Goal: Task Accomplishment & Management: Complete application form

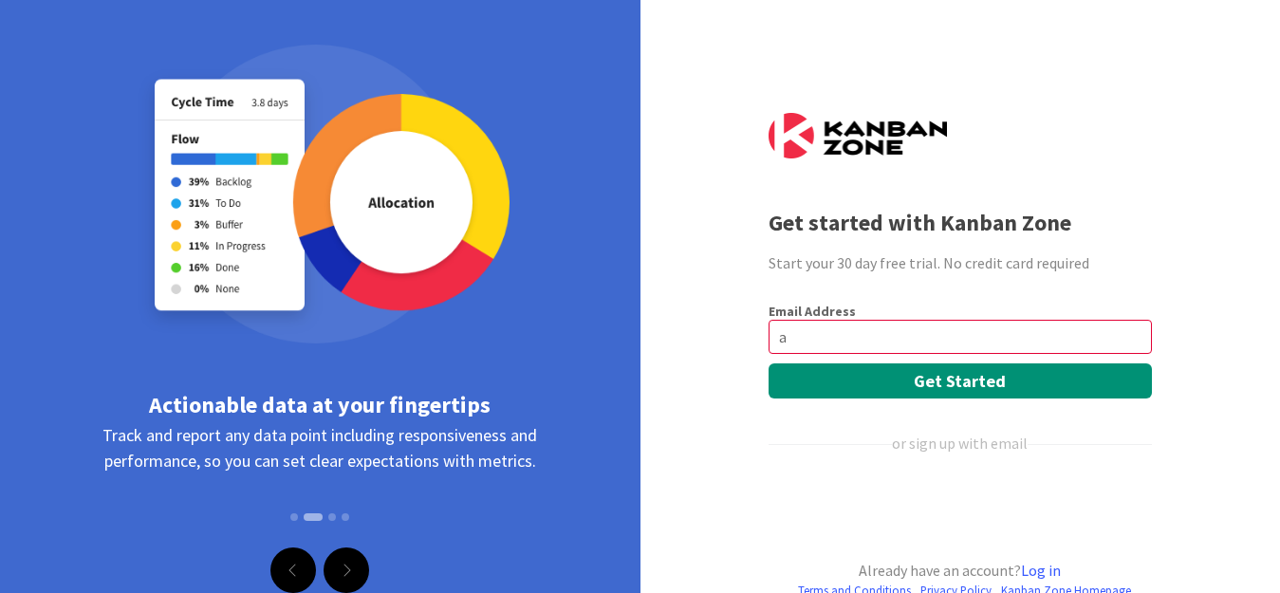
type input "[EMAIL_ADDRESS][DOMAIN_NAME]"
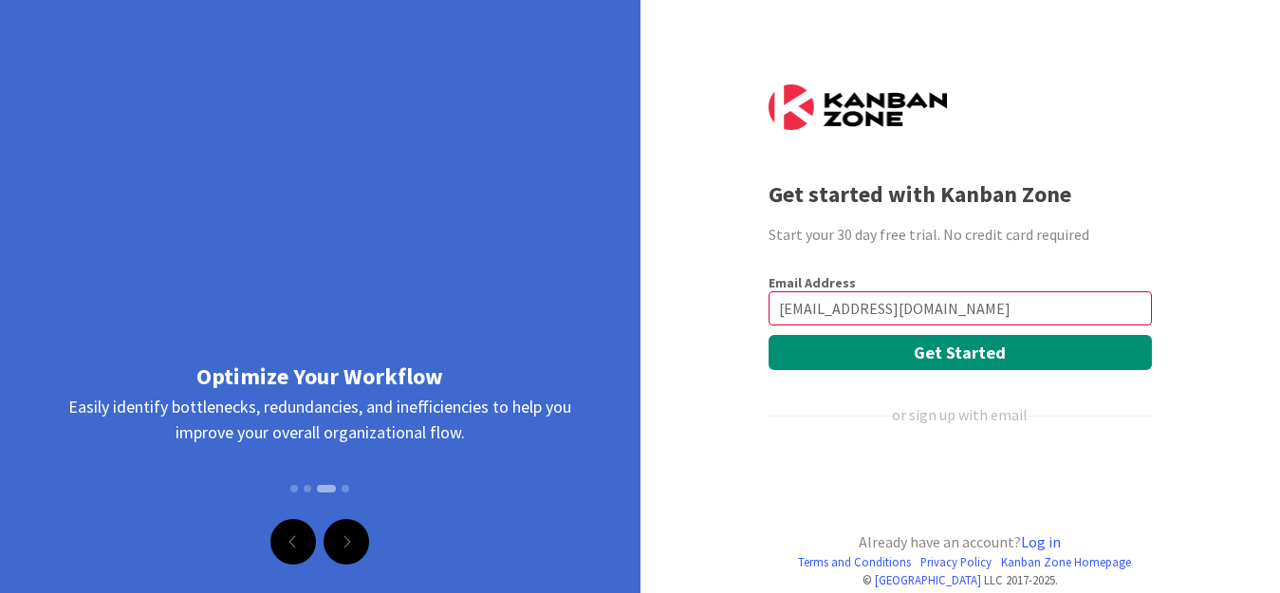
click at [768, 335] on button "Get Started" at bounding box center [959, 352] width 383 height 35
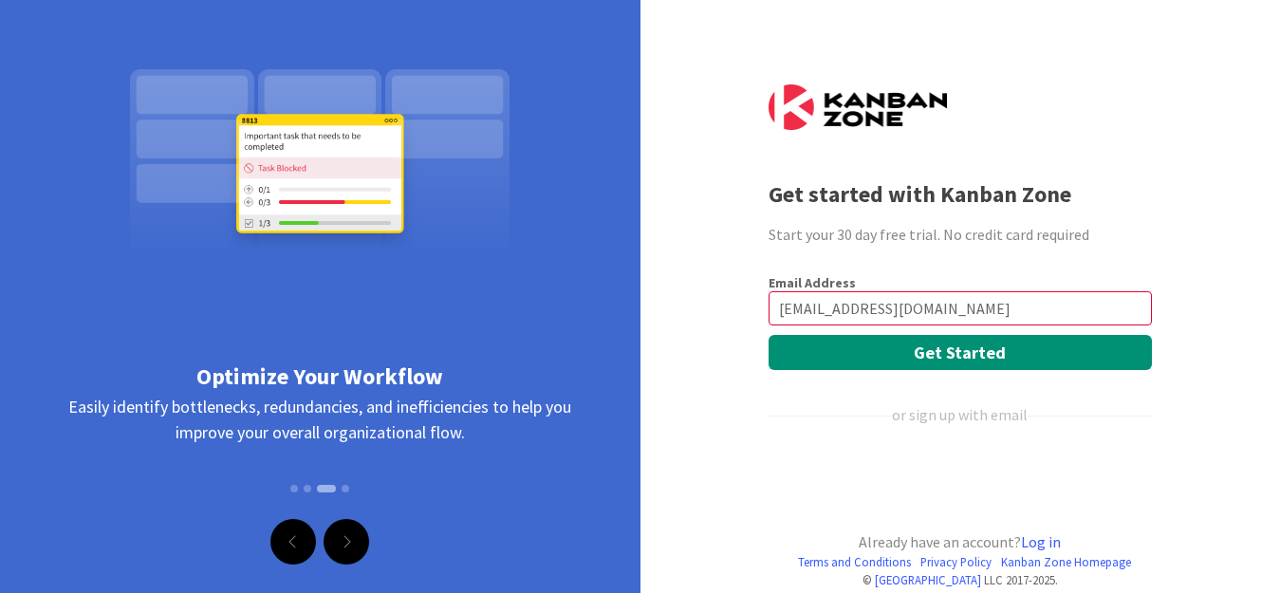
scroll to position [29, 0]
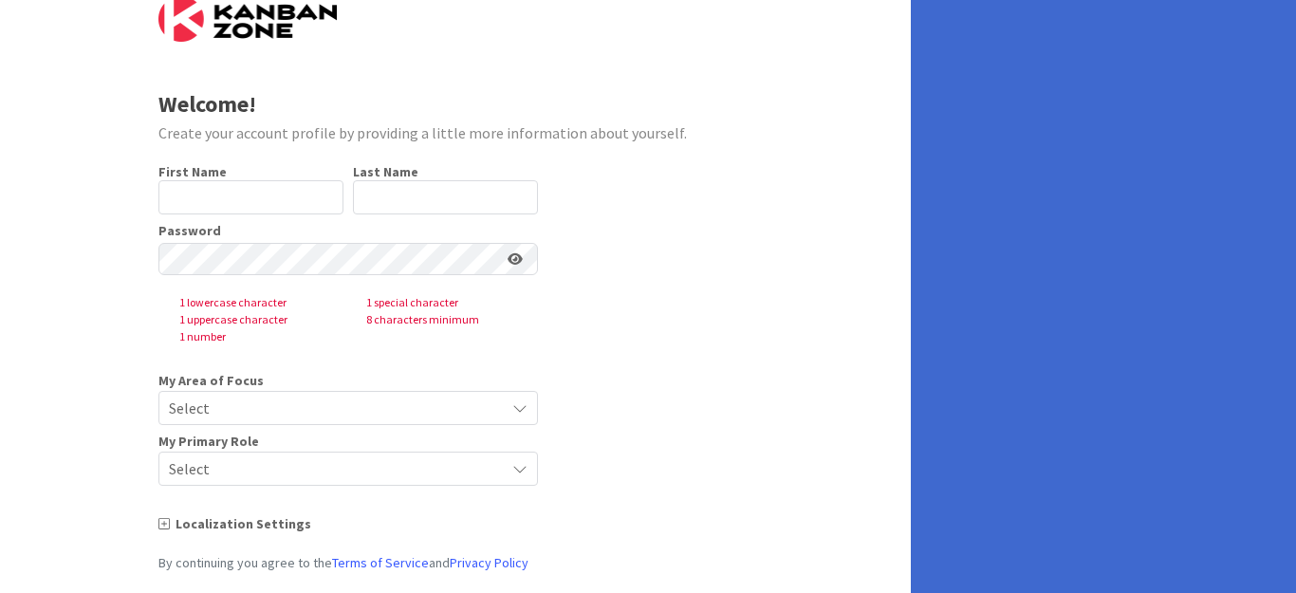
scroll to position [122, 0]
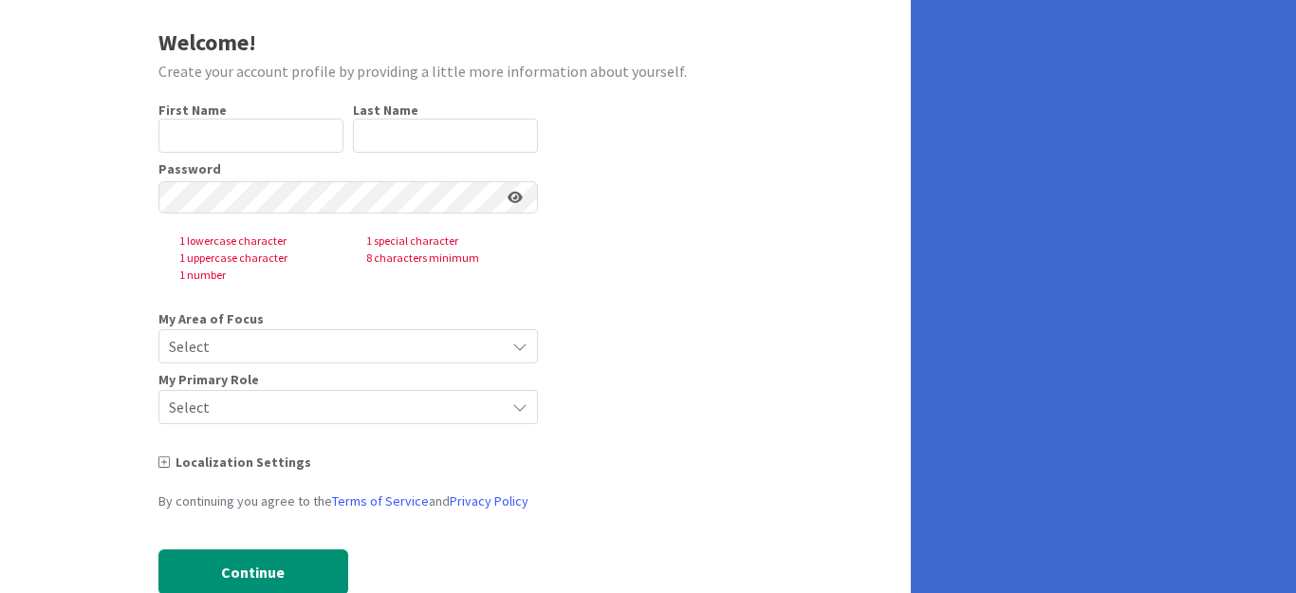
click at [521, 339] on icon at bounding box center [519, 346] width 15 height 15
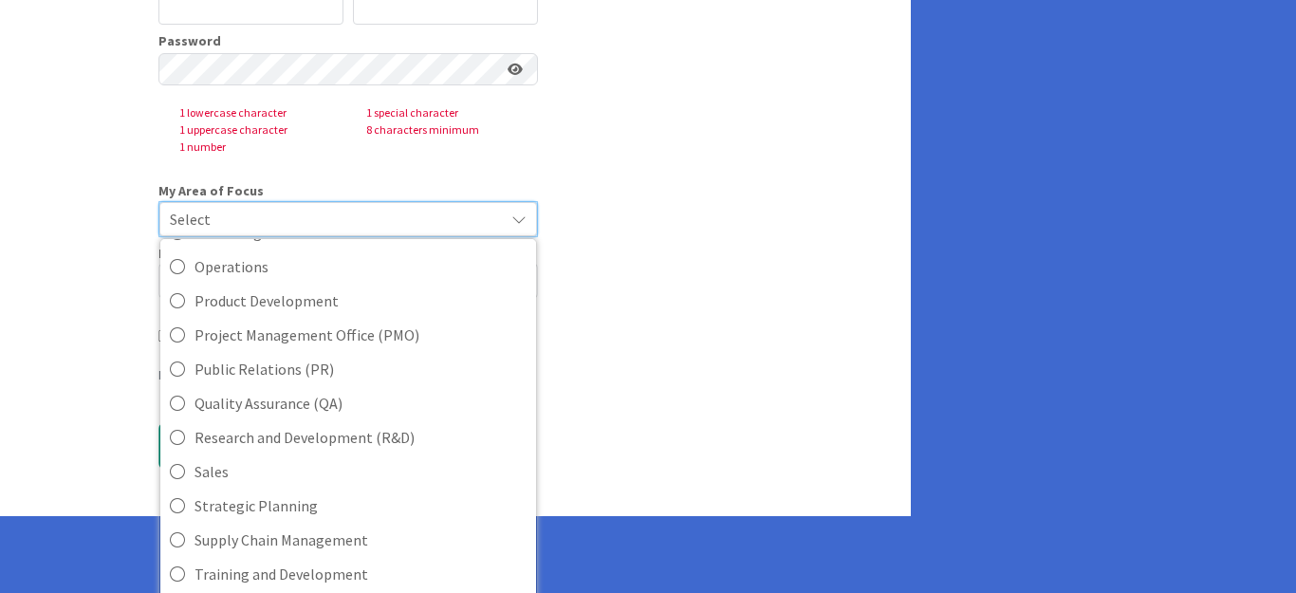
scroll to position [474, 0]
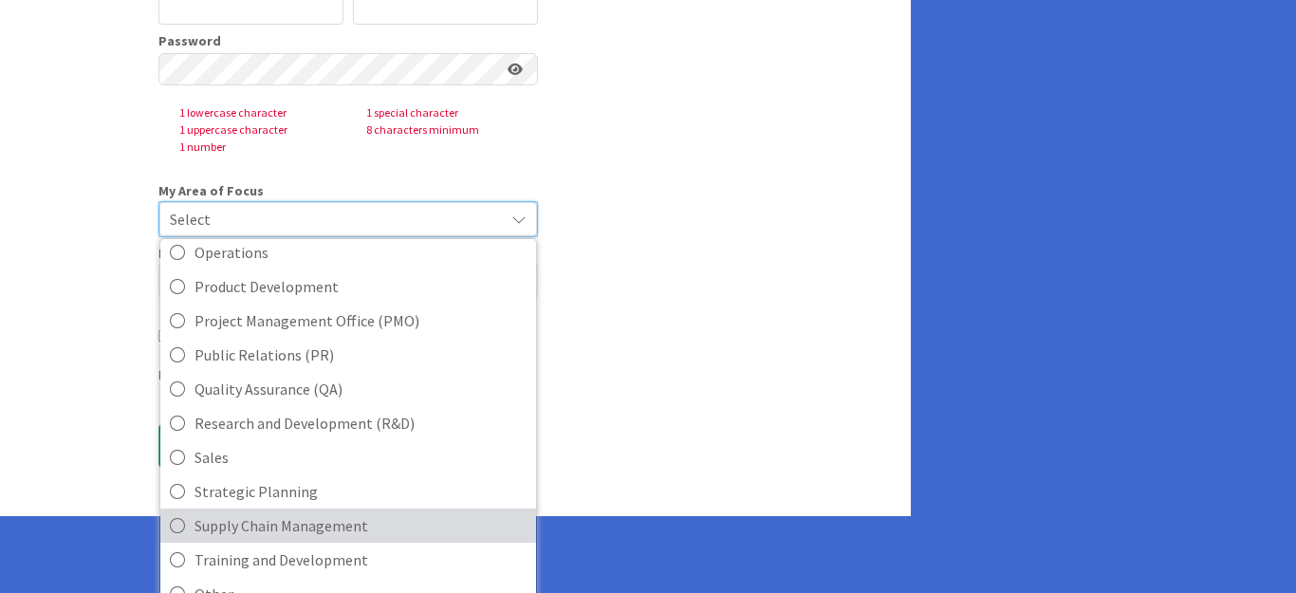
click at [300, 511] on span "Supply Chain Management" at bounding box center [360, 525] width 332 height 28
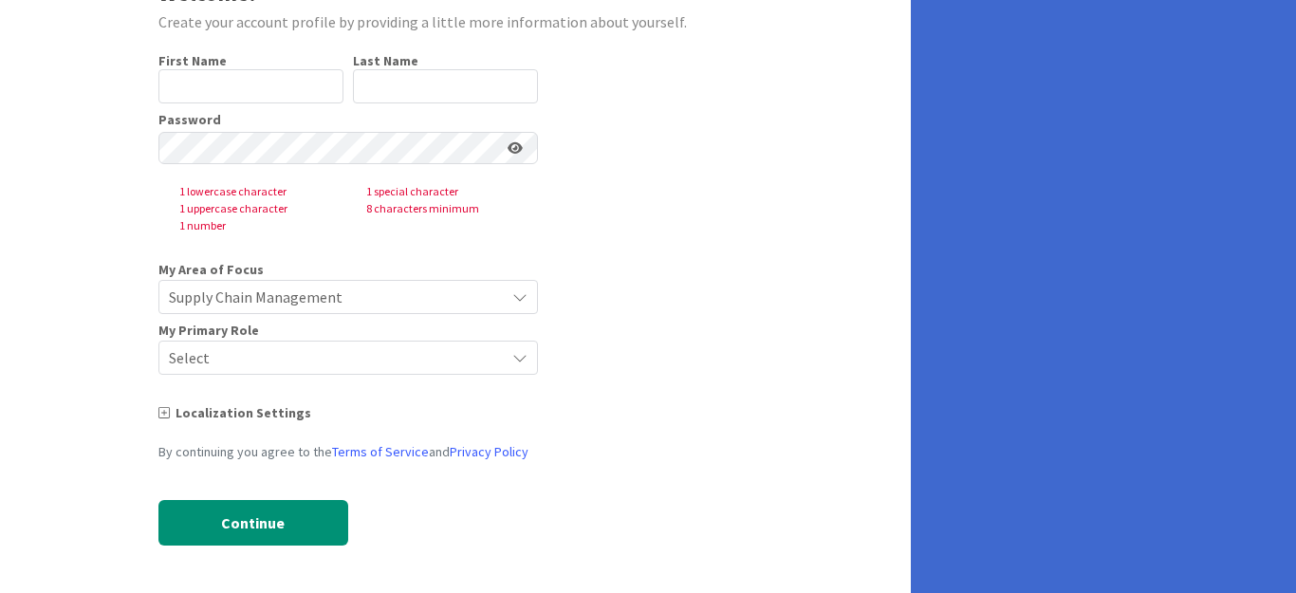
scroll to position [147, 0]
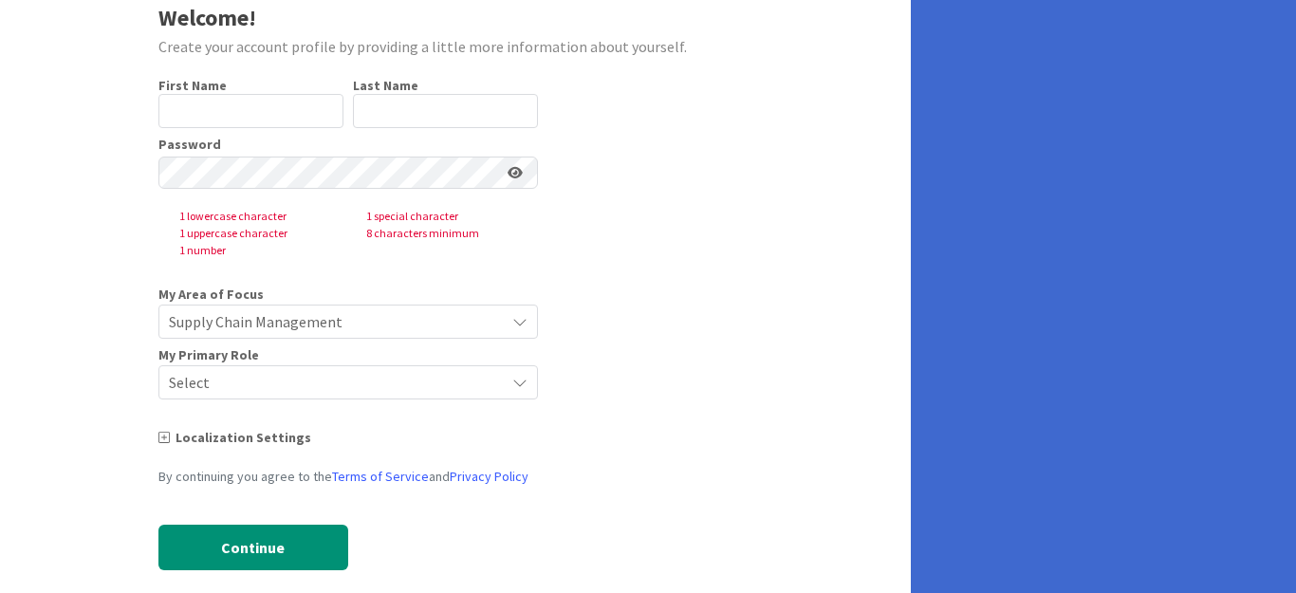
click at [518, 375] on icon at bounding box center [519, 382] width 15 height 15
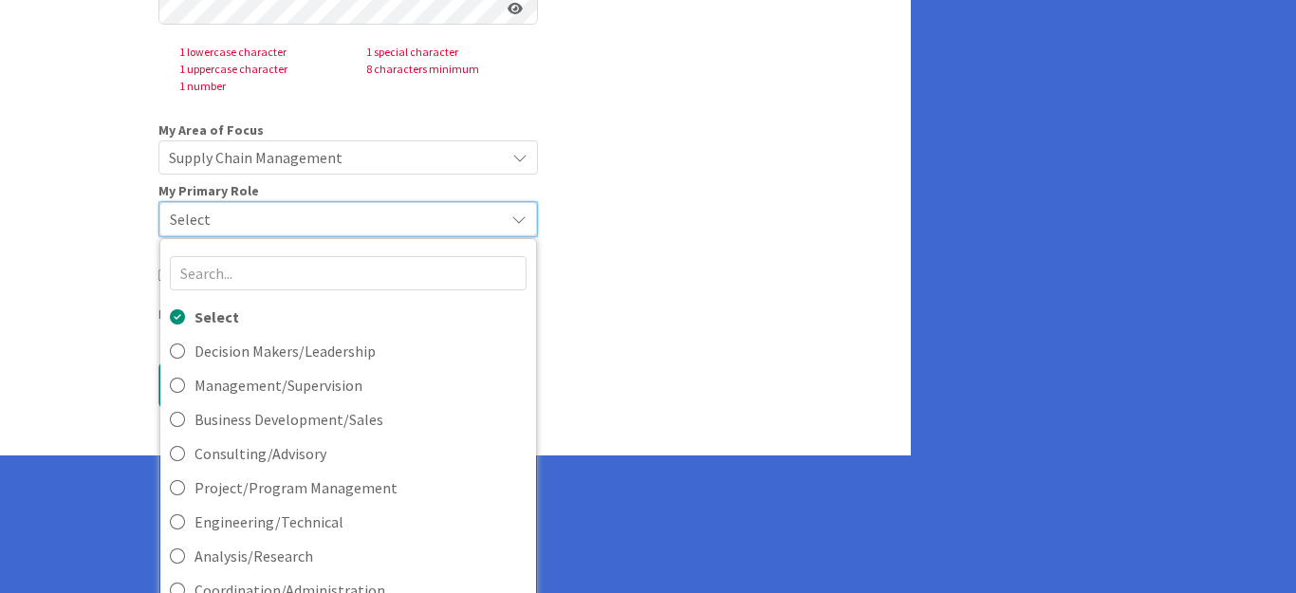
scroll to position [30, 0]
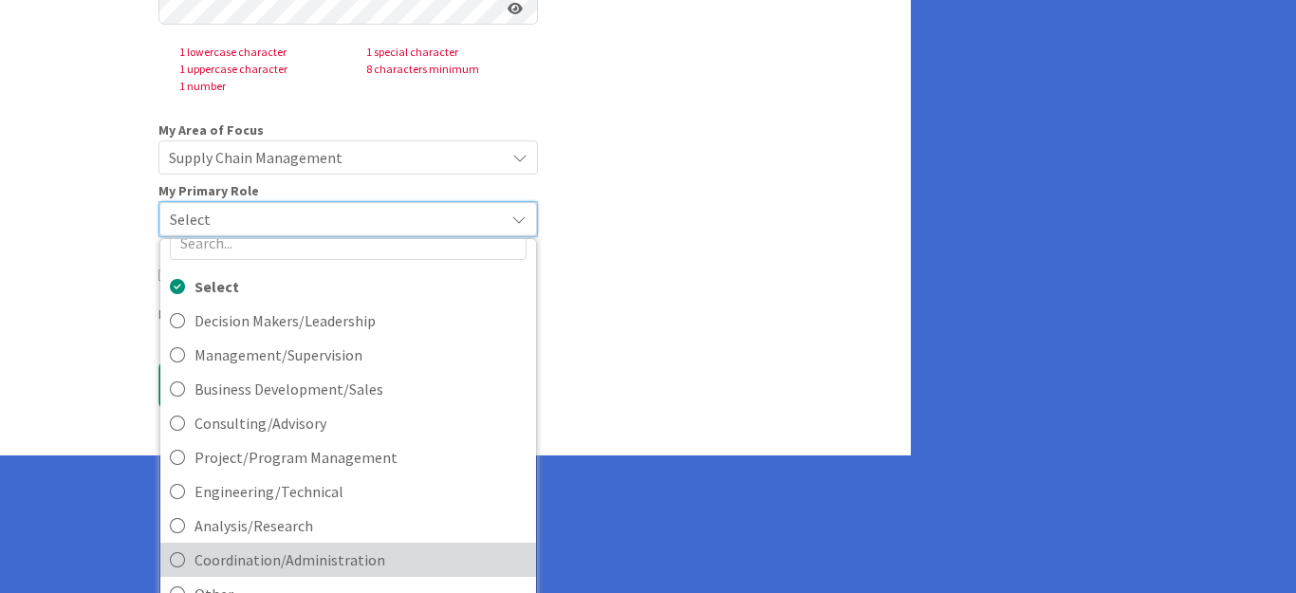
click at [176, 546] on icon at bounding box center [177, 560] width 15 height 28
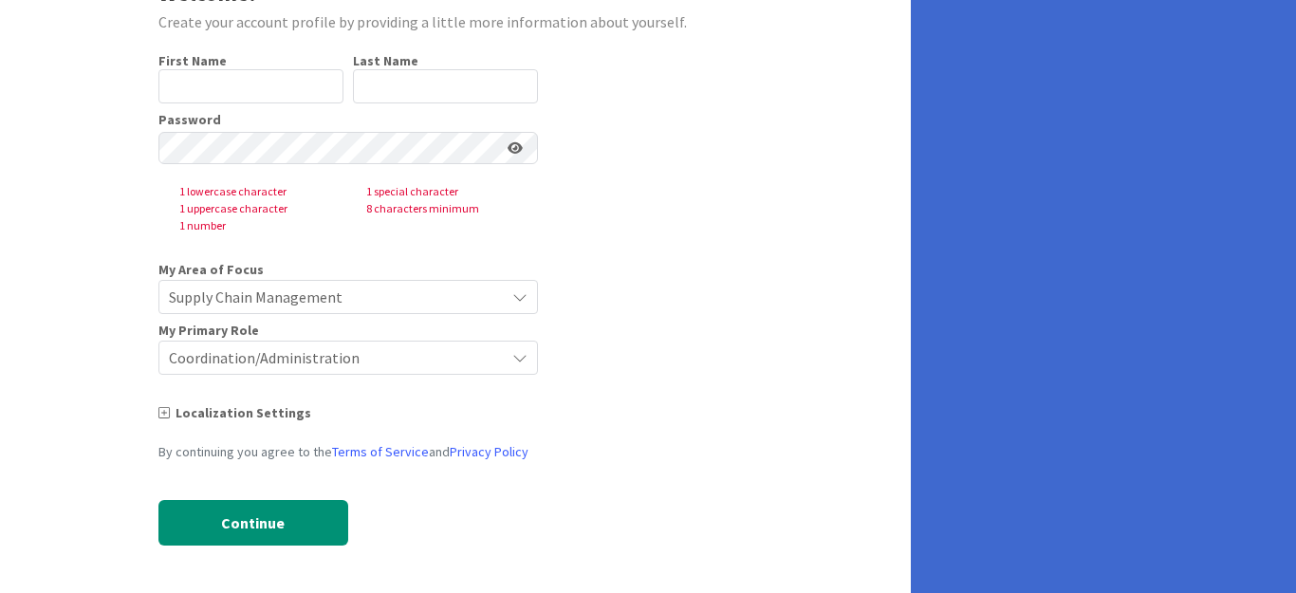
scroll to position [147, 0]
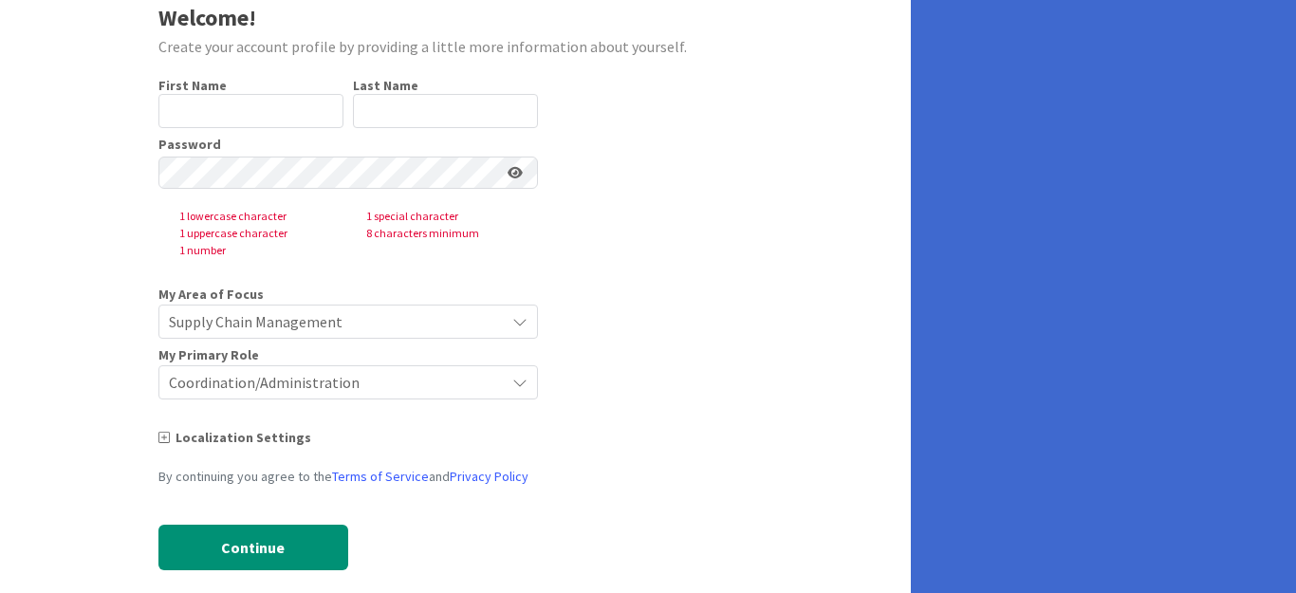
click at [233, 428] on div "Localization Settings" at bounding box center [347, 438] width 379 height 20
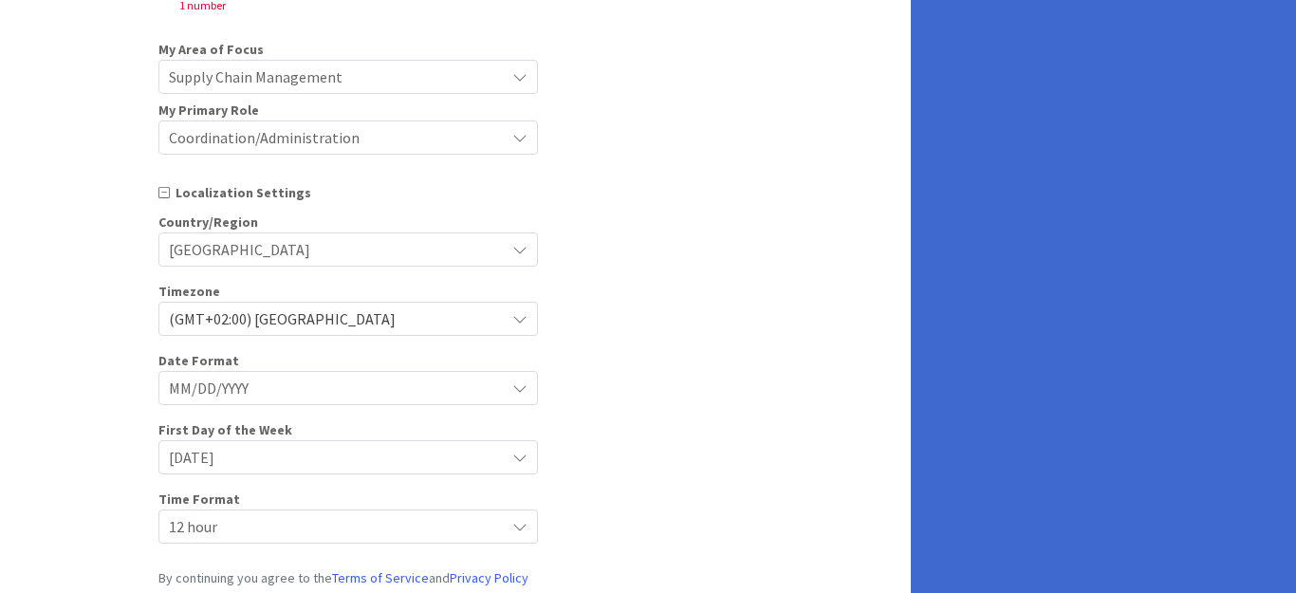
scroll to position [394, 0]
click at [514, 517] on icon at bounding box center [519, 524] width 15 height 15
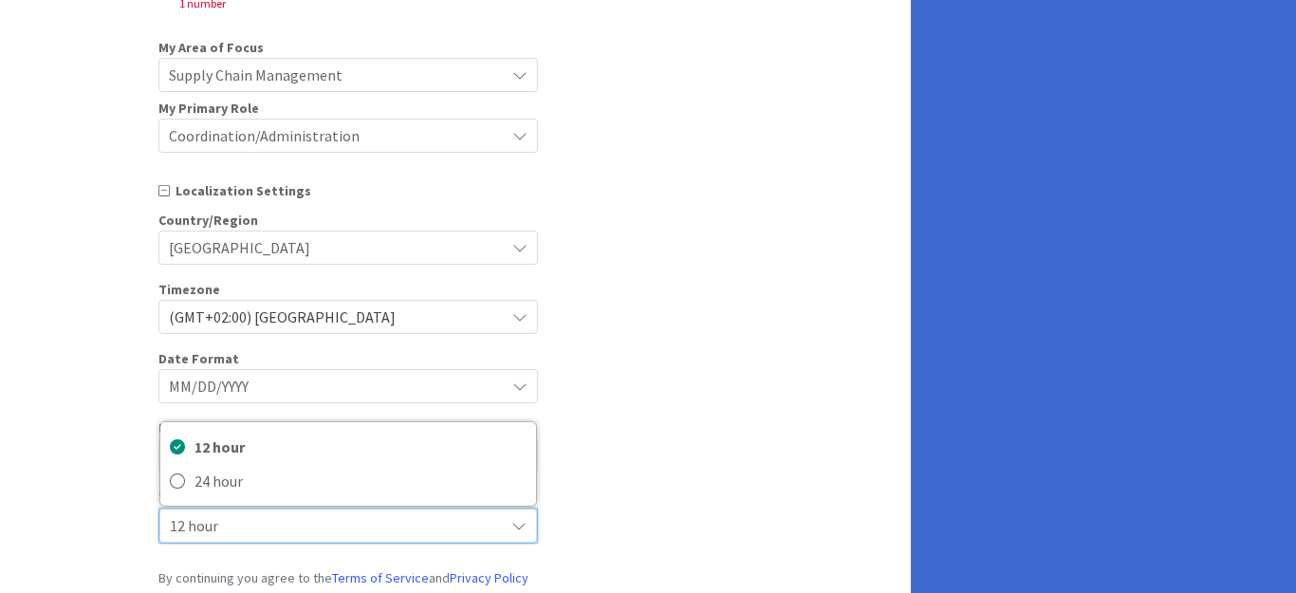
click at [102, 445] on div "Welcome! Create your account profile by providing a little more information abo…" at bounding box center [455, 162] width 911 height 1113
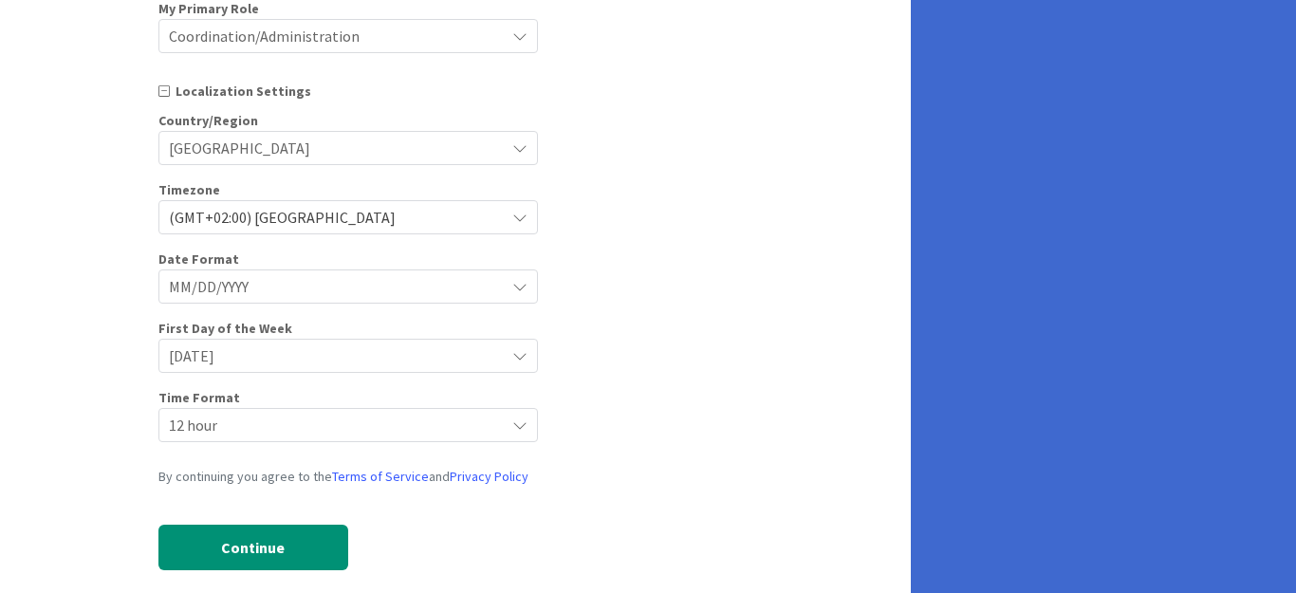
scroll to position [0, 0]
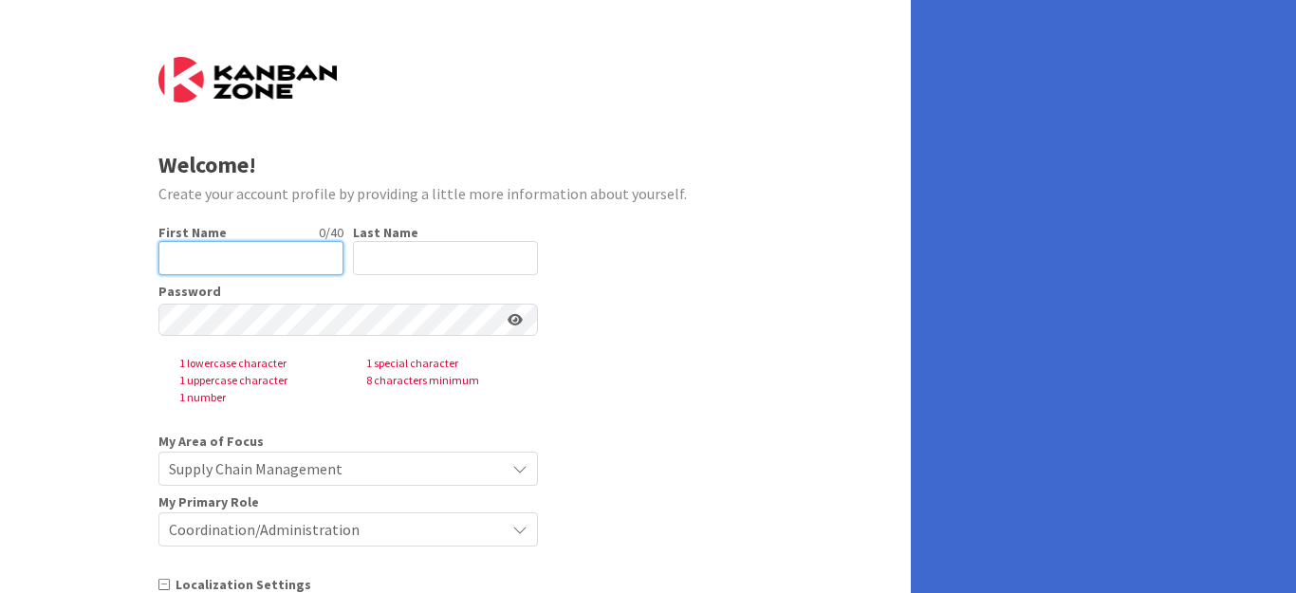
click at [188, 241] on input "text" at bounding box center [250, 258] width 185 height 34
type input "[PERSON_NAME]"
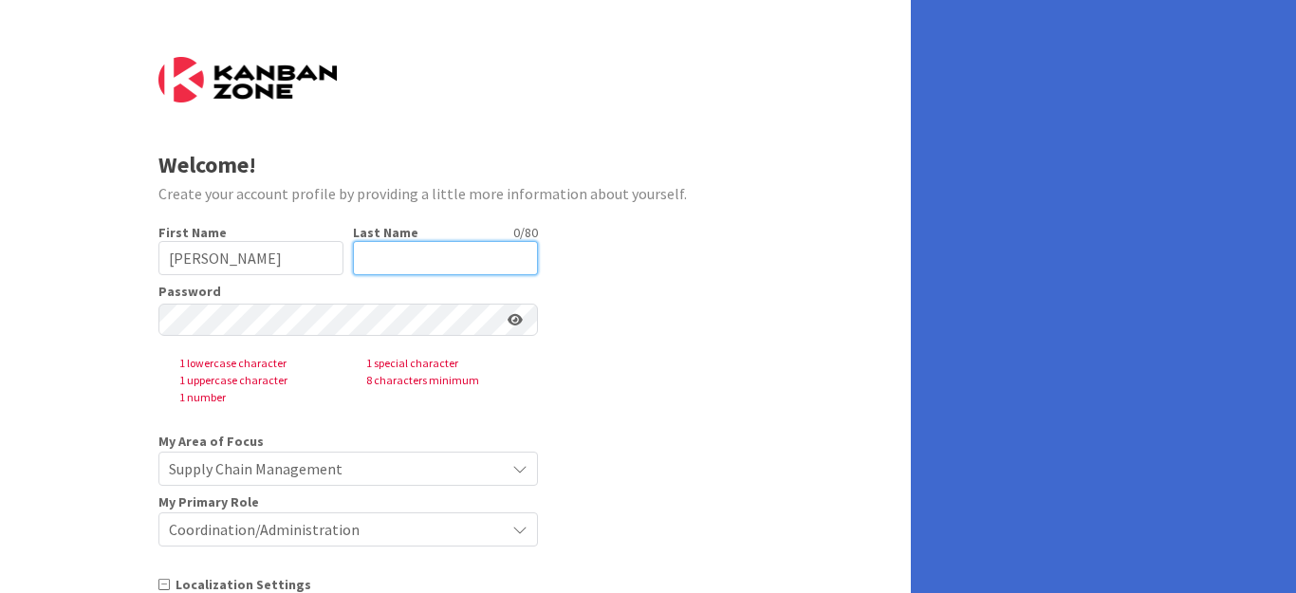
click at [382, 241] on input "text" at bounding box center [445, 258] width 185 height 34
type input "Lotfy"
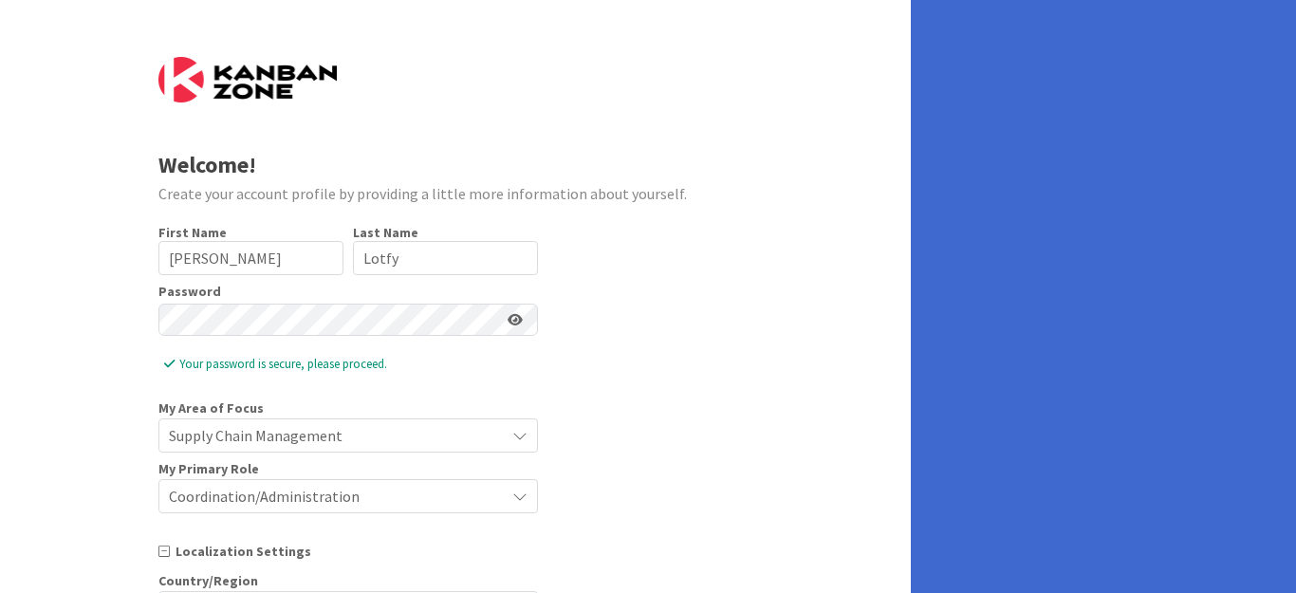
click at [752, 285] on form "Welcome! Create your account profile by providing a little more information abo…" at bounding box center [455, 558] width 595 height 1002
click at [513, 313] on icon at bounding box center [515, 319] width 15 height 13
click at [879, 273] on div "Welcome! Create your account profile by providing a little more information abo…" at bounding box center [455, 539] width 911 height 1078
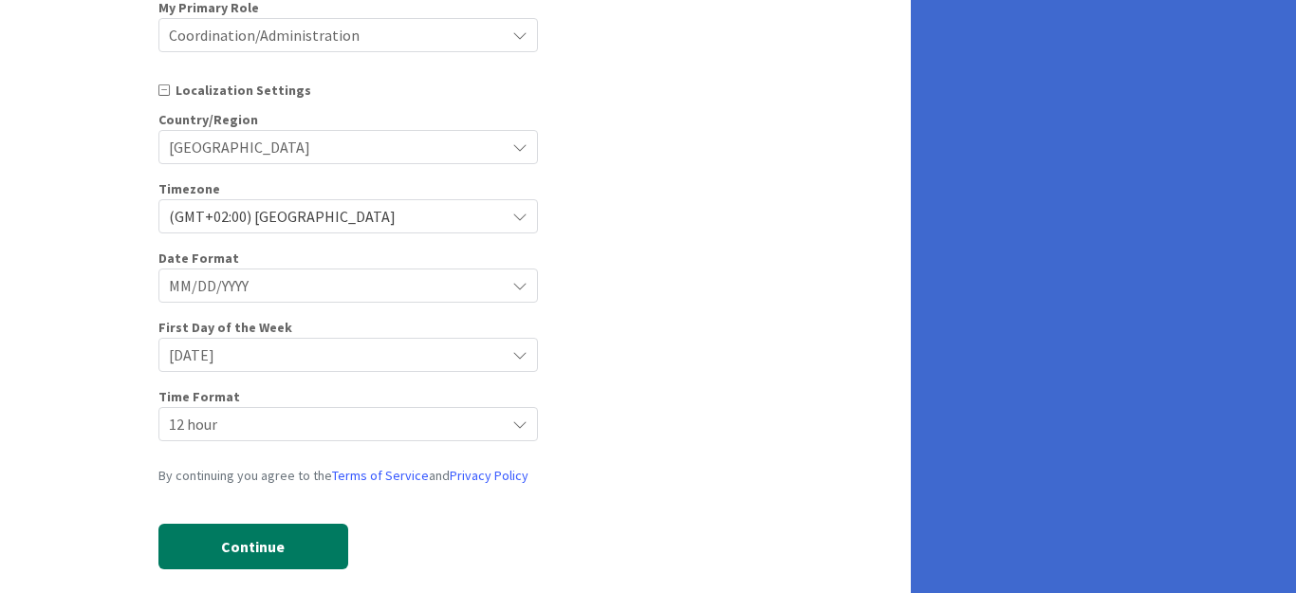
click at [254, 525] on button "Continue" at bounding box center [253, 547] width 190 height 46
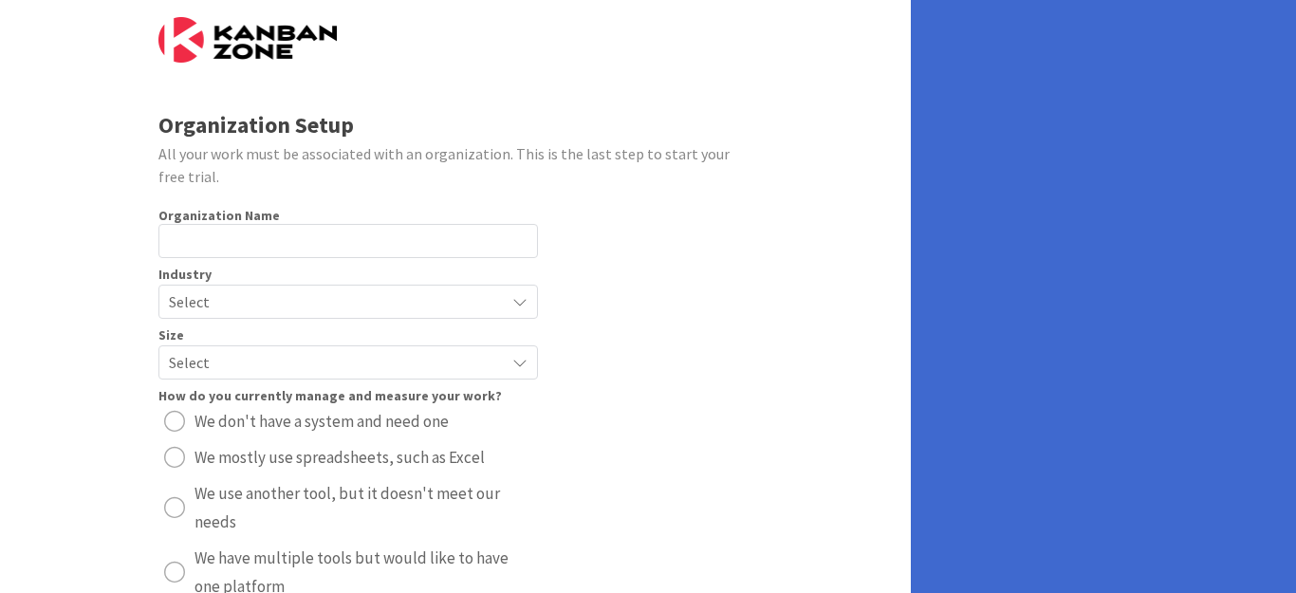
scroll to position [0, 0]
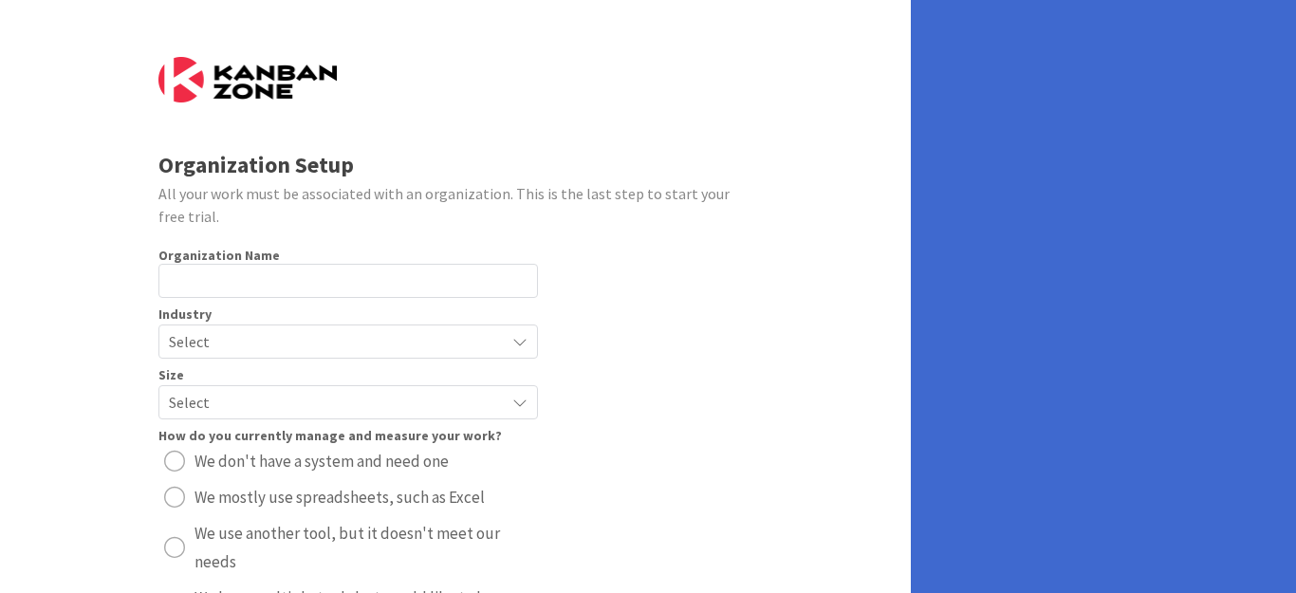
click at [519, 324] on div "Select" at bounding box center [347, 341] width 379 height 34
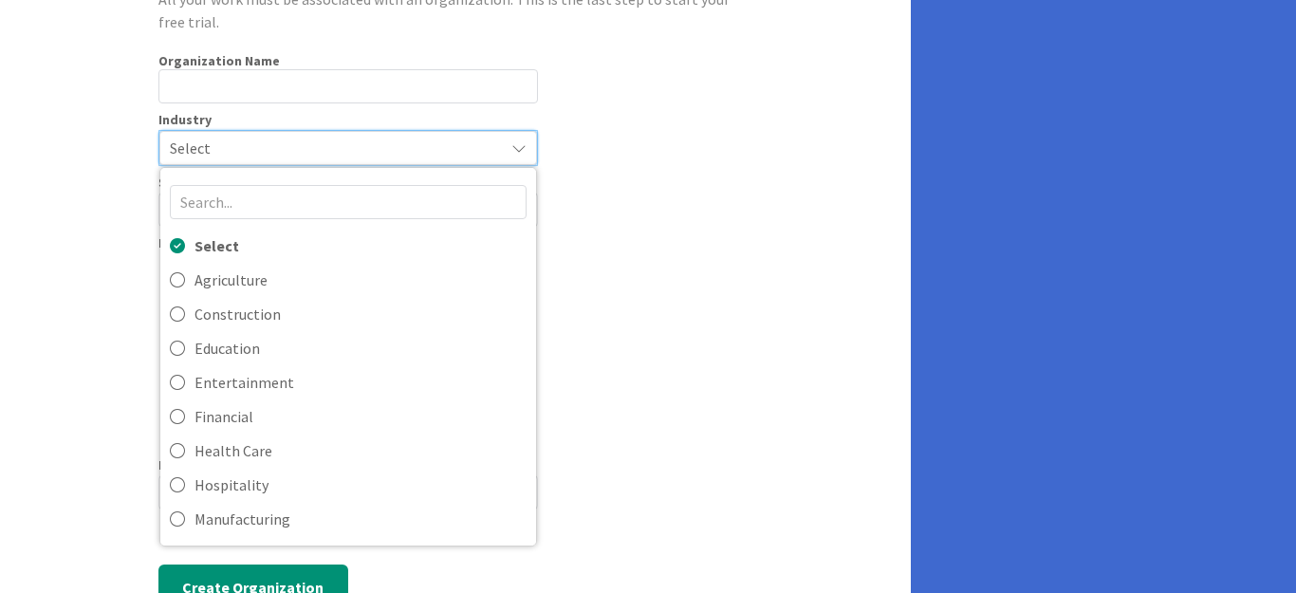
scroll to position [234, 0]
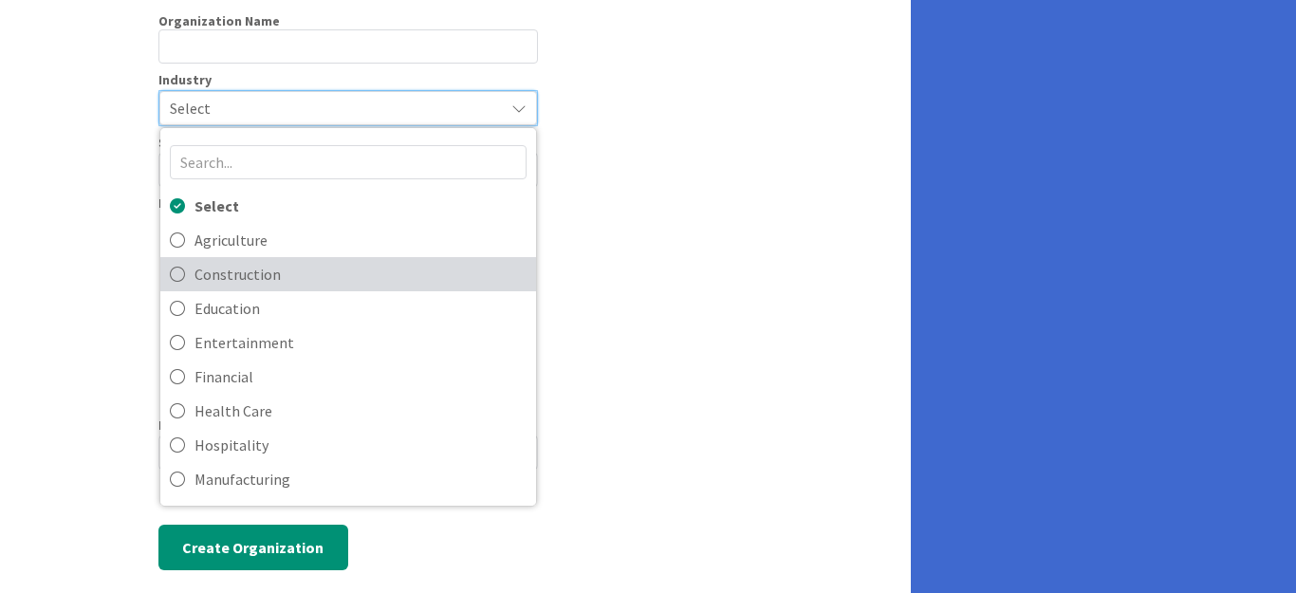
click at [177, 260] on icon at bounding box center [177, 274] width 15 height 28
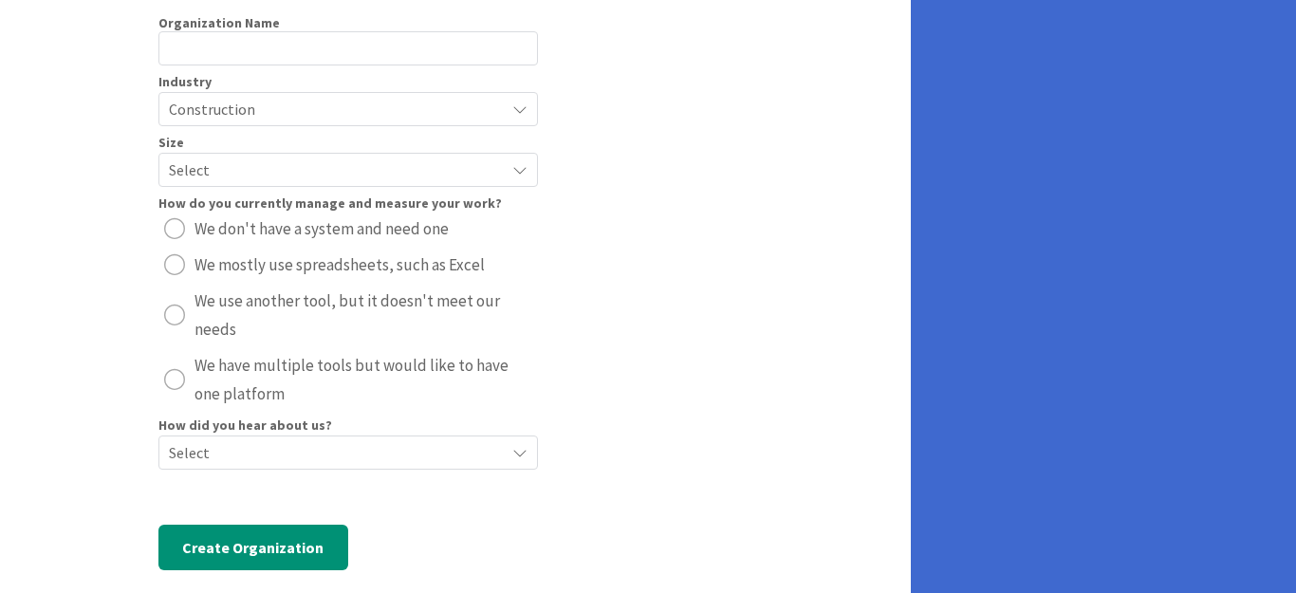
click at [524, 102] on icon at bounding box center [519, 109] width 15 height 15
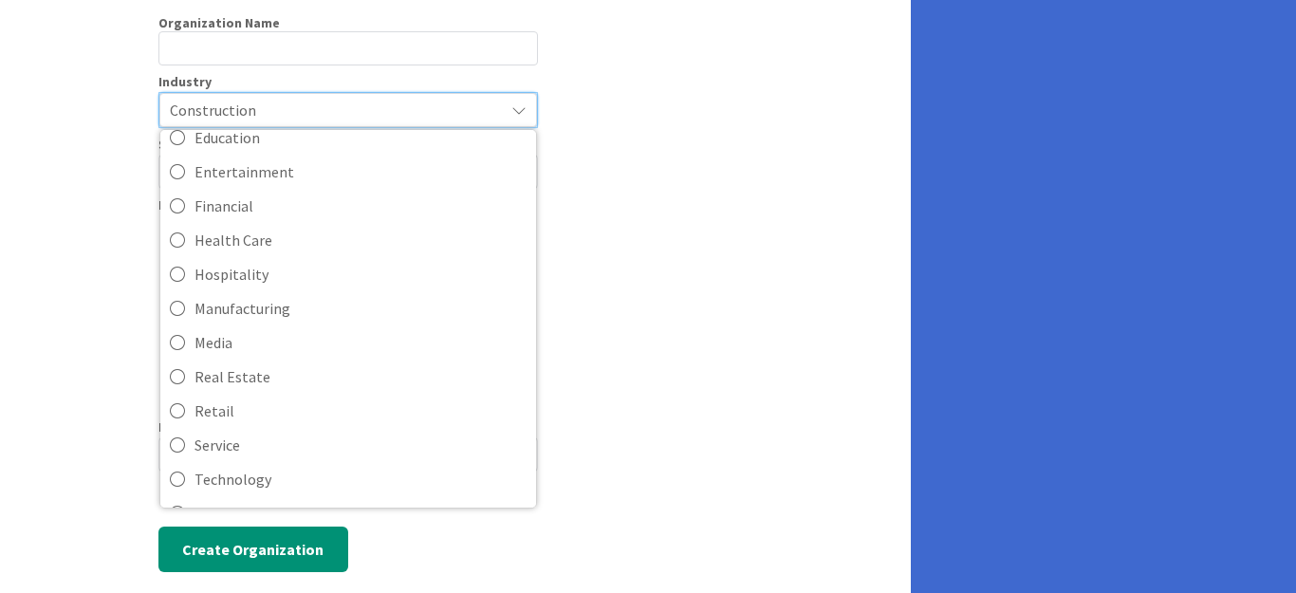
scroll to position [176, 0]
click at [514, 102] on icon at bounding box center [518, 109] width 15 height 15
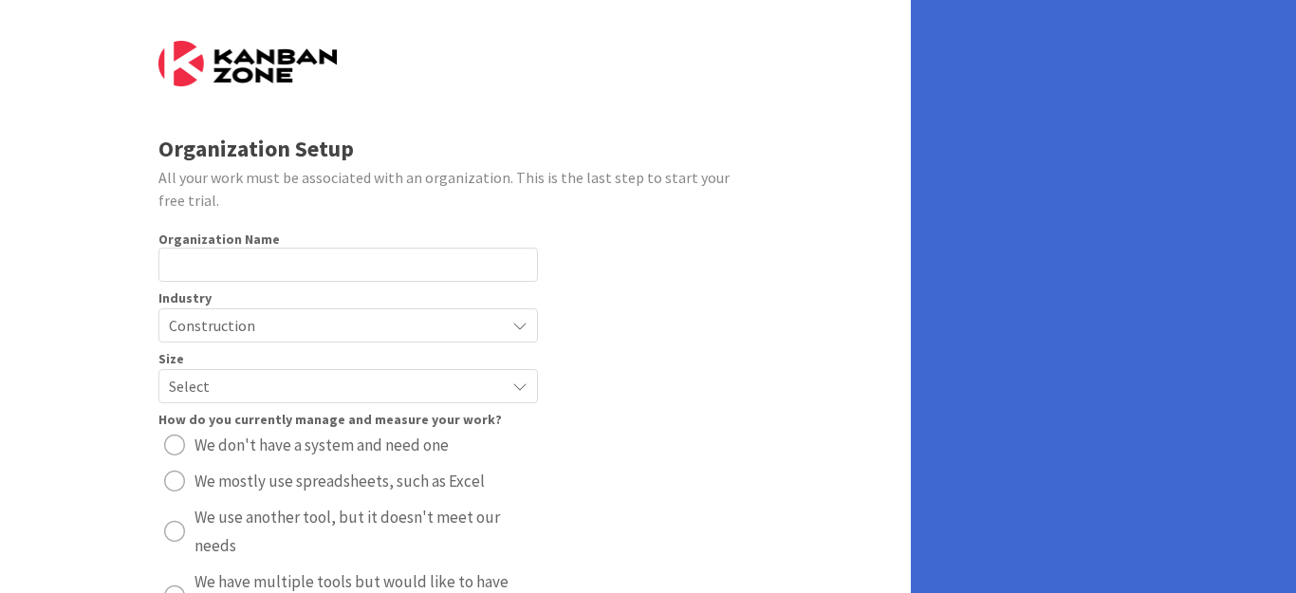
scroll to position [0, 0]
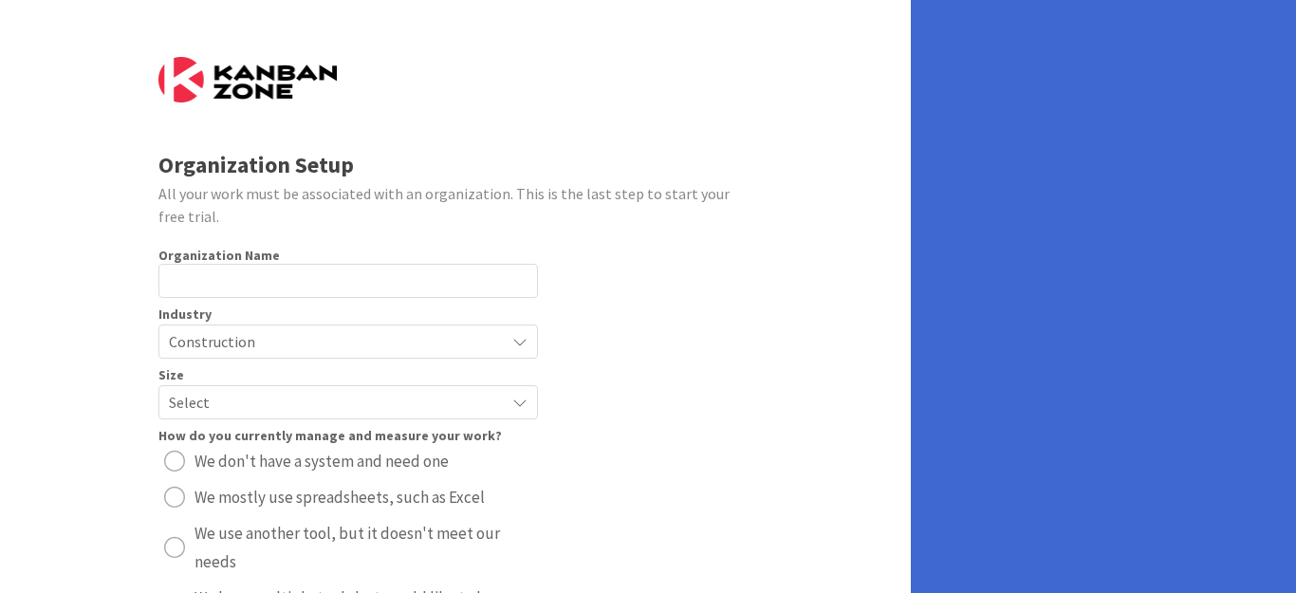
click at [519, 395] on icon at bounding box center [519, 402] width 15 height 15
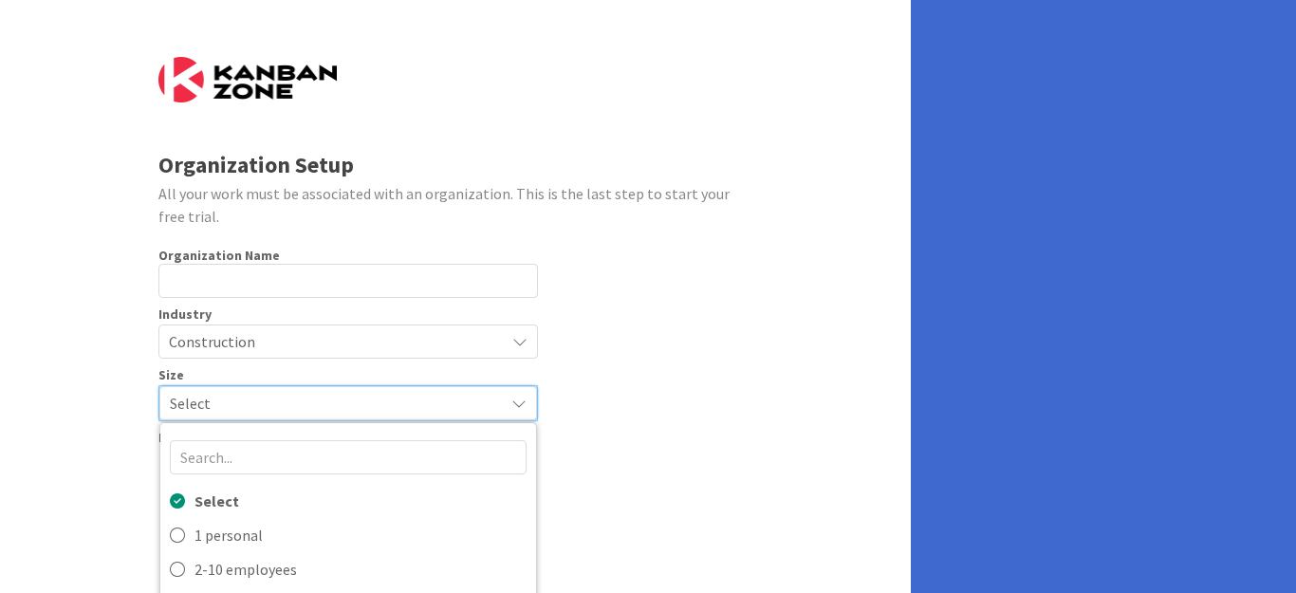
click at [520, 396] on icon at bounding box center [518, 403] width 15 height 15
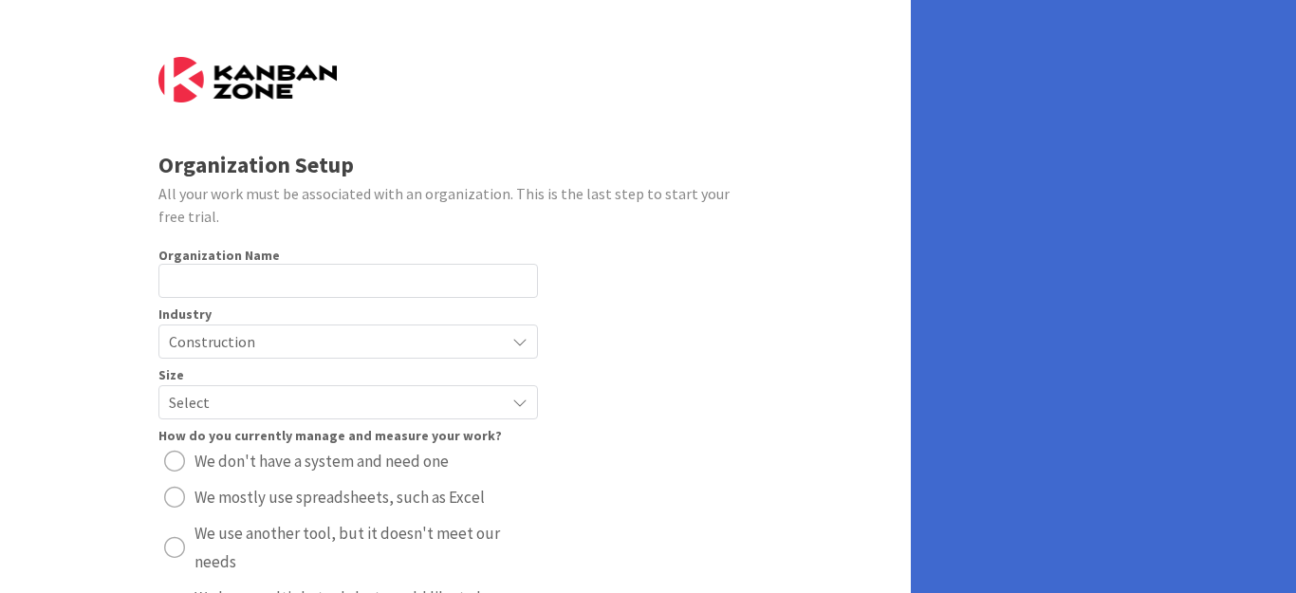
click at [520, 395] on icon at bounding box center [519, 402] width 15 height 15
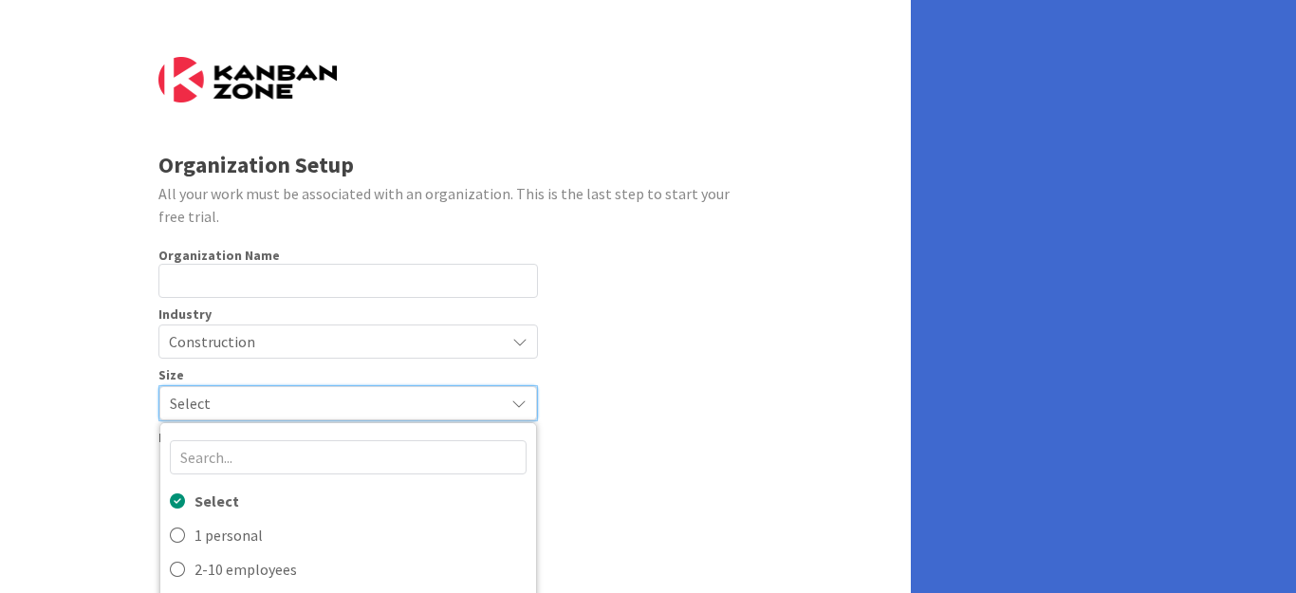
click at [520, 396] on icon at bounding box center [518, 403] width 15 height 15
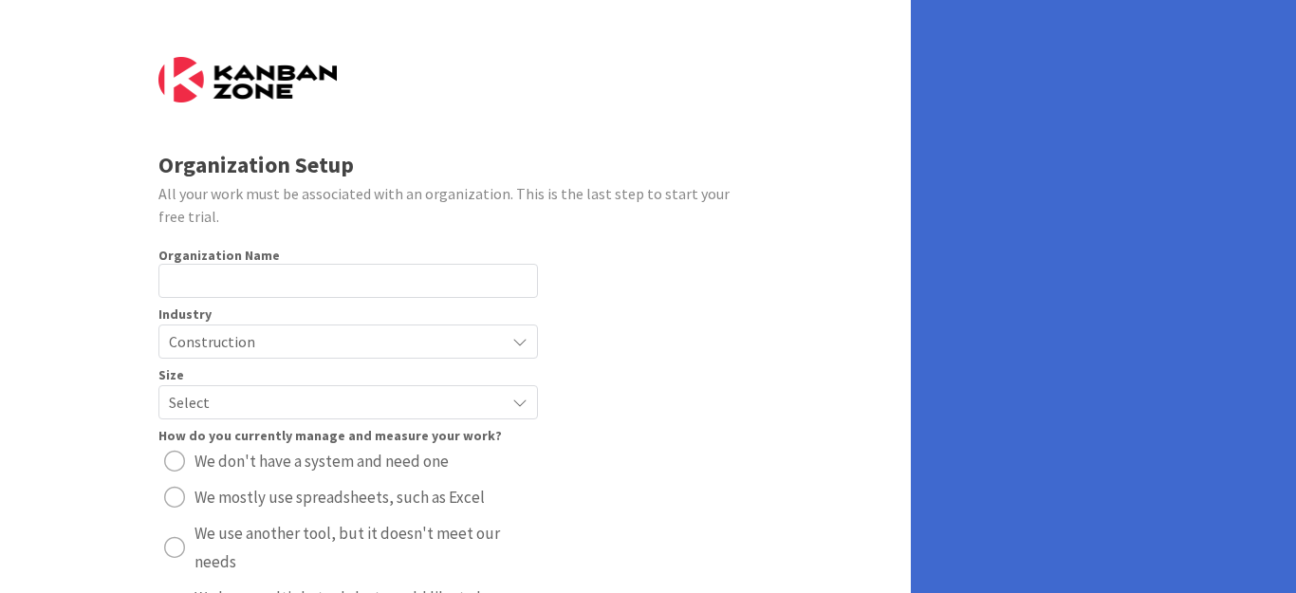
click at [181, 368] on span "Size" at bounding box center [171, 374] width 26 height 13
click at [186, 389] on span "Select" at bounding box center [332, 402] width 326 height 27
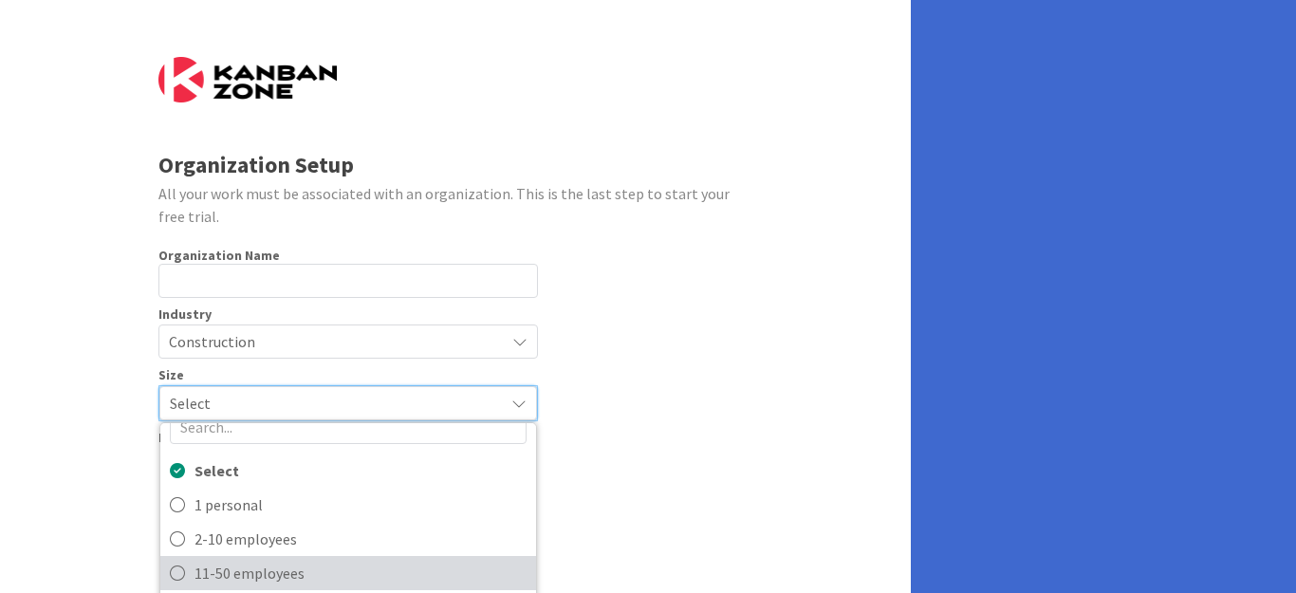
scroll to position [234, 0]
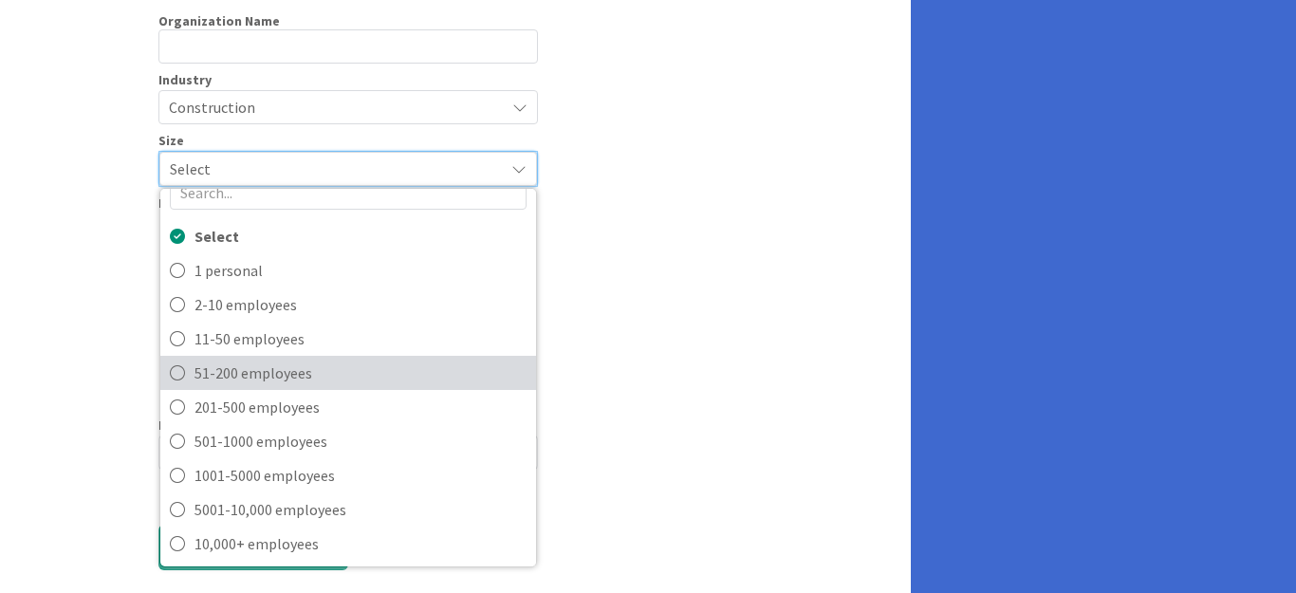
click at [268, 359] on span "51-200 employees" at bounding box center [360, 373] width 332 height 28
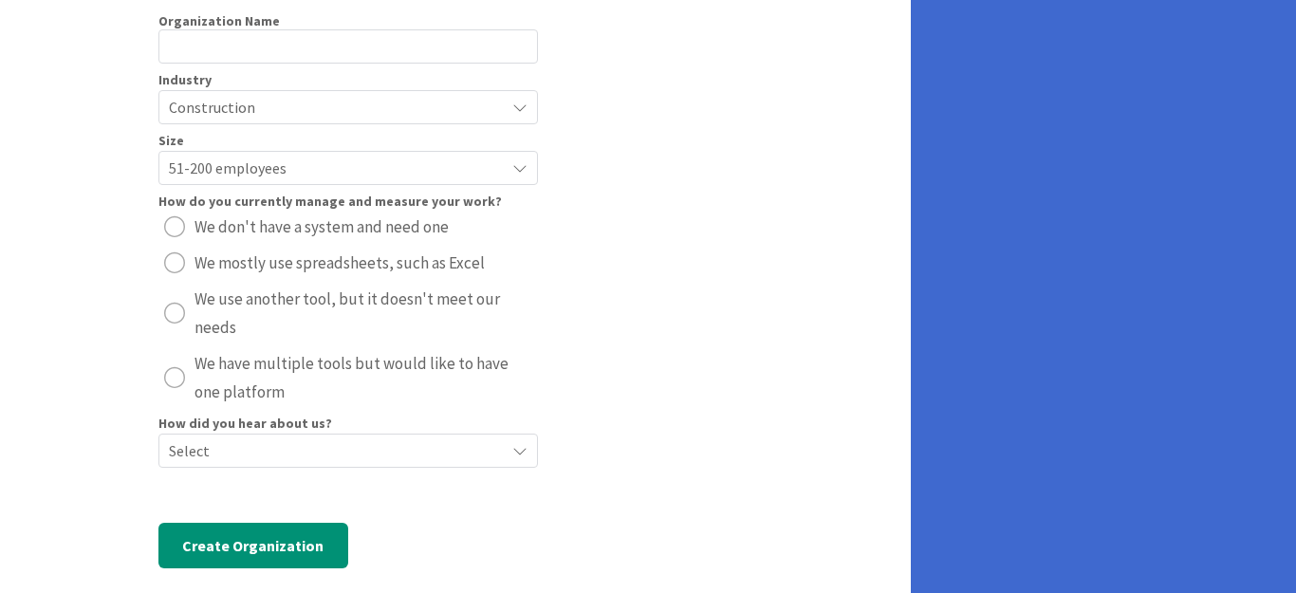
scroll to position [232, 0]
click at [525, 102] on icon at bounding box center [519, 109] width 15 height 15
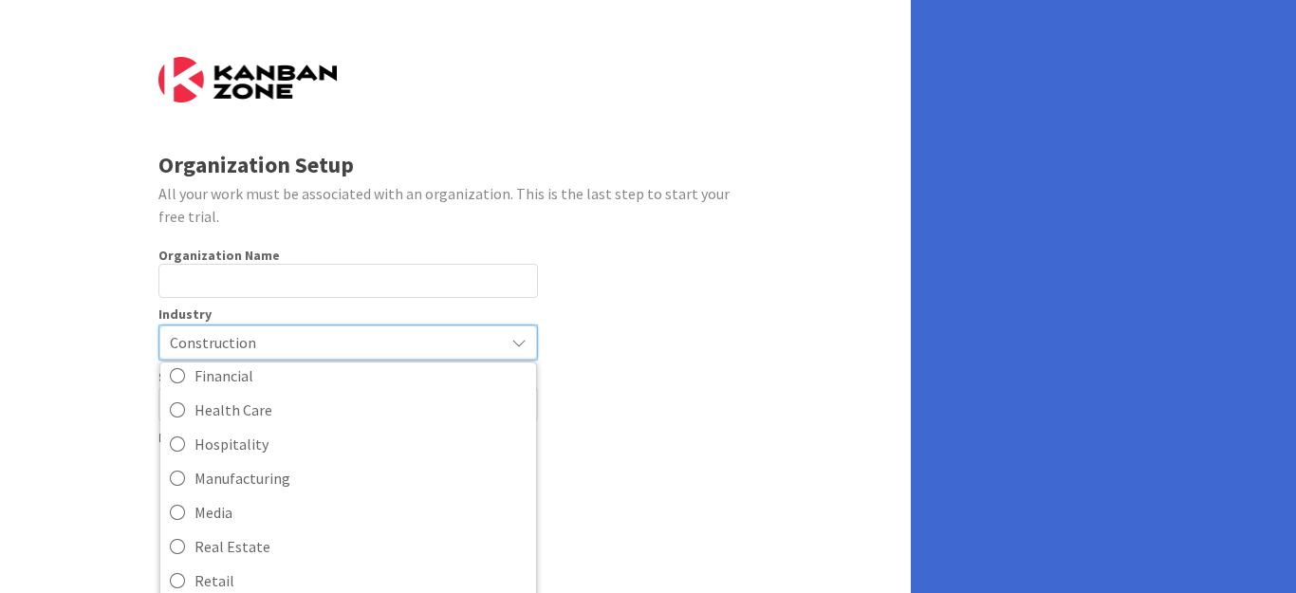
scroll to position [234, 0]
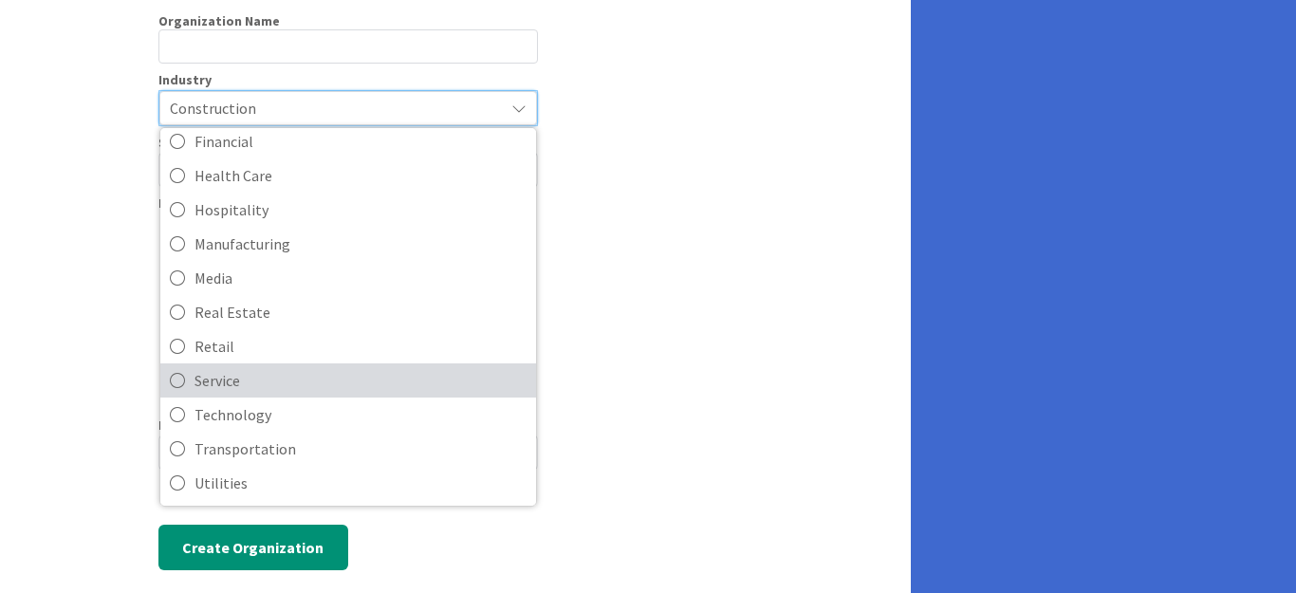
click at [173, 366] on icon at bounding box center [177, 380] width 15 height 28
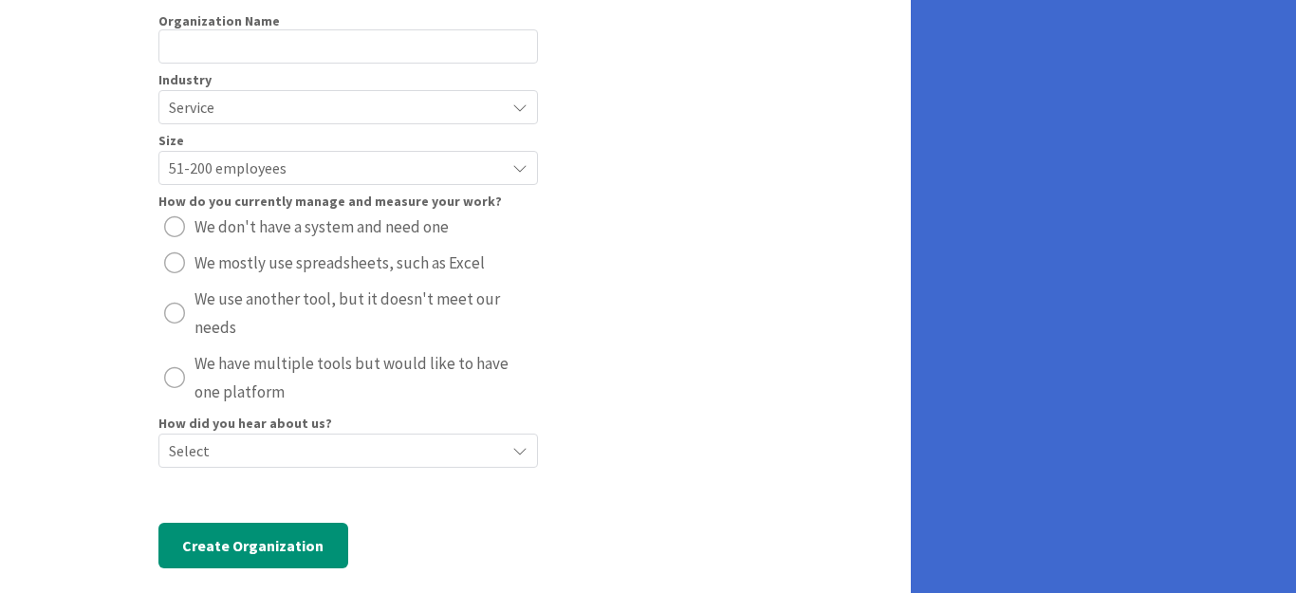
scroll to position [232, 0]
click at [518, 445] on icon at bounding box center [519, 452] width 15 height 15
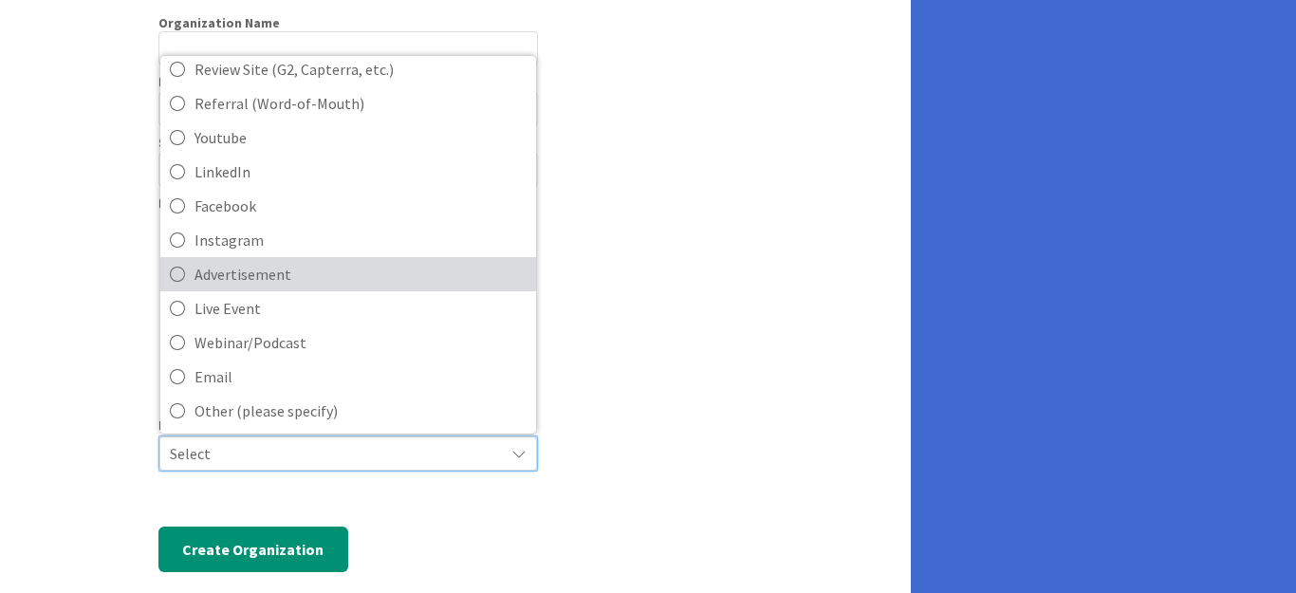
scroll to position [234, 0]
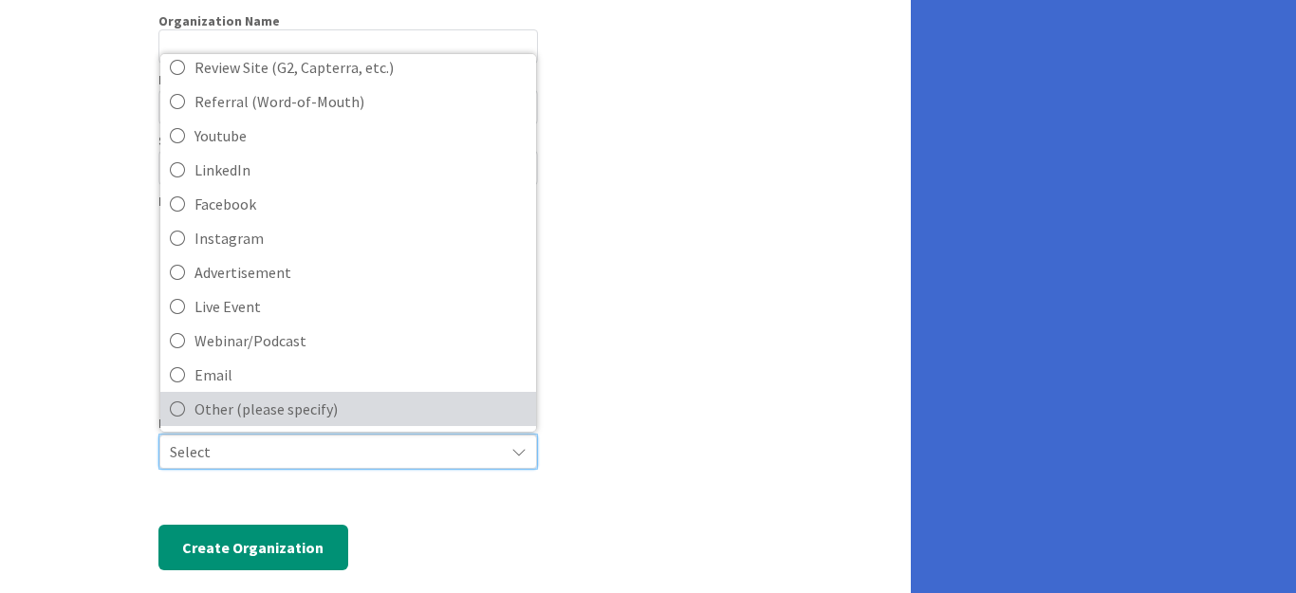
click at [172, 395] on icon at bounding box center [177, 409] width 15 height 28
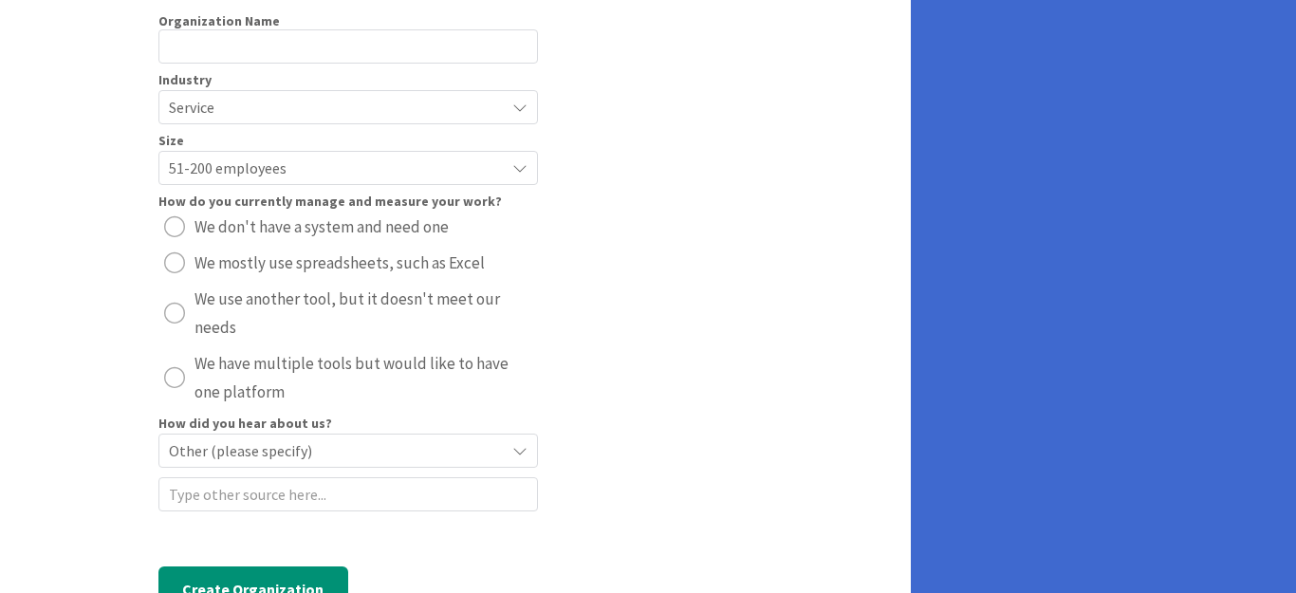
click at [290, 437] on span "Other (please specify)" at bounding box center [332, 450] width 326 height 27
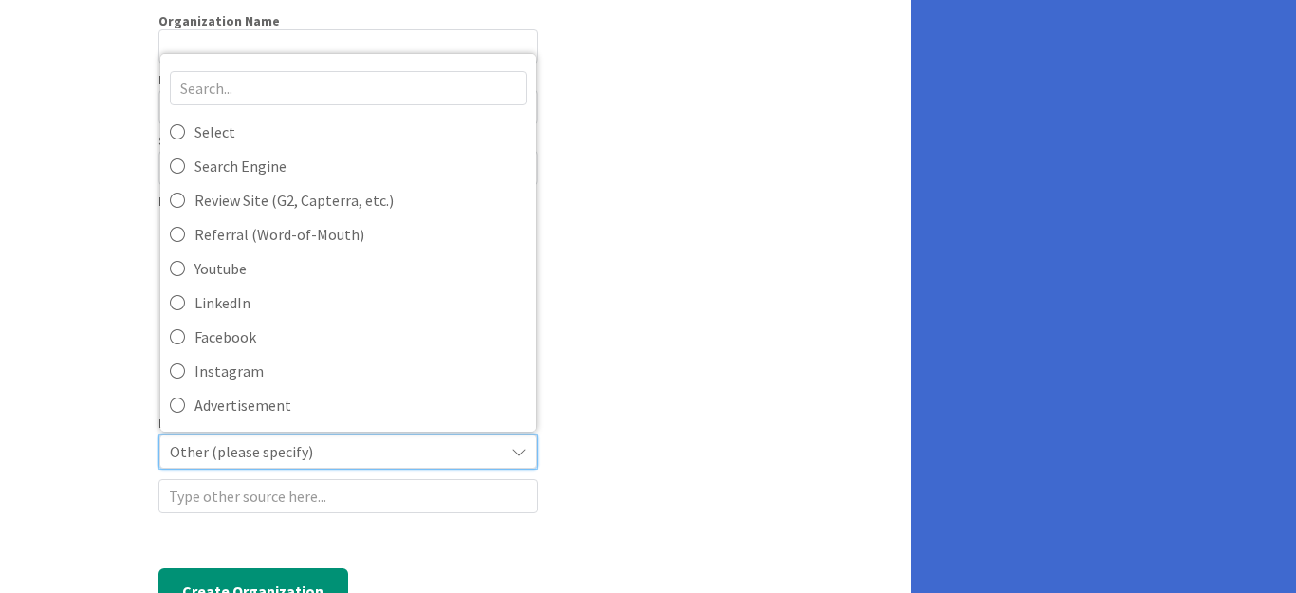
scroll to position [0, 0]
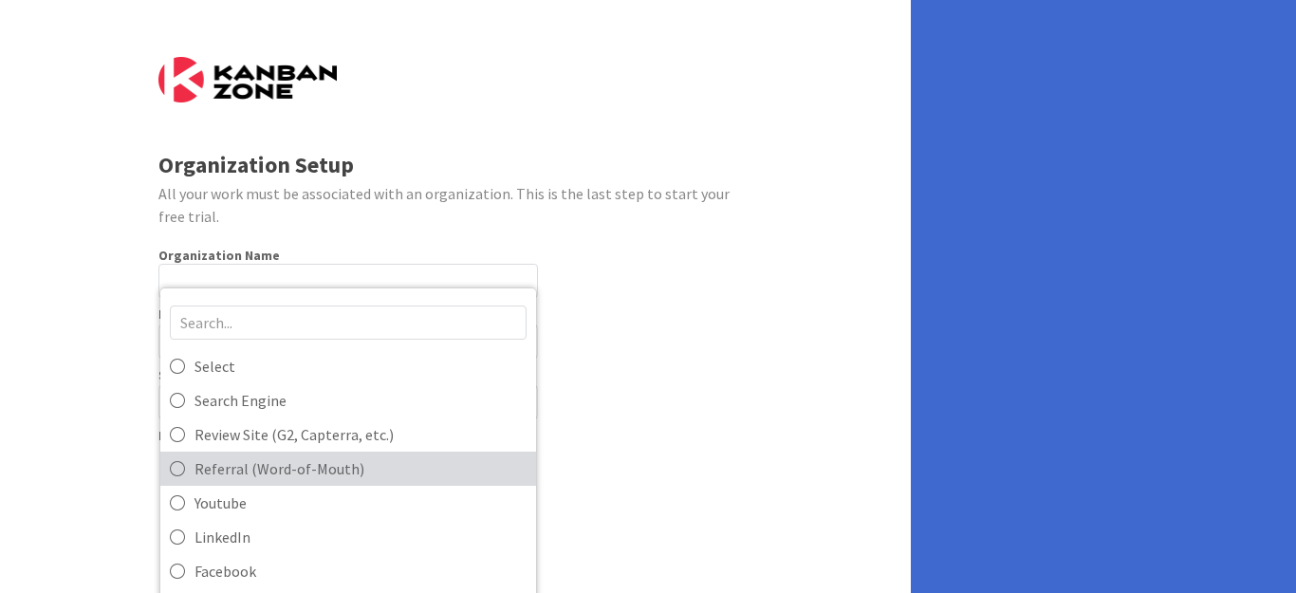
click at [181, 454] on icon at bounding box center [177, 468] width 15 height 28
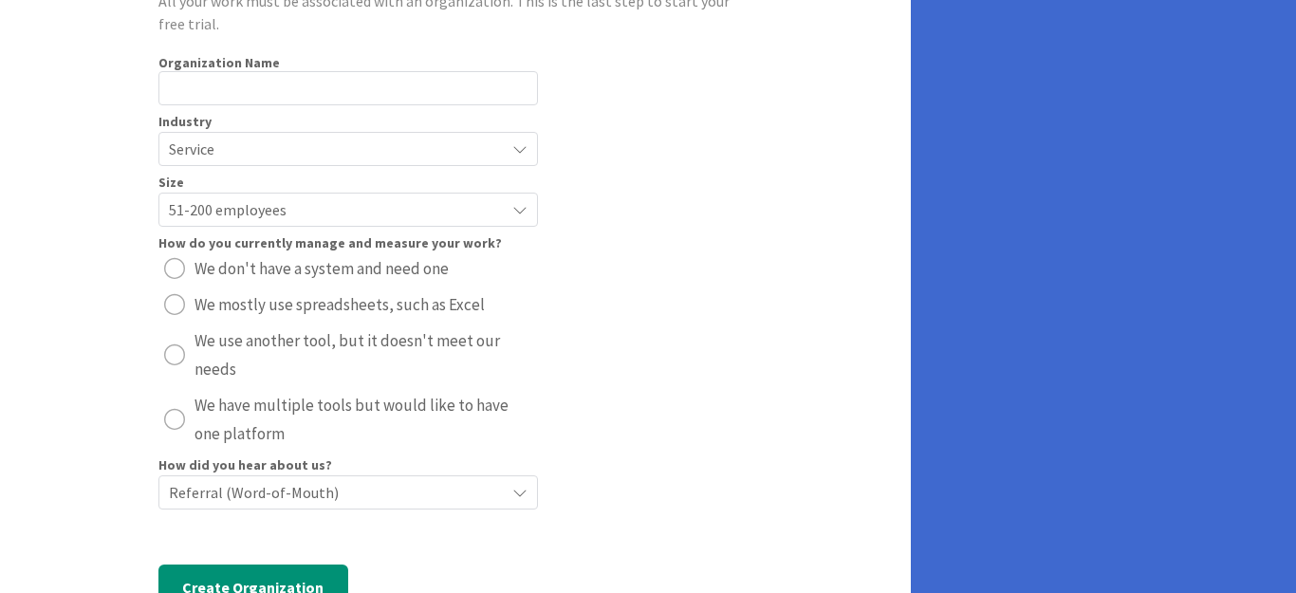
scroll to position [232, 0]
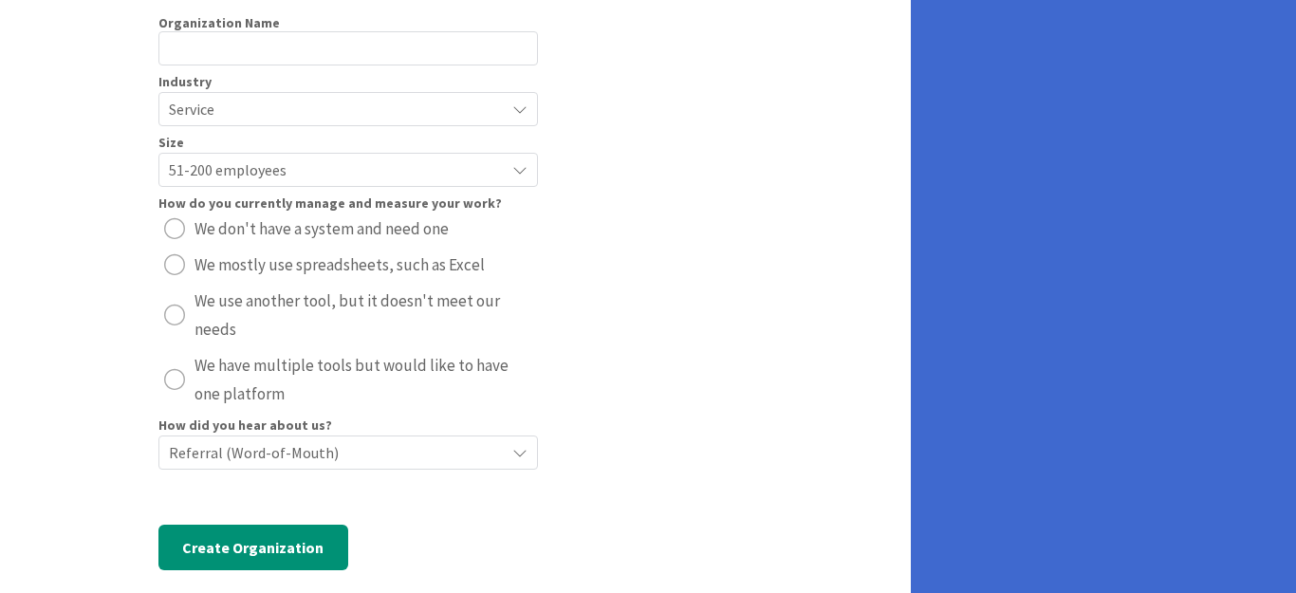
click at [176, 254] on div "radio" at bounding box center [174, 264] width 21 height 21
click at [260, 525] on button "Create Organization" at bounding box center [253, 548] width 190 height 46
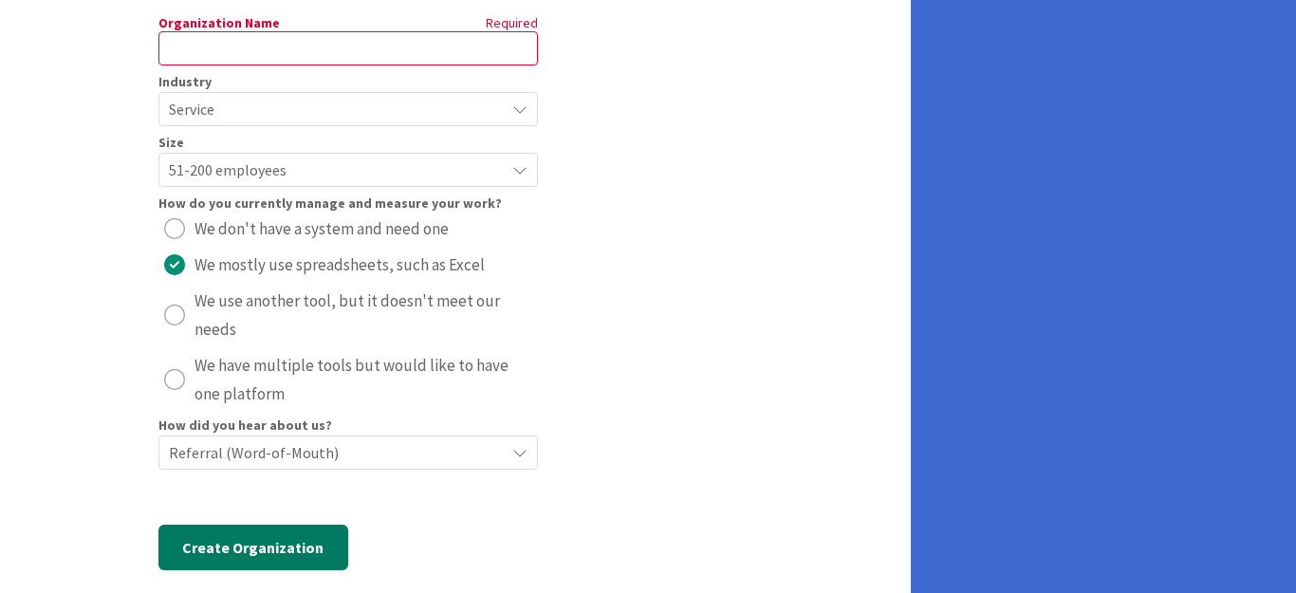
scroll to position [0, 0]
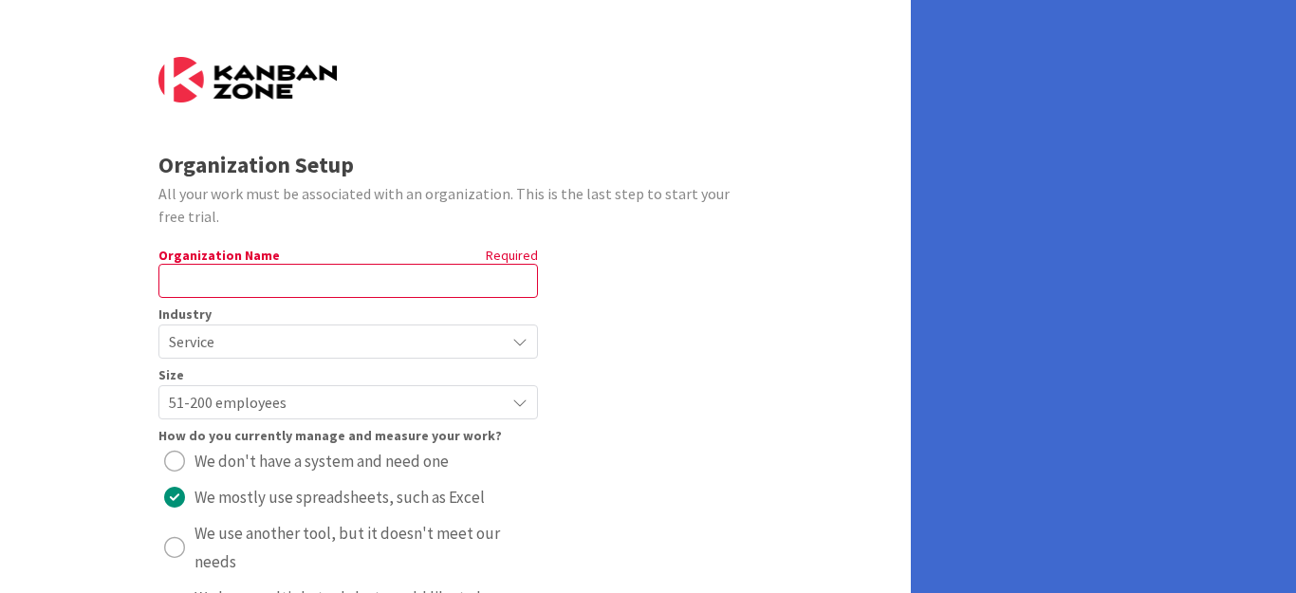
click at [527, 247] on div "Required" at bounding box center [412, 255] width 252 height 17
click at [205, 264] on input "text" at bounding box center [347, 281] width 379 height 34
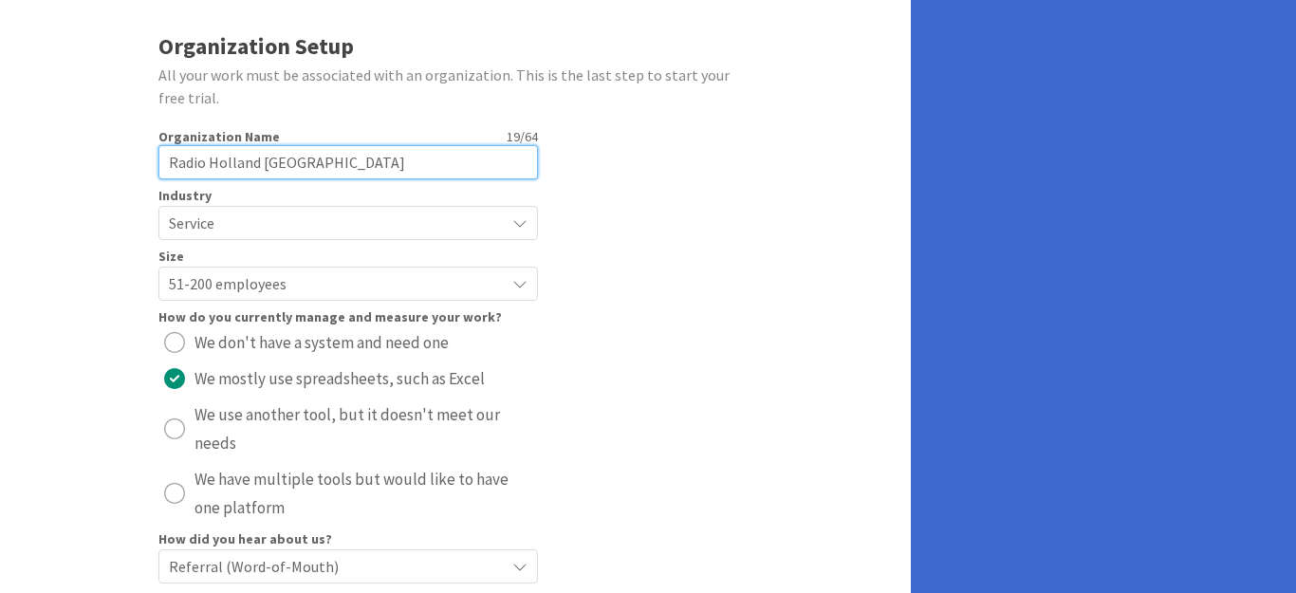
scroll to position [232, 0]
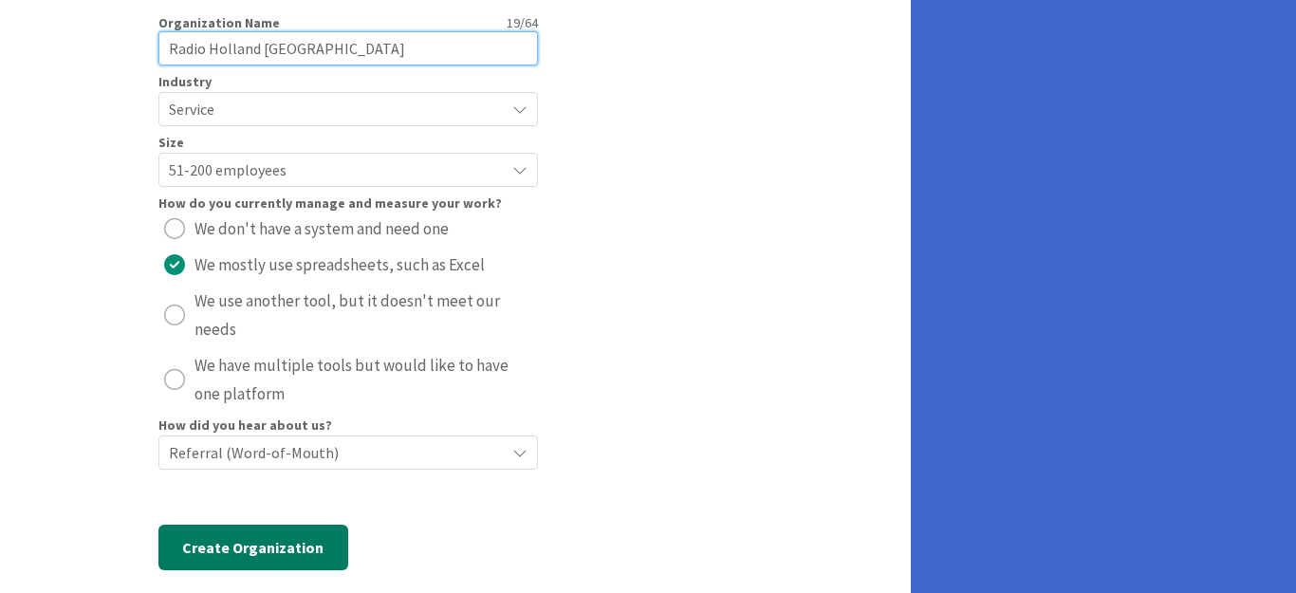
type input "Radio Holland [GEOGRAPHIC_DATA]"
click at [282, 525] on button "Create Organization" at bounding box center [253, 548] width 190 height 46
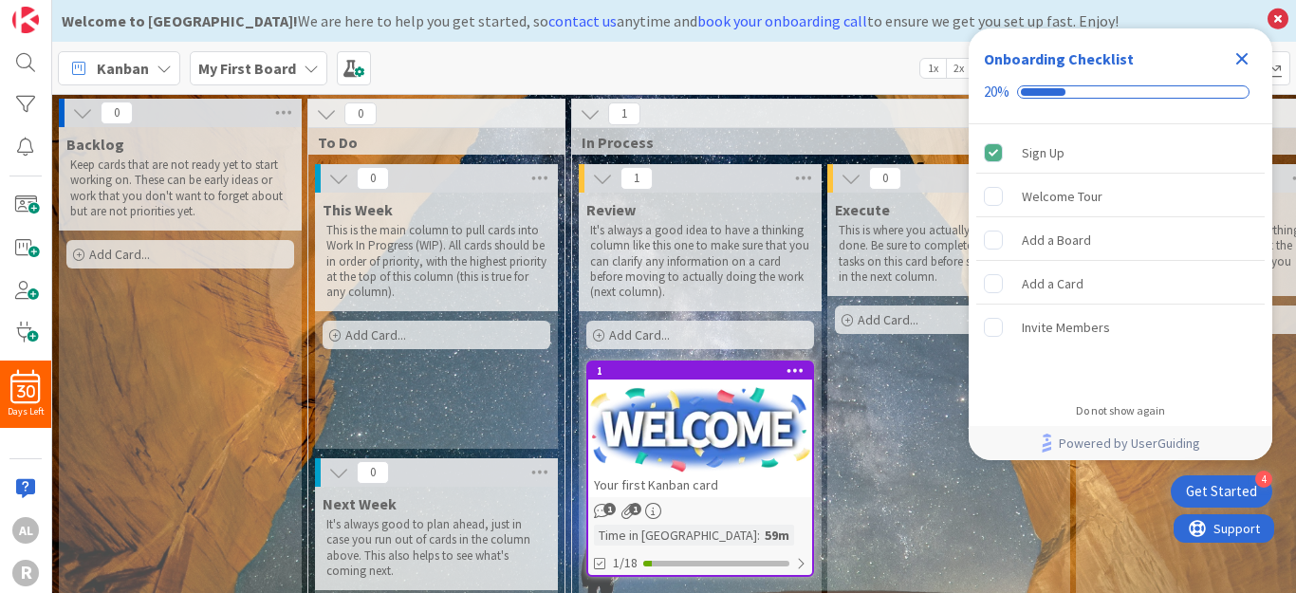
click at [1239, 63] on icon "Close Checklist" at bounding box center [1242, 59] width 12 height 12
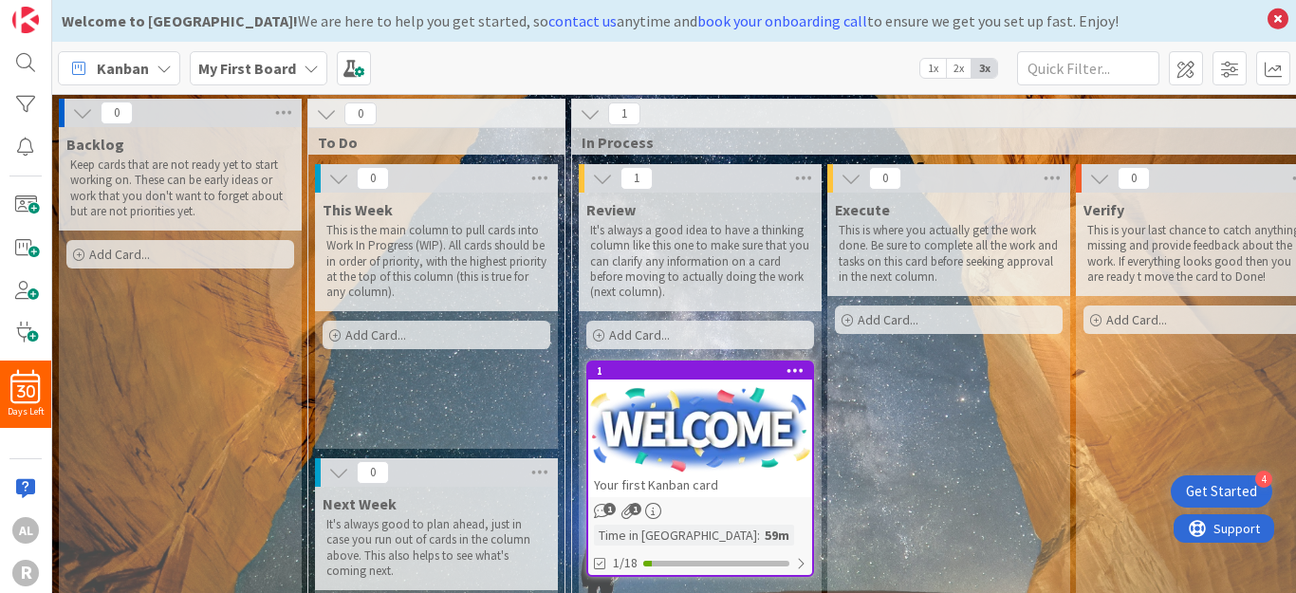
click at [1242, 494] on div "Get Started" at bounding box center [1221, 491] width 71 height 19
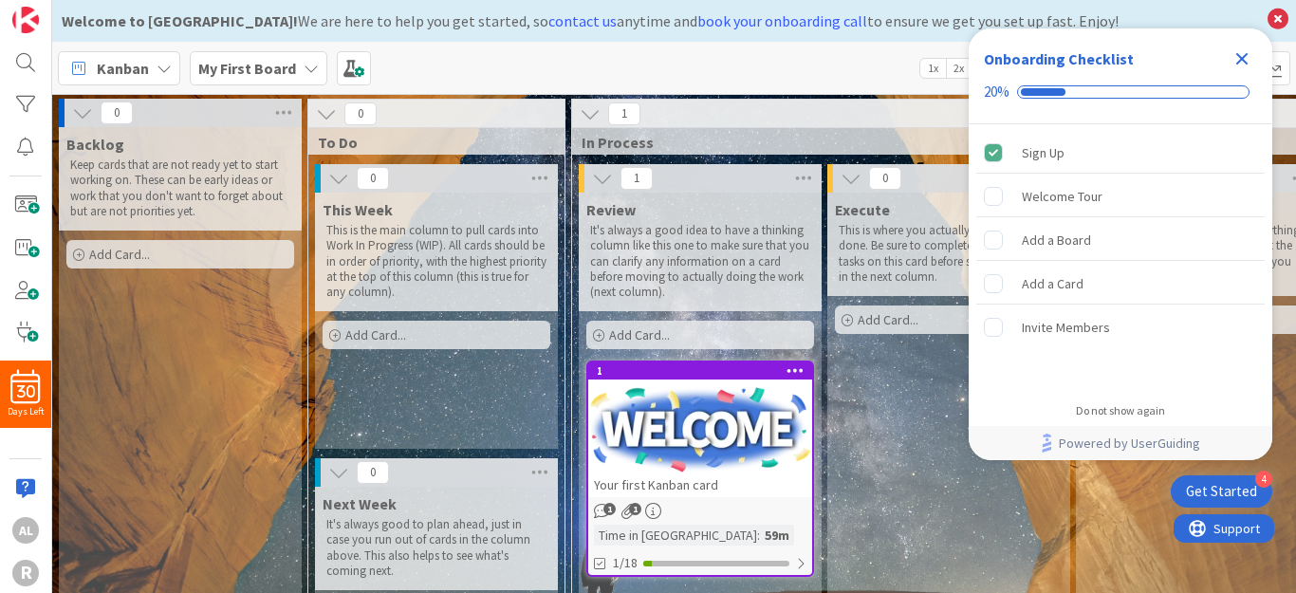
click at [1242, 493] on div "Get Started" at bounding box center [1221, 491] width 71 height 19
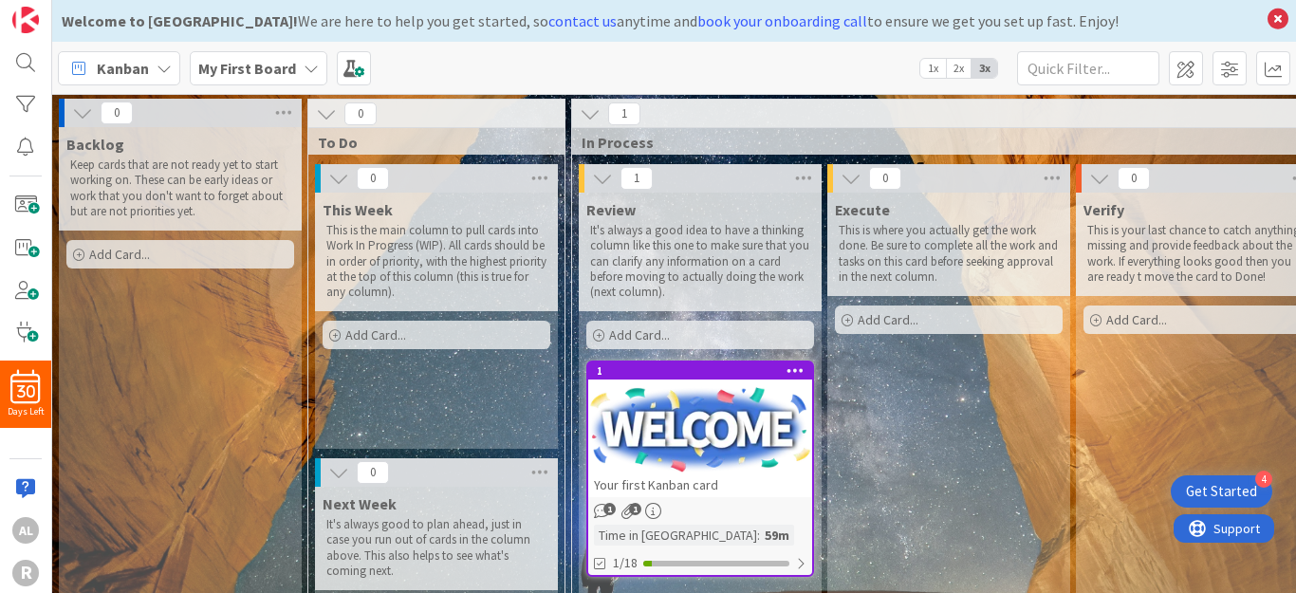
click at [1238, 478] on div "4 Get Started" at bounding box center [1222, 491] width 102 height 32
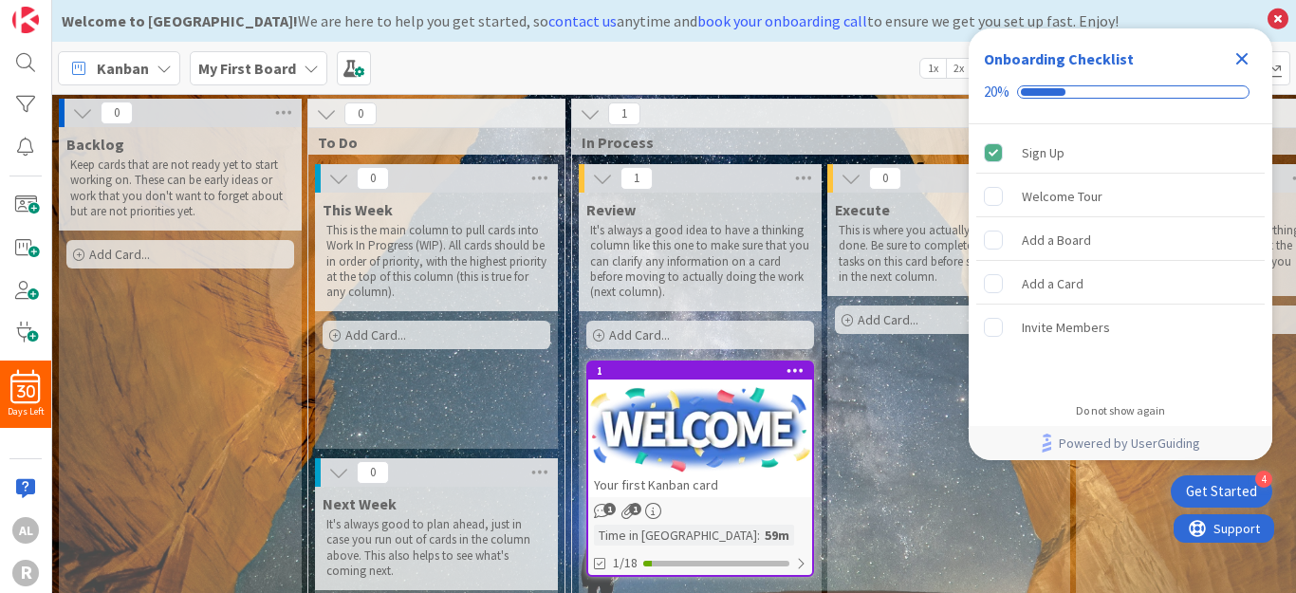
click at [1238, 478] on div "4 Get Started" at bounding box center [1222, 491] width 102 height 32
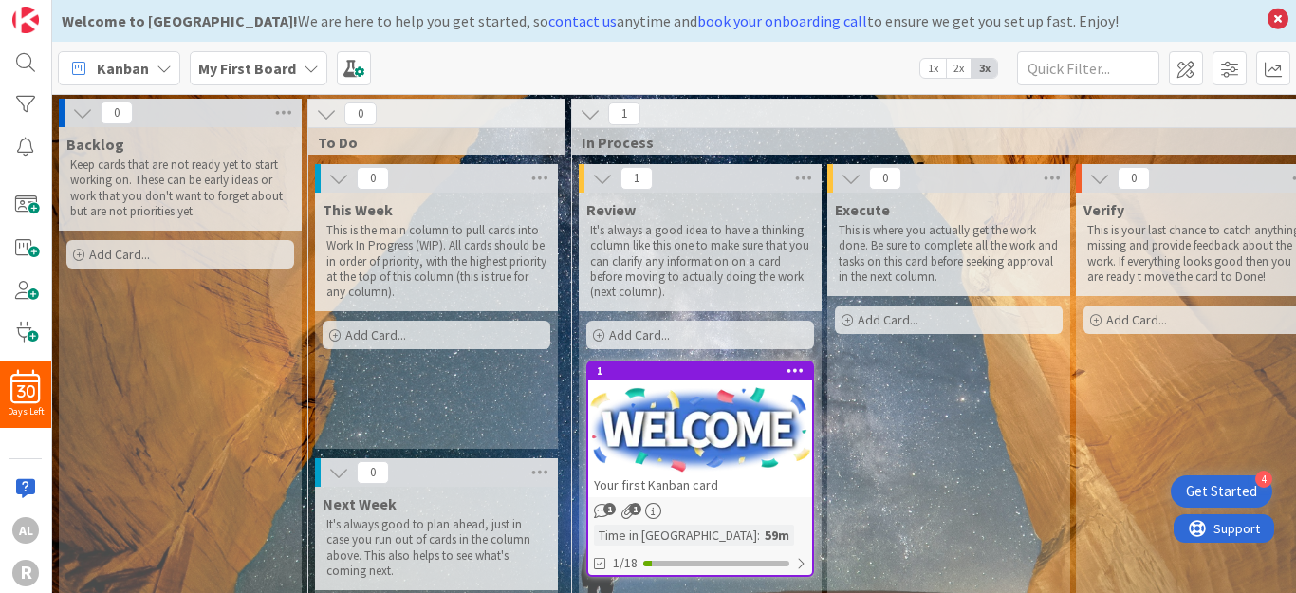
click at [663, 528] on div "Time in [GEOGRAPHIC_DATA]" at bounding box center [675, 535] width 163 height 21
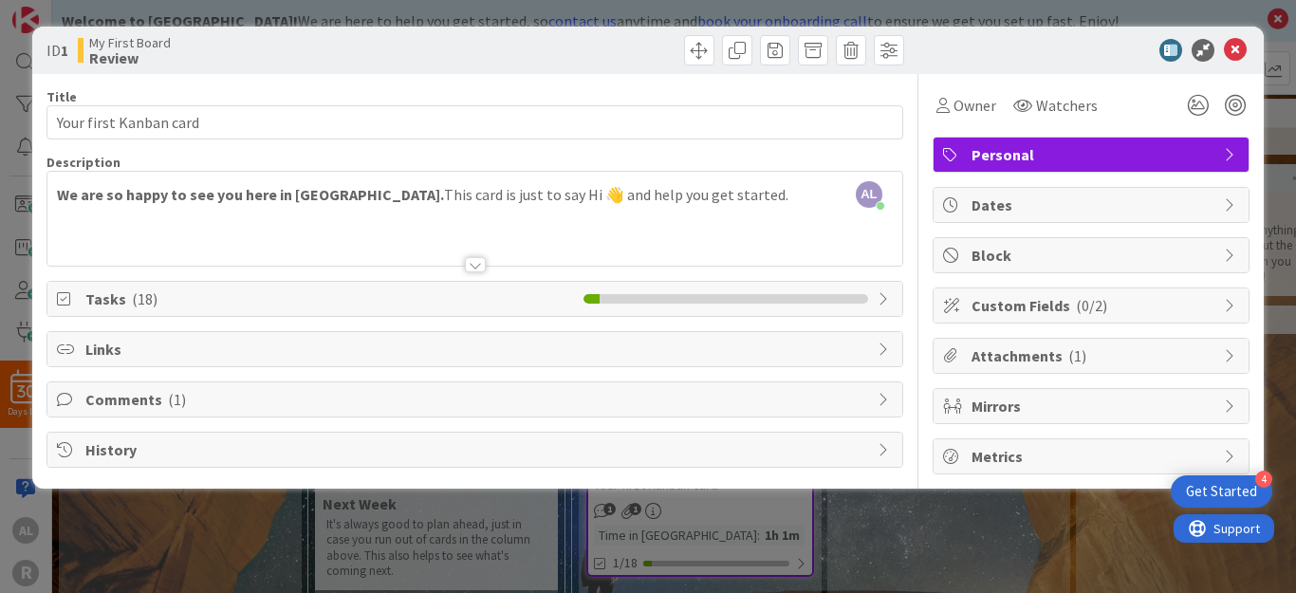
click at [1231, 151] on icon at bounding box center [1231, 154] width 15 height 15
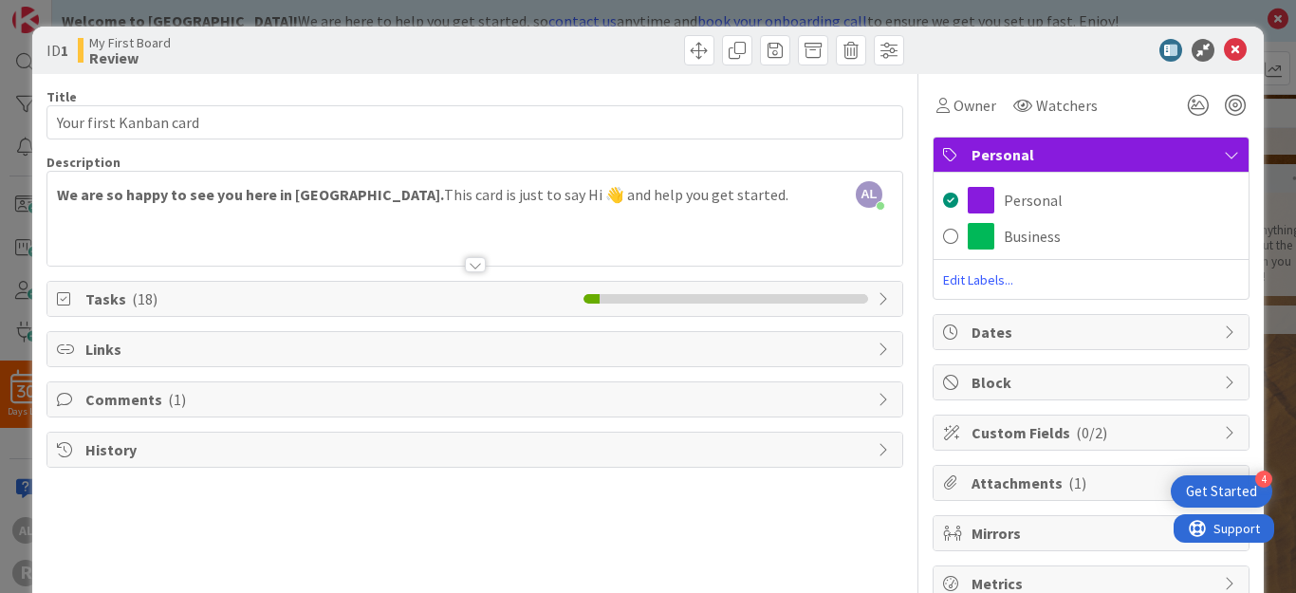
click at [1224, 152] on icon at bounding box center [1231, 154] width 15 height 15
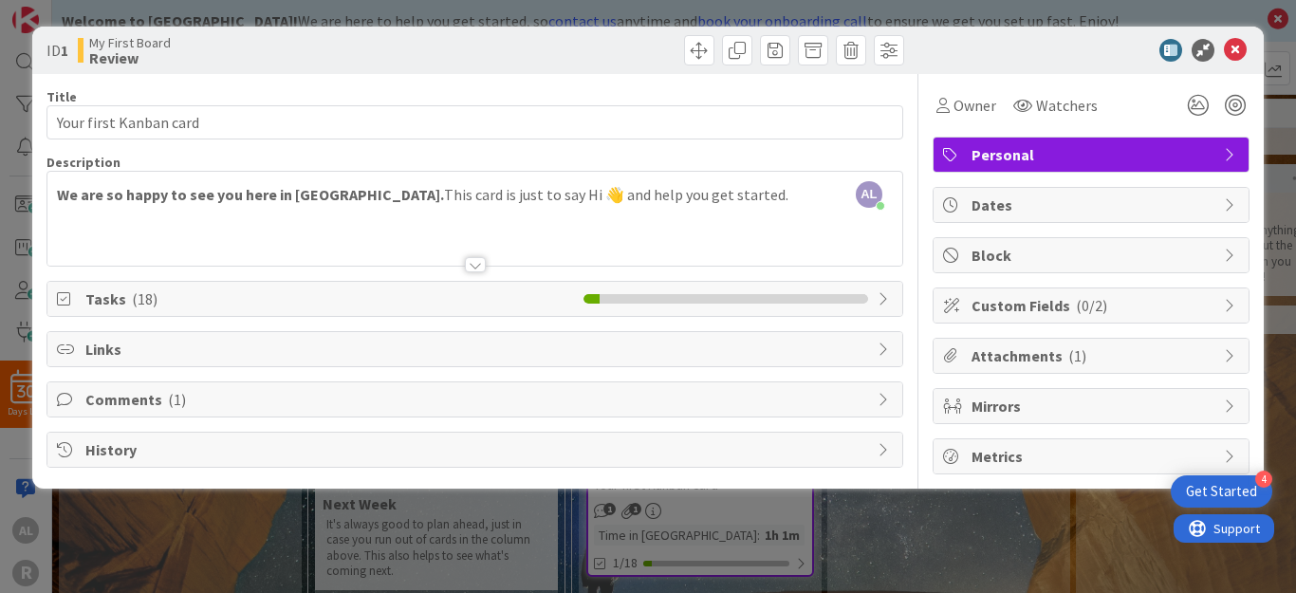
click at [1226, 154] on icon at bounding box center [1231, 154] width 15 height 15
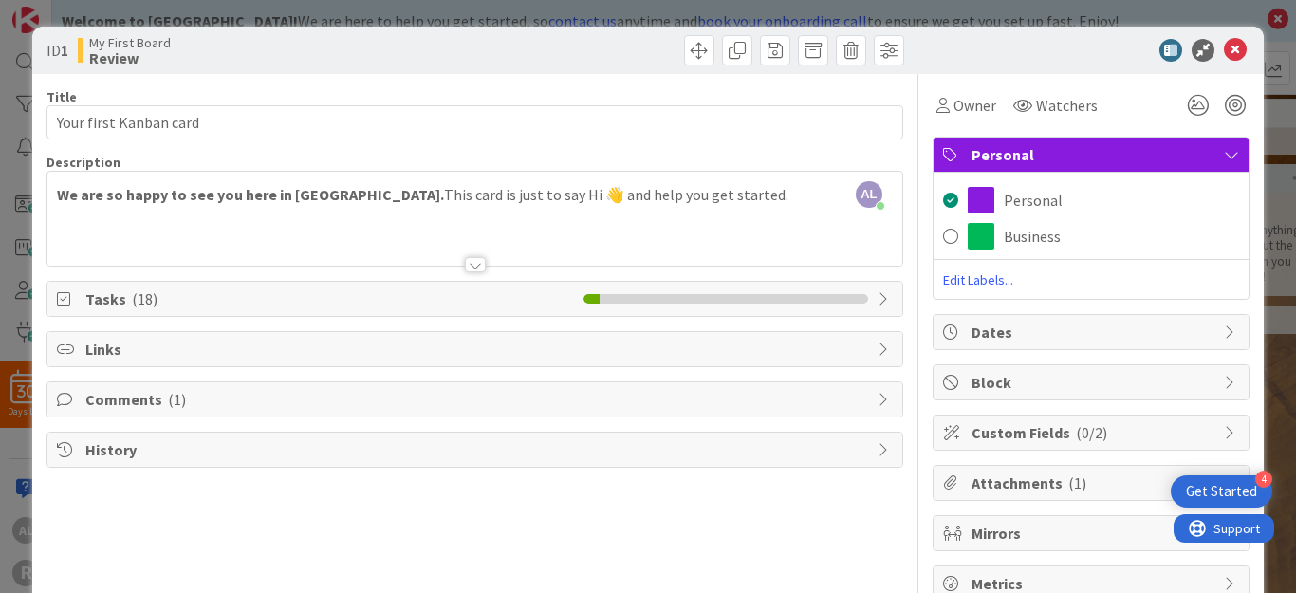
click at [1226, 155] on div "Personal" at bounding box center [1091, 155] width 315 height 35
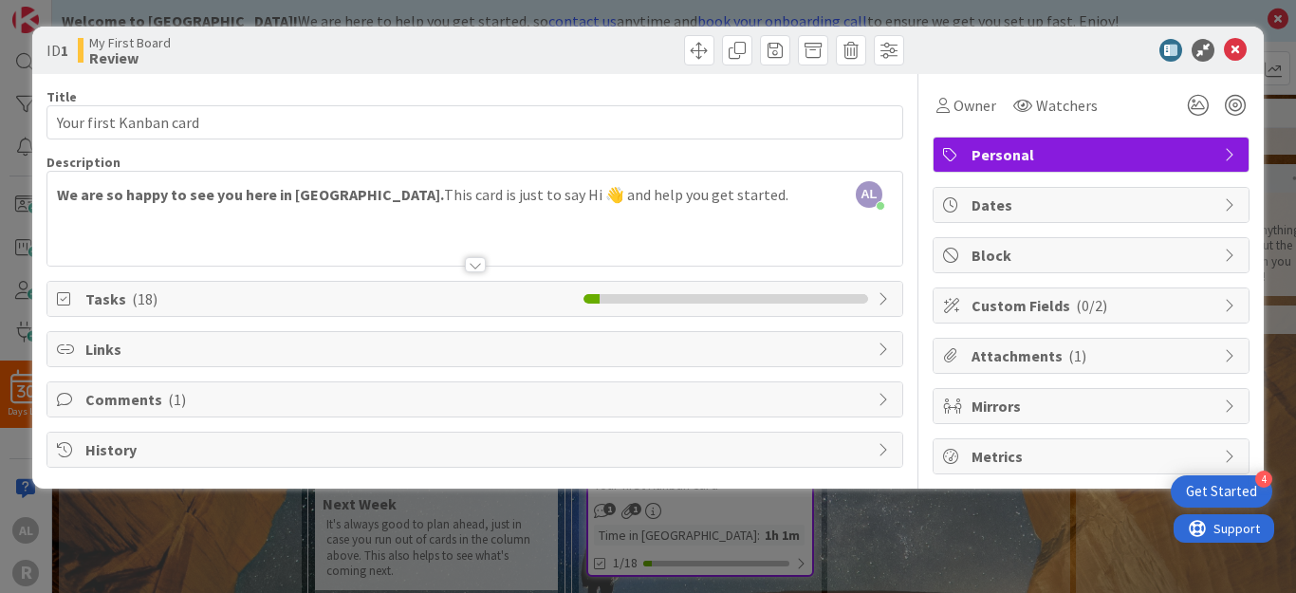
click at [1226, 155] on icon at bounding box center [1231, 154] width 15 height 15
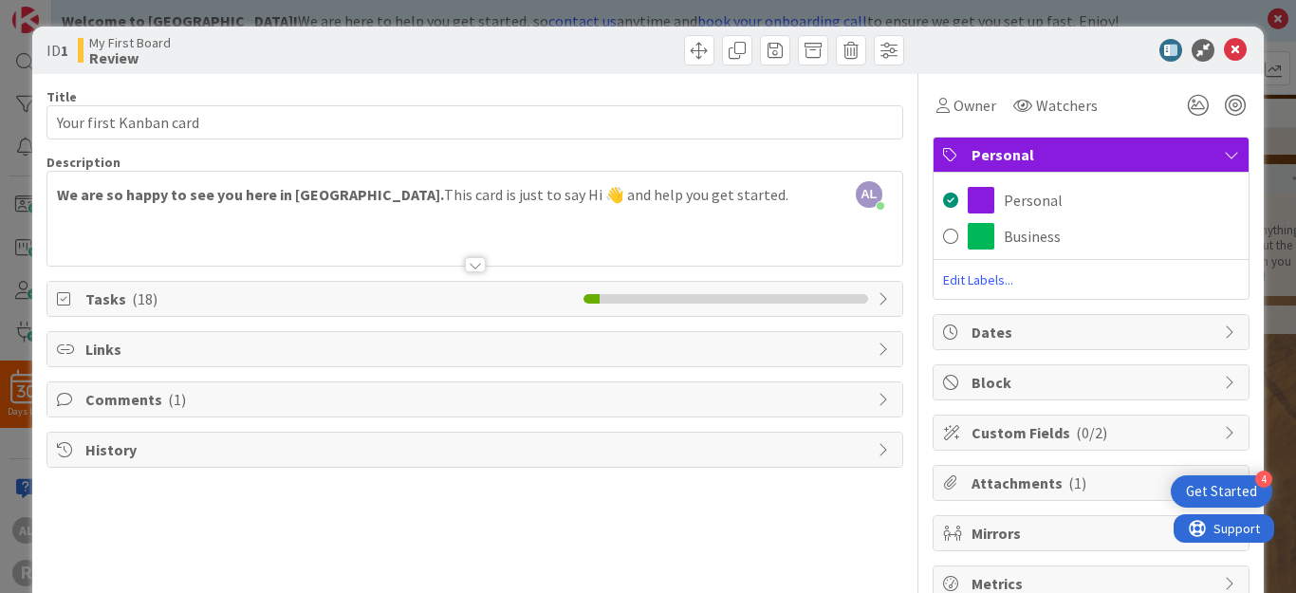
click at [1226, 155] on div "Personal" at bounding box center [1091, 155] width 315 height 35
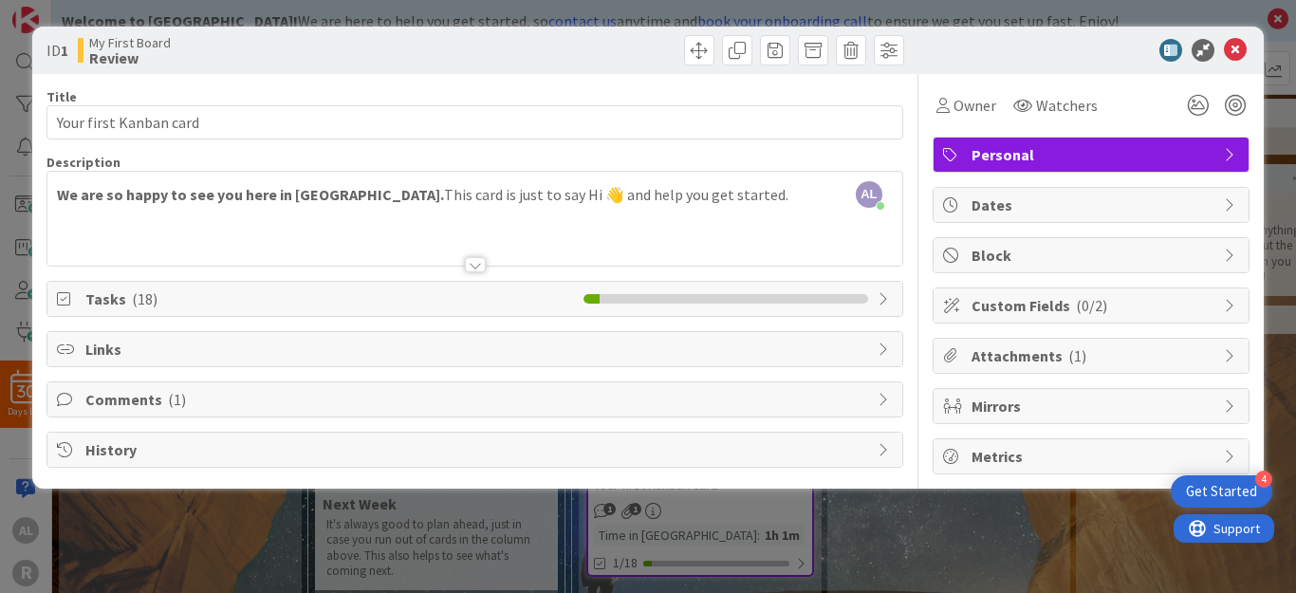
click at [305, 248] on div at bounding box center [474, 241] width 855 height 48
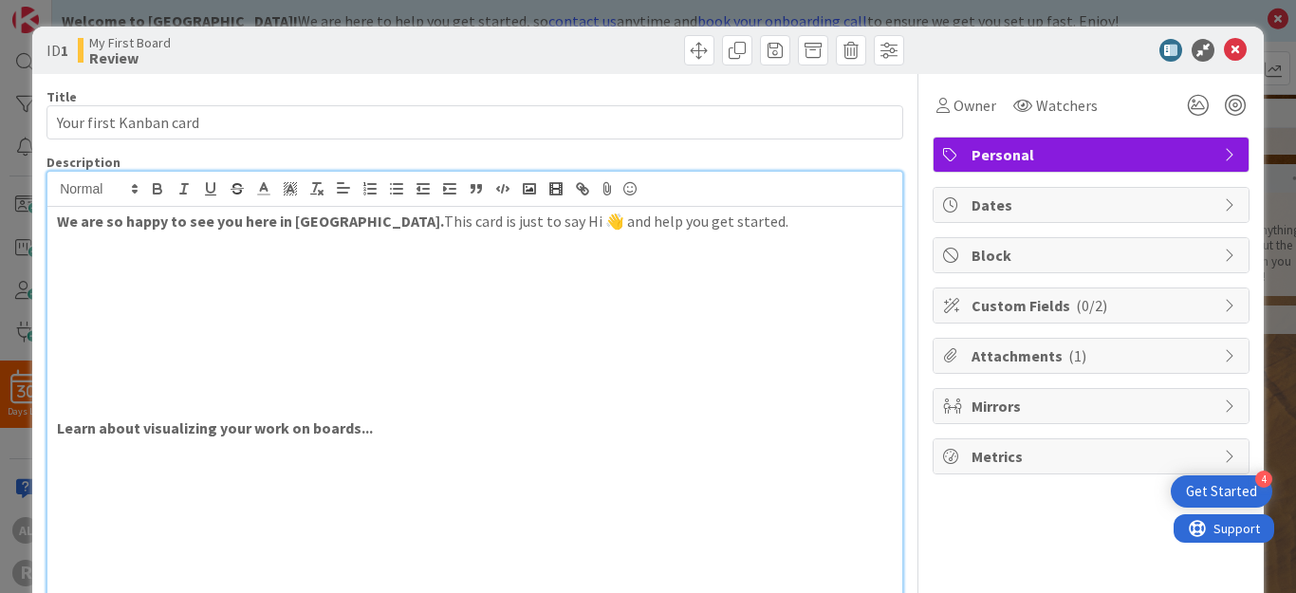
click at [305, 248] on p at bounding box center [475, 243] width 836 height 22
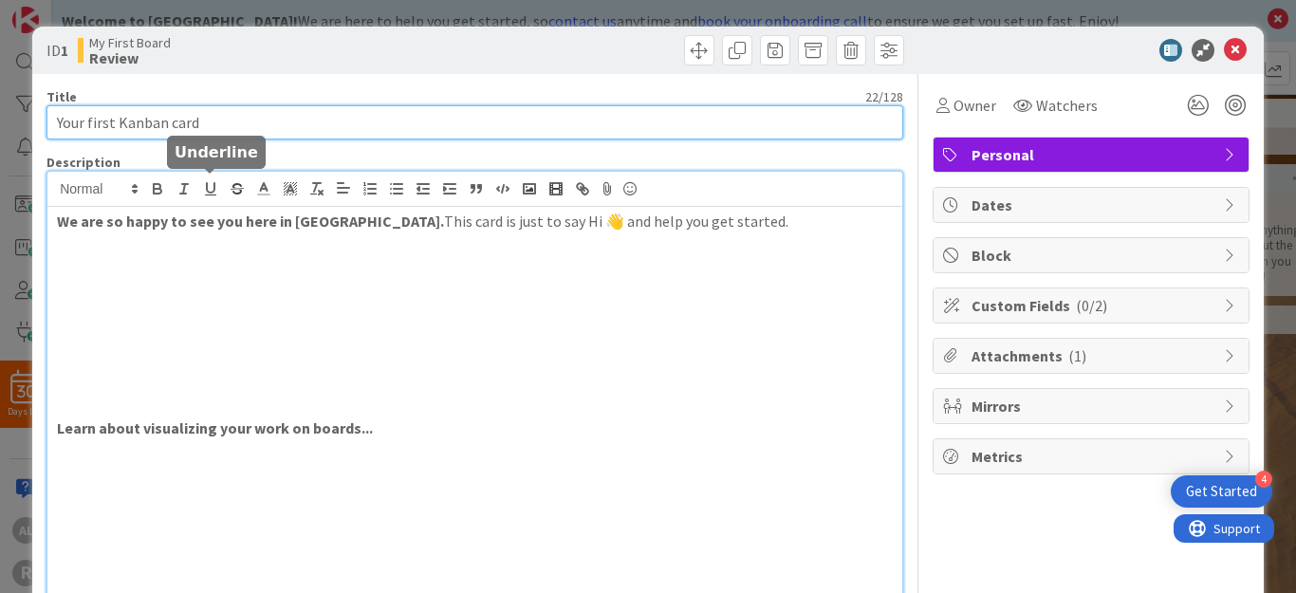
click at [92, 111] on input "Your first Kanban card" at bounding box center [474, 122] width 857 height 34
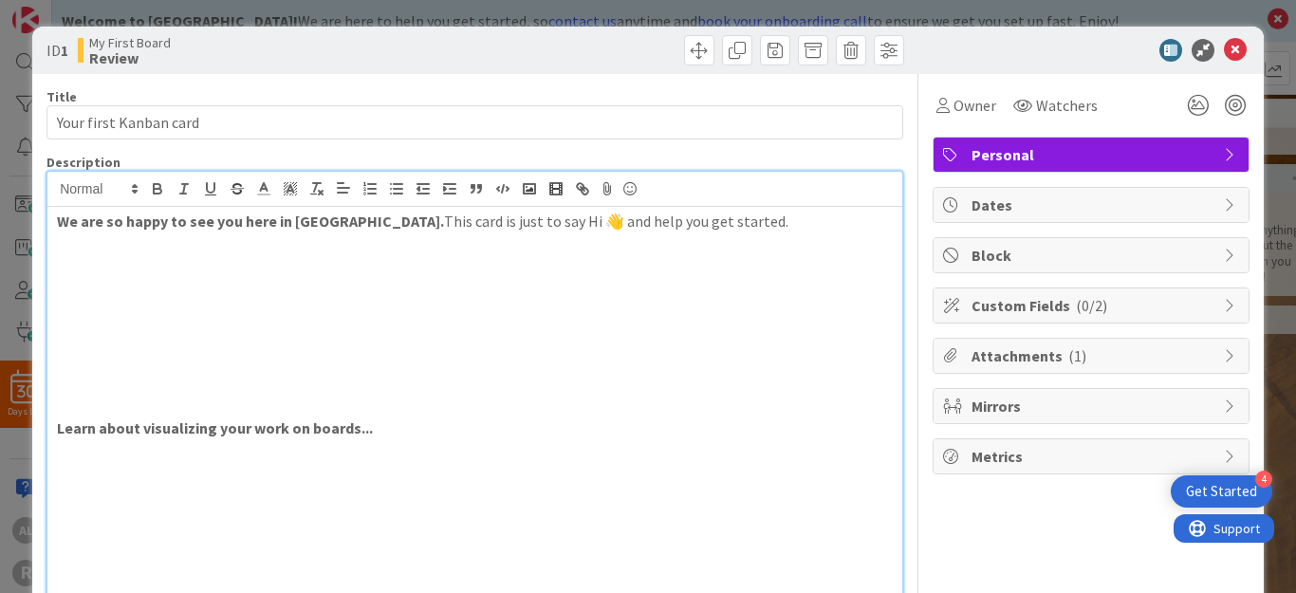
click at [106, 96] on div "Title 22 / 128" at bounding box center [474, 96] width 857 height 17
click at [187, 69] on div "ID 1 My First Board Review" at bounding box center [647, 50] width 1231 height 47
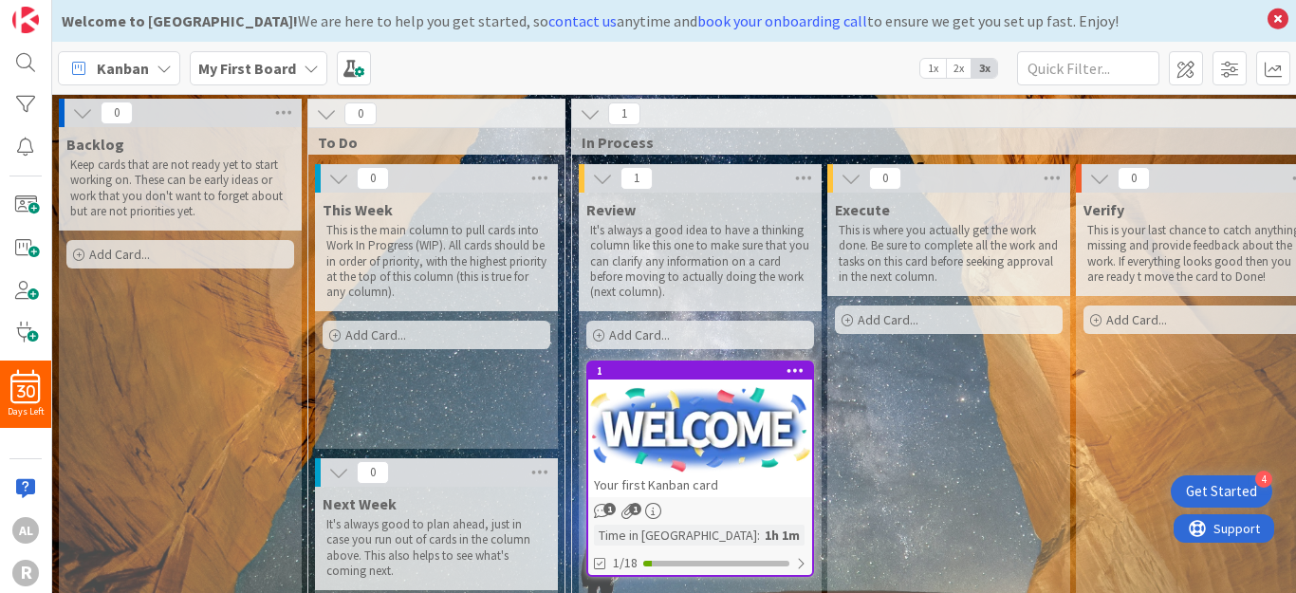
click at [592, 111] on icon at bounding box center [590, 113] width 21 height 21
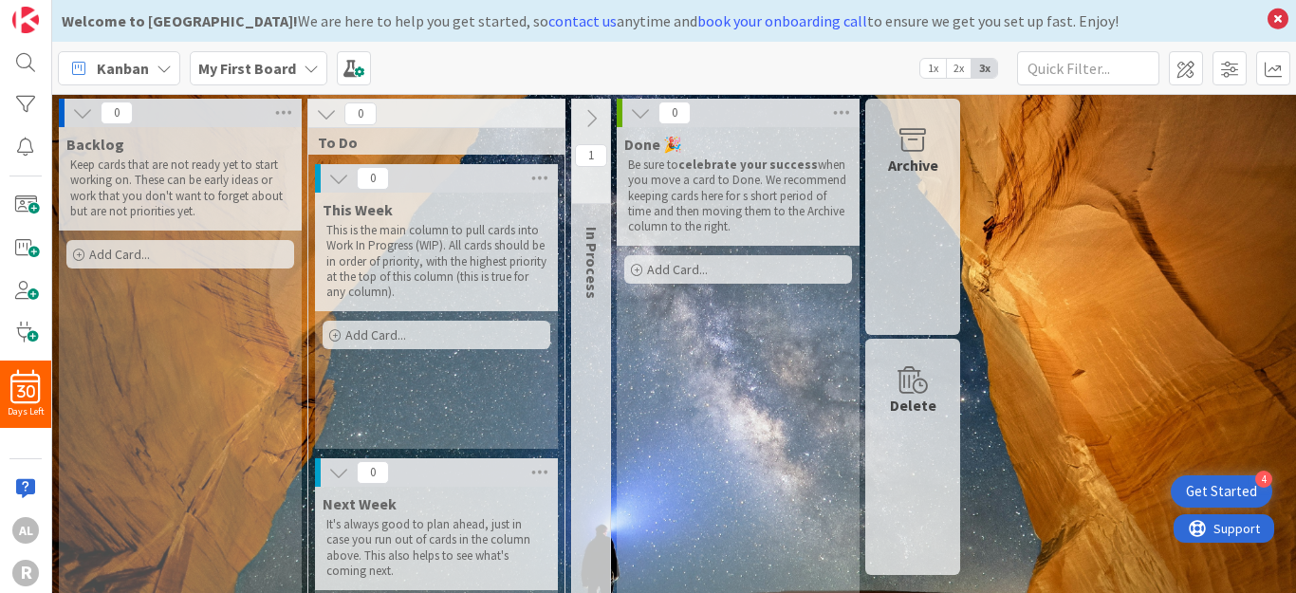
click at [589, 120] on icon at bounding box center [591, 118] width 21 height 21
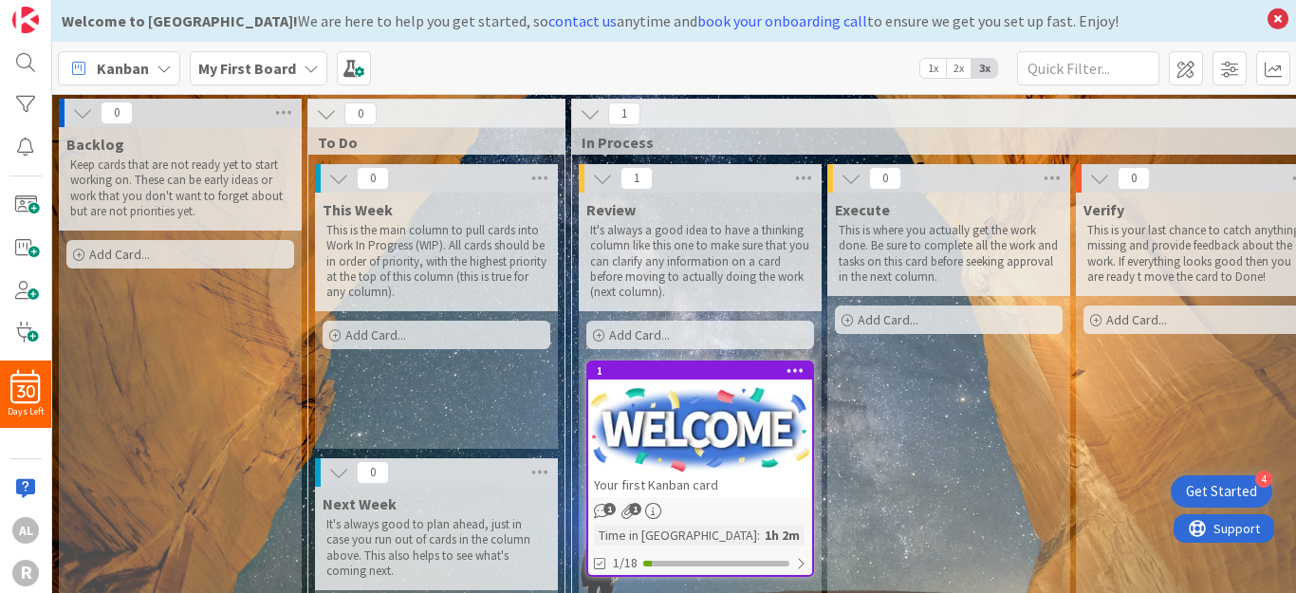
click at [589, 120] on icon at bounding box center [590, 113] width 21 height 21
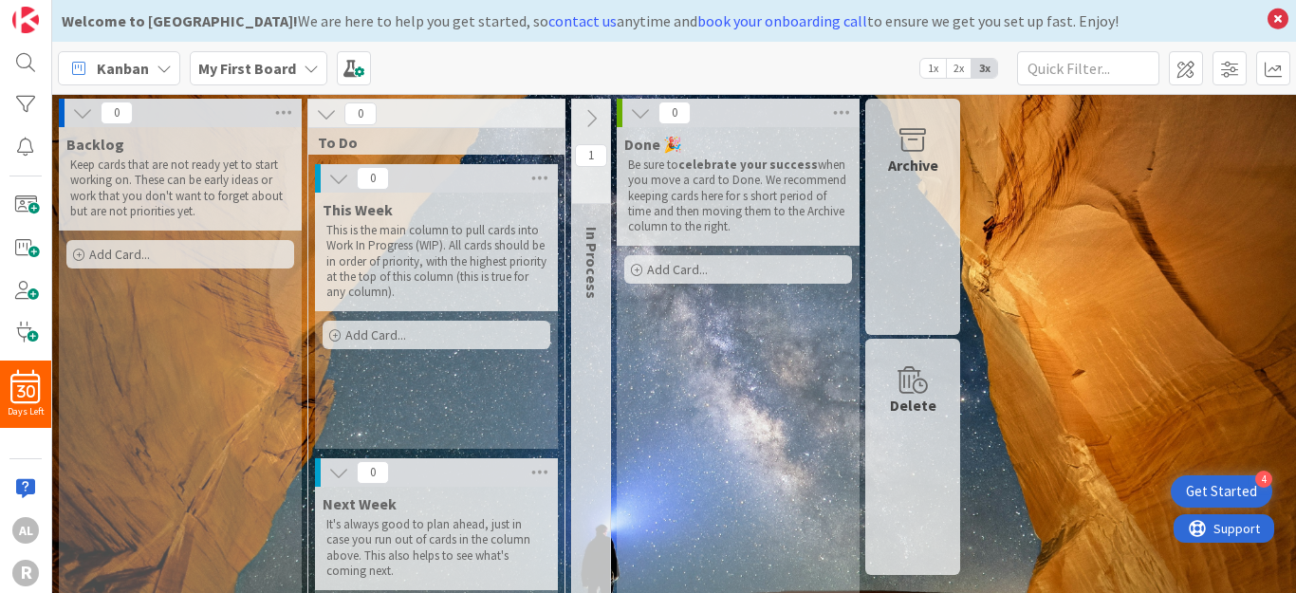
click at [589, 120] on icon at bounding box center [591, 118] width 21 height 21
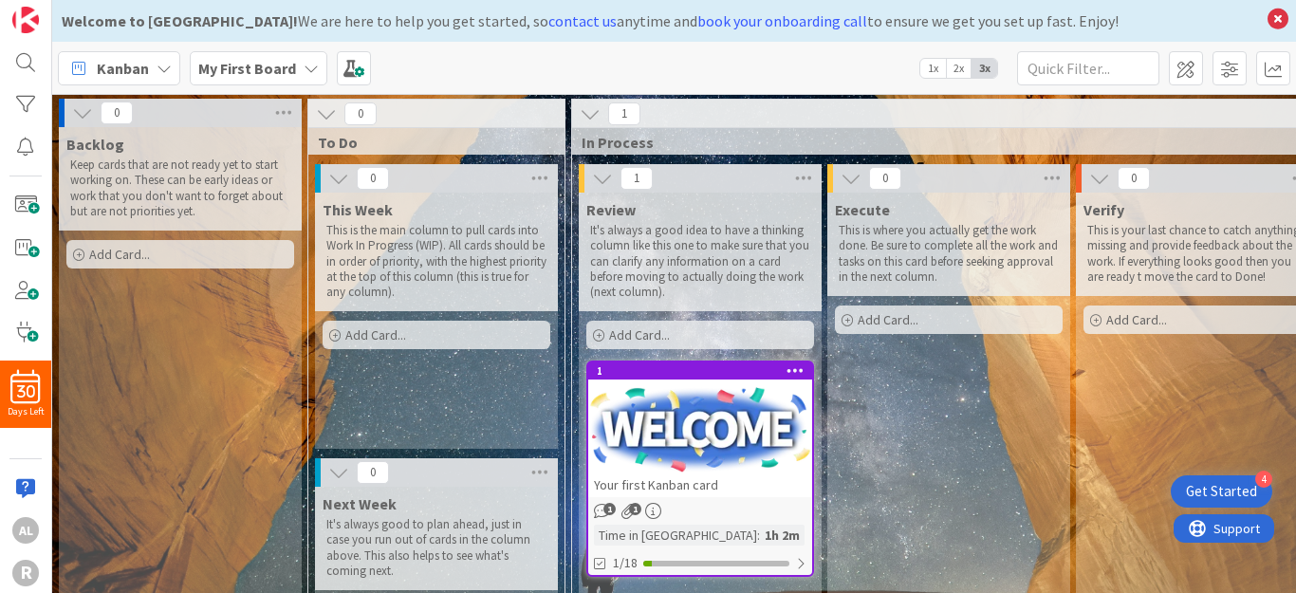
click at [306, 71] on icon at bounding box center [311, 68] width 15 height 15
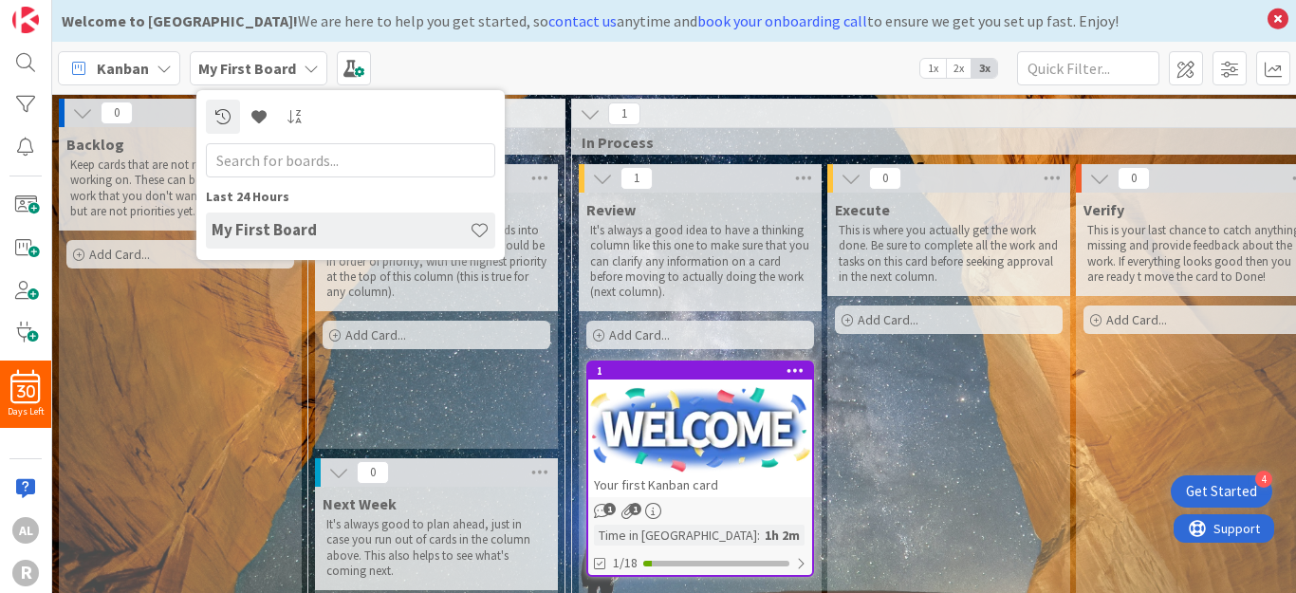
click at [306, 71] on icon at bounding box center [311, 68] width 15 height 15
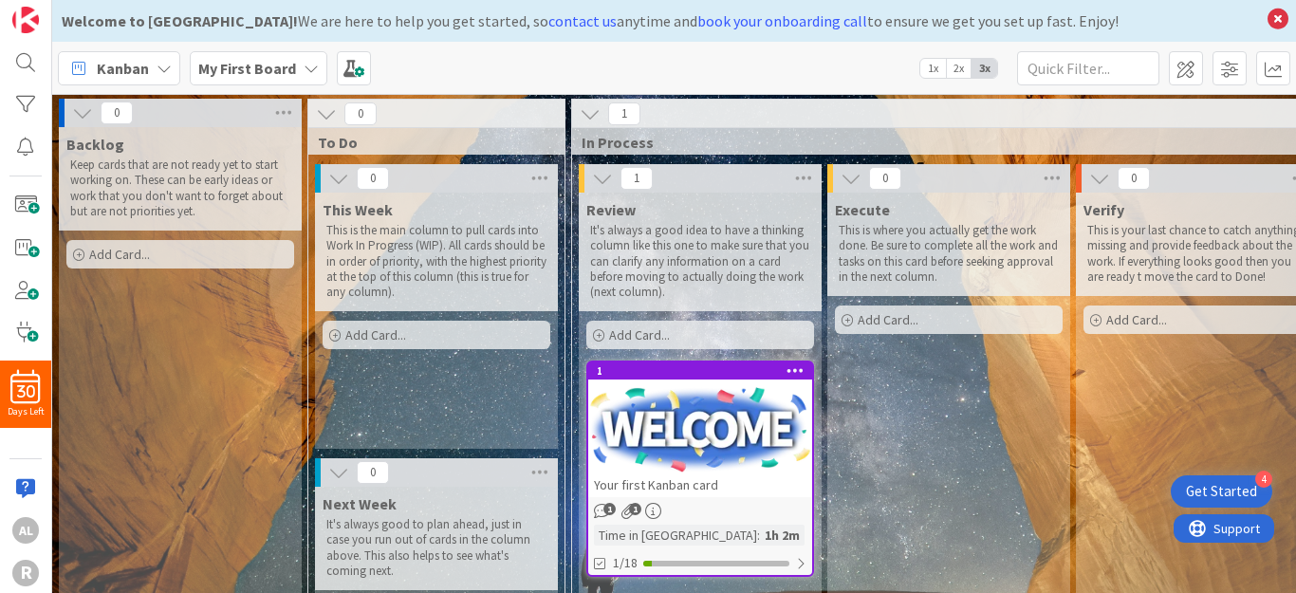
click at [157, 70] on icon at bounding box center [164, 68] width 15 height 15
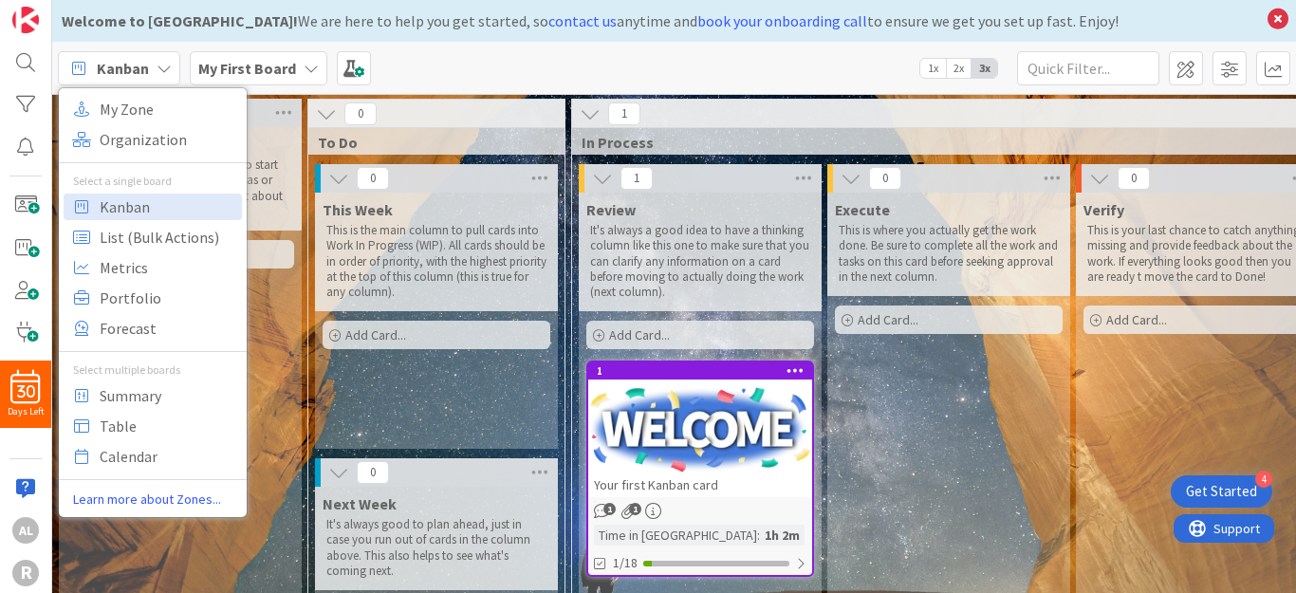
click at [157, 70] on icon at bounding box center [164, 68] width 15 height 15
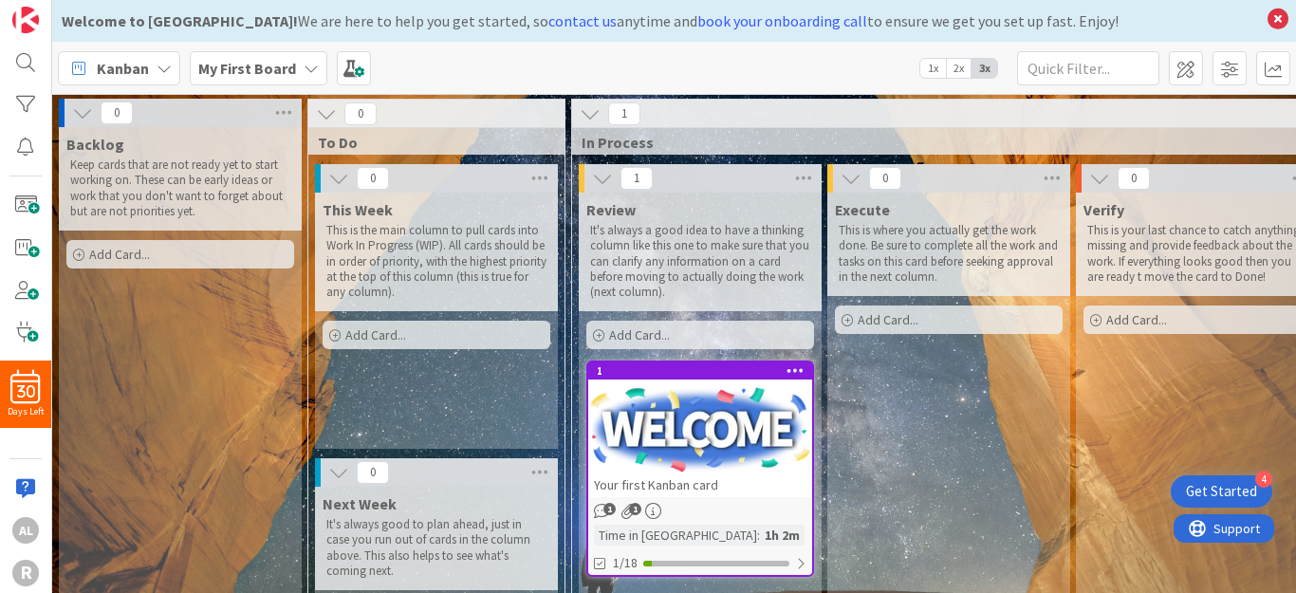
click at [961, 71] on span "2x" at bounding box center [959, 68] width 26 height 19
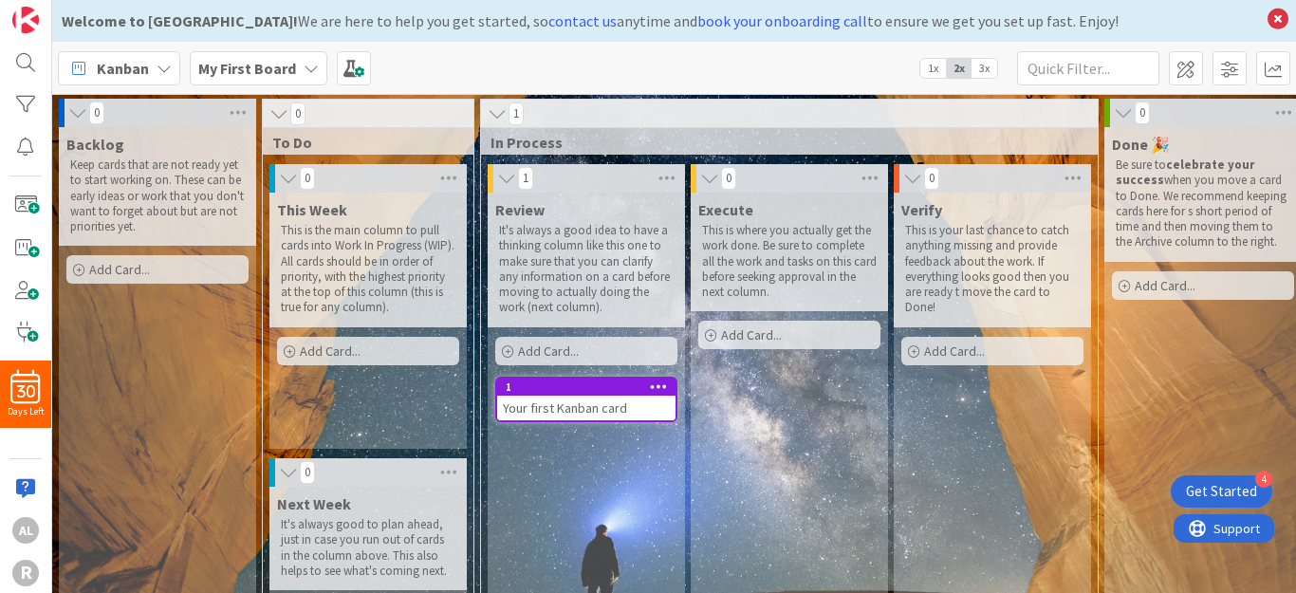
click at [932, 70] on span "1x" at bounding box center [933, 68] width 26 height 19
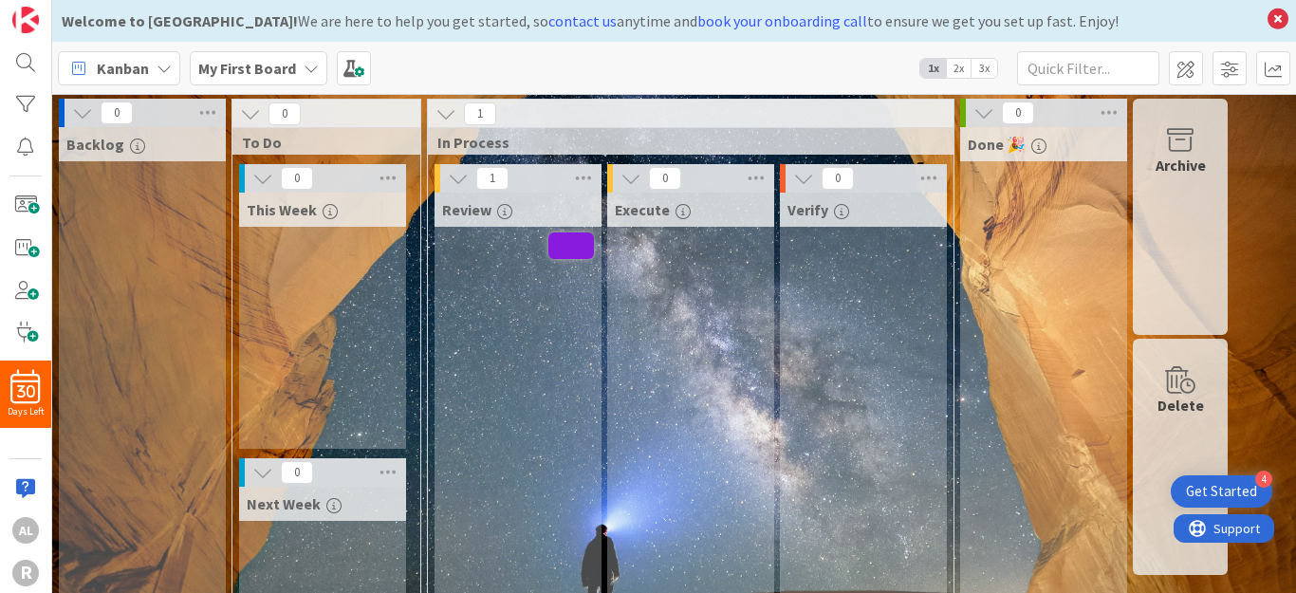
click at [246, 109] on icon at bounding box center [250, 113] width 21 height 21
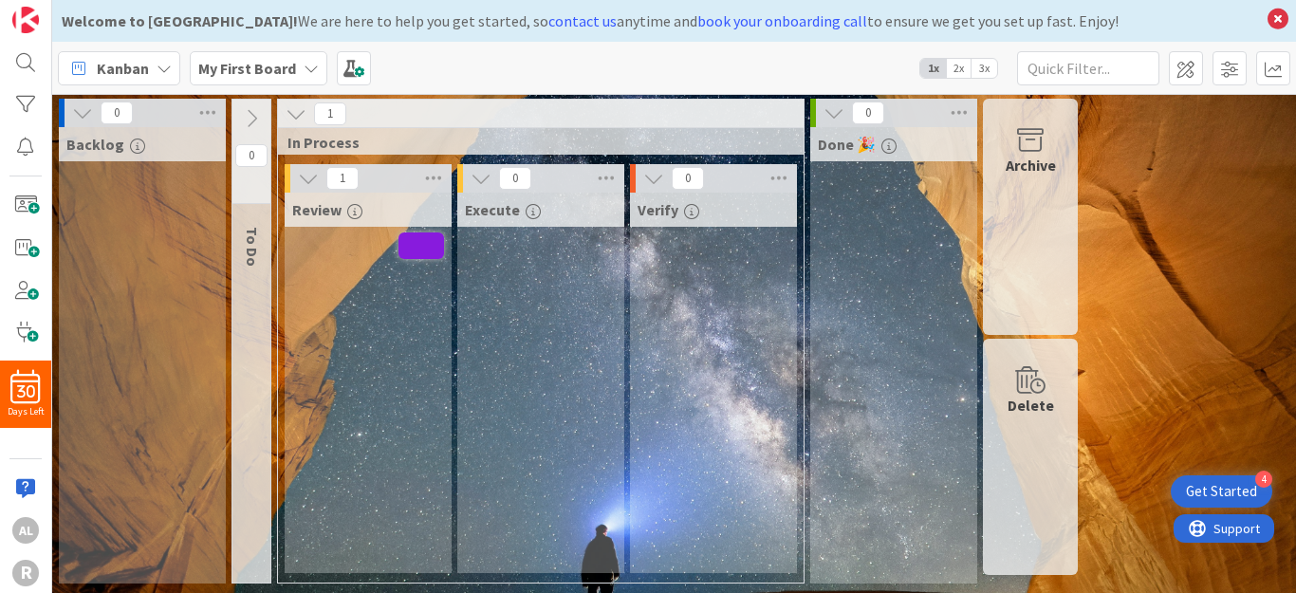
click at [248, 114] on icon at bounding box center [251, 118] width 21 height 21
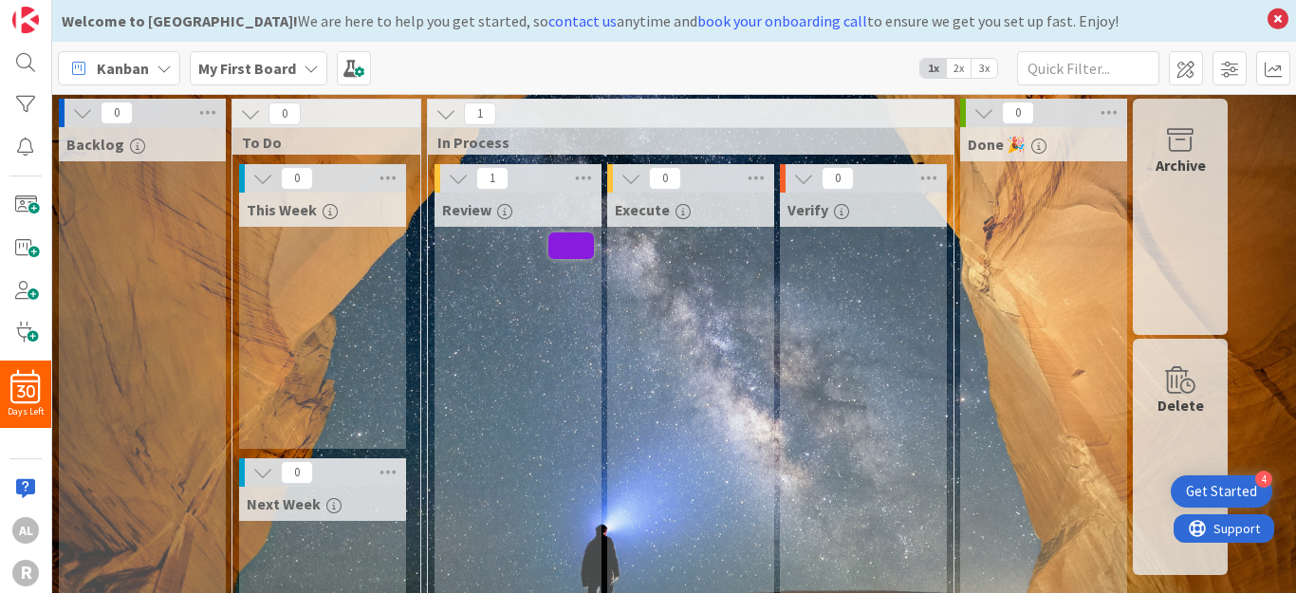
click at [313, 136] on span "To Do" at bounding box center [319, 142] width 155 height 19
click at [295, 107] on span "0" at bounding box center [284, 113] width 32 height 23
click at [275, 111] on span "0" at bounding box center [284, 113] width 32 height 23
click at [284, 110] on span "0" at bounding box center [284, 113] width 32 height 23
click at [388, 176] on icon at bounding box center [388, 178] width 25 height 28
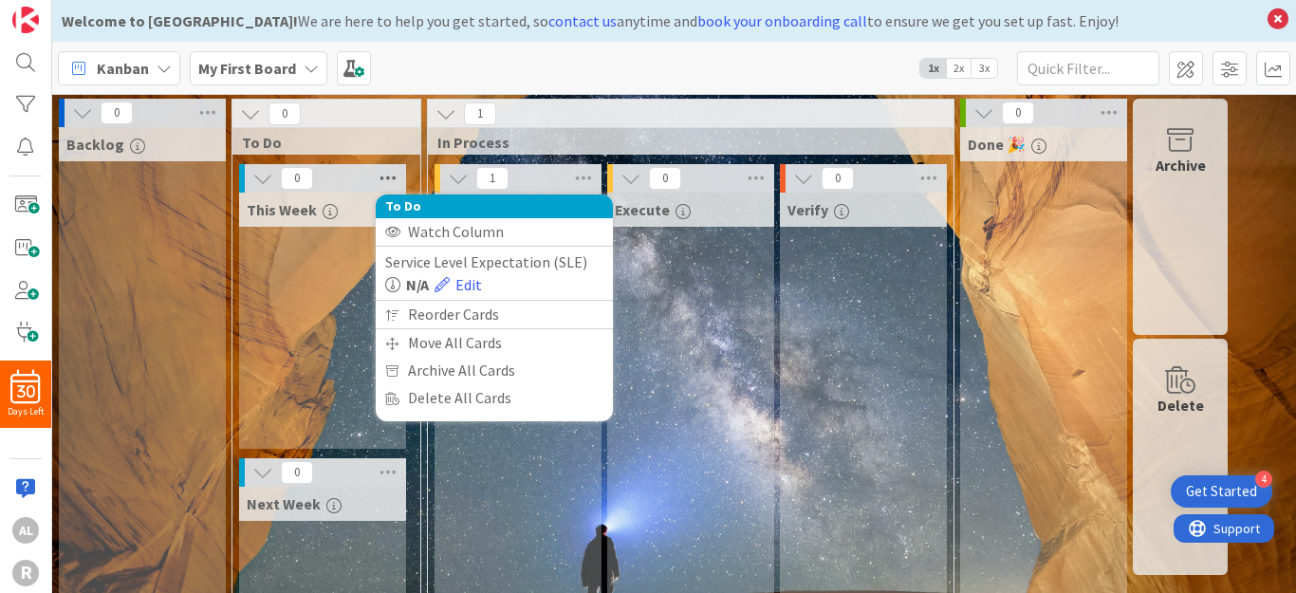
click at [394, 177] on icon at bounding box center [388, 178] width 25 height 28
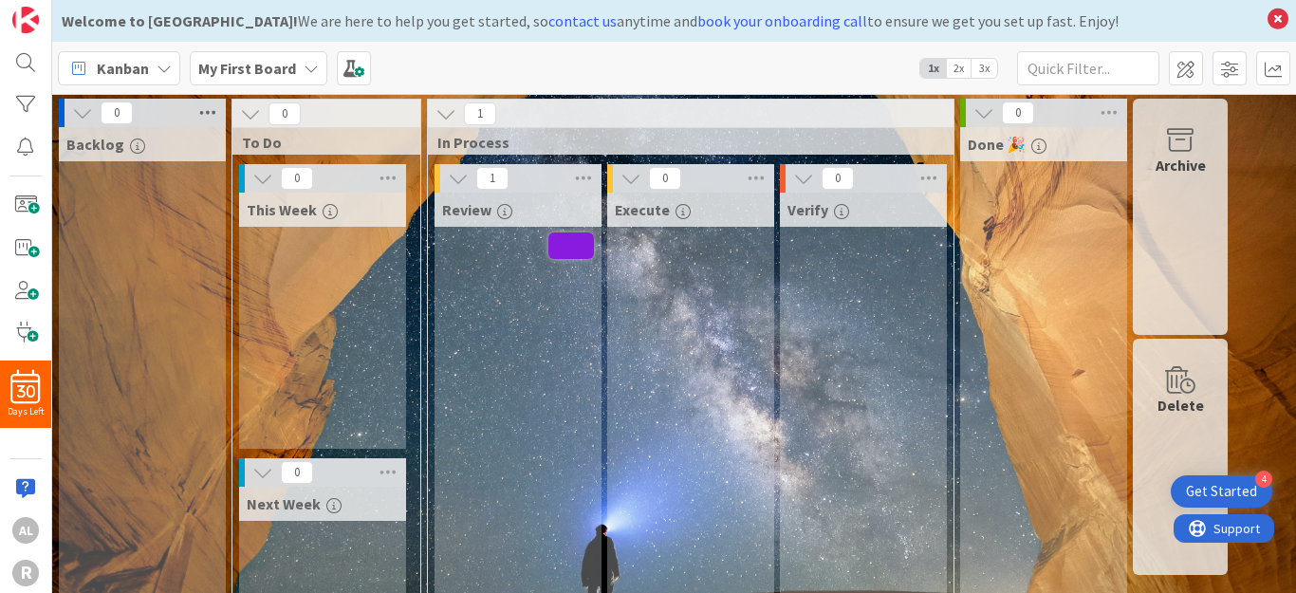
click at [204, 111] on icon at bounding box center [207, 113] width 25 height 28
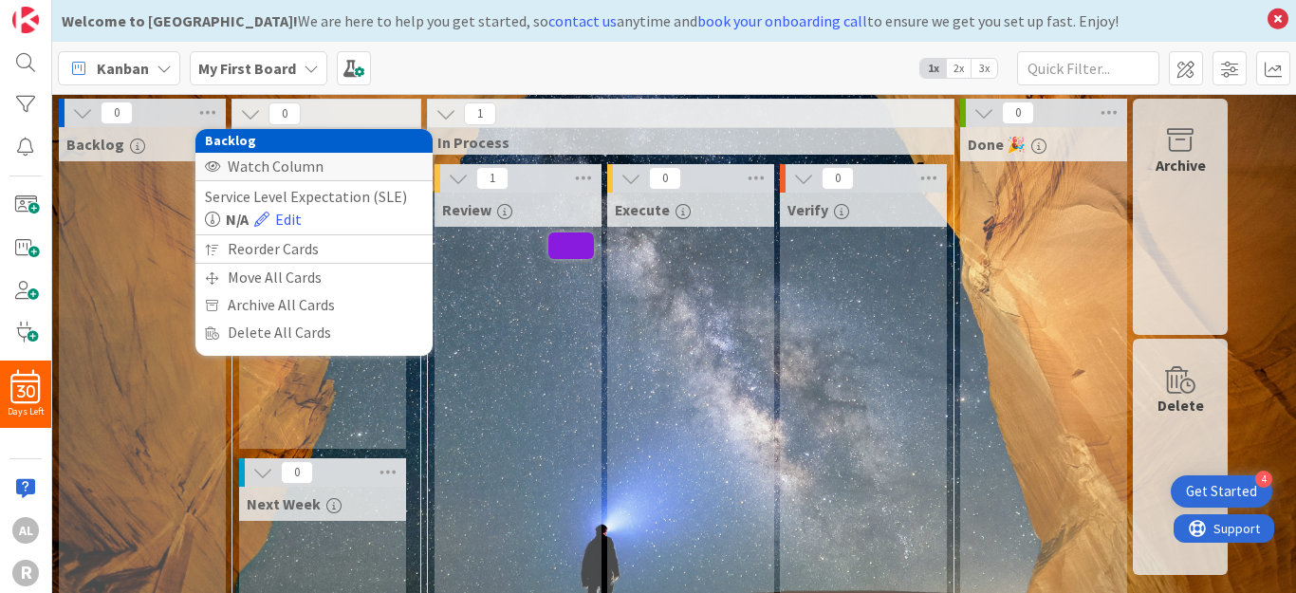
click at [266, 177] on div "Watch Column" at bounding box center [313, 167] width 237 height 28
click at [258, 176] on div "Stop Watching Column" at bounding box center [313, 167] width 237 height 28
click at [258, 176] on div "Watch Column" at bounding box center [313, 167] width 237 height 28
click at [343, 111] on div "0" at bounding box center [326, 114] width 188 height 28
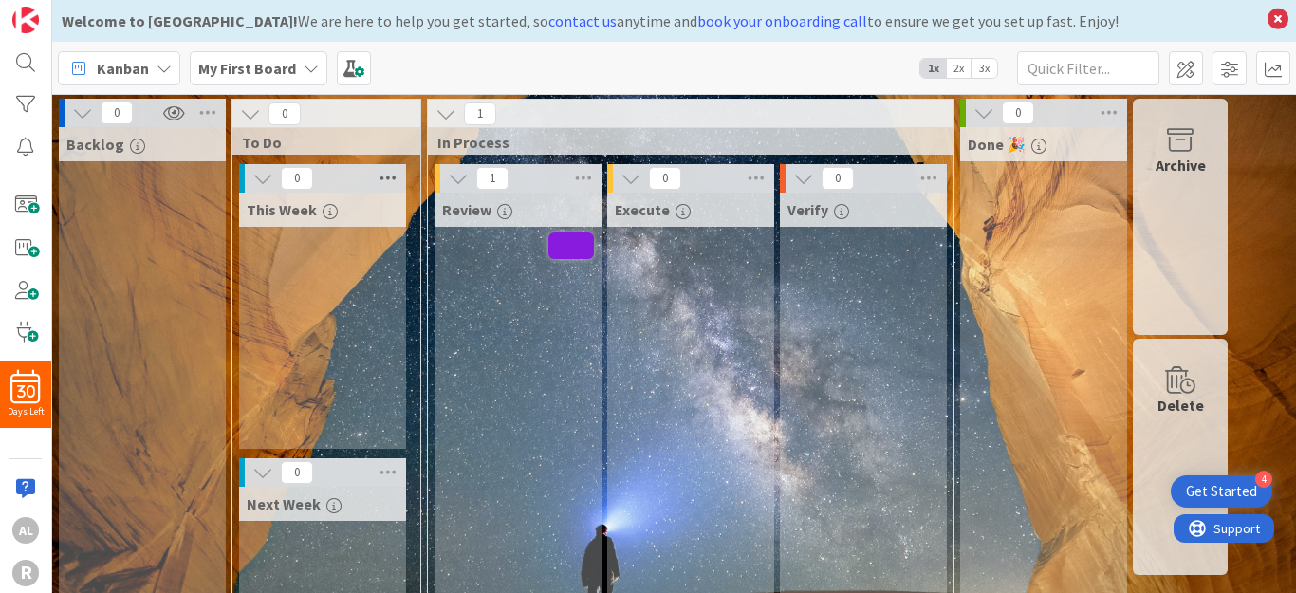
click at [390, 174] on icon at bounding box center [388, 178] width 25 height 28
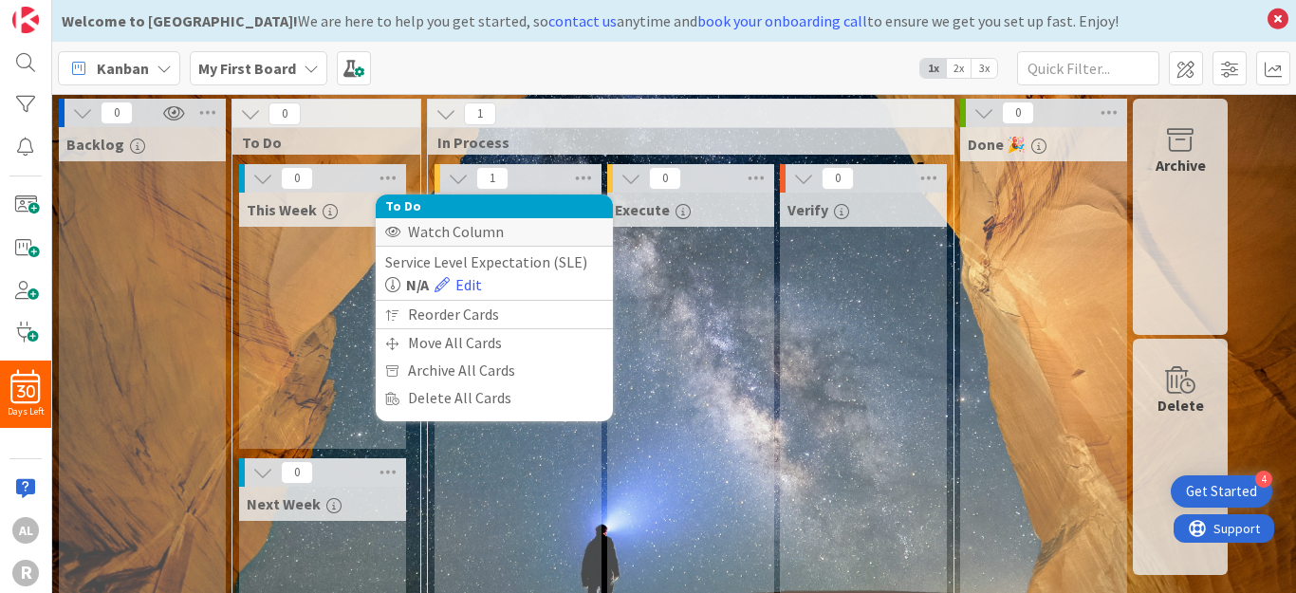
click at [446, 231] on div "Watch Column" at bounding box center [494, 232] width 237 height 28
click at [582, 173] on icon at bounding box center [583, 178] width 25 height 28
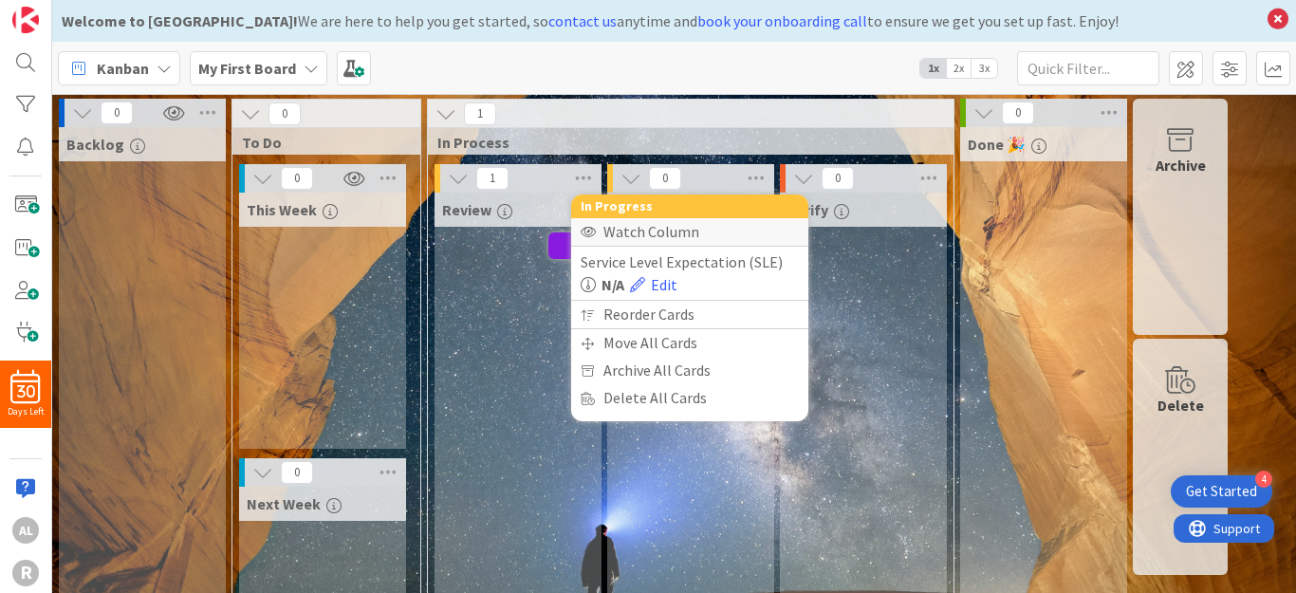
click at [650, 237] on div "Watch Column" at bounding box center [689, 232] width 237 height 28
click at [762, 176] on icon at bounding box center [756, 178] width 25 height 28
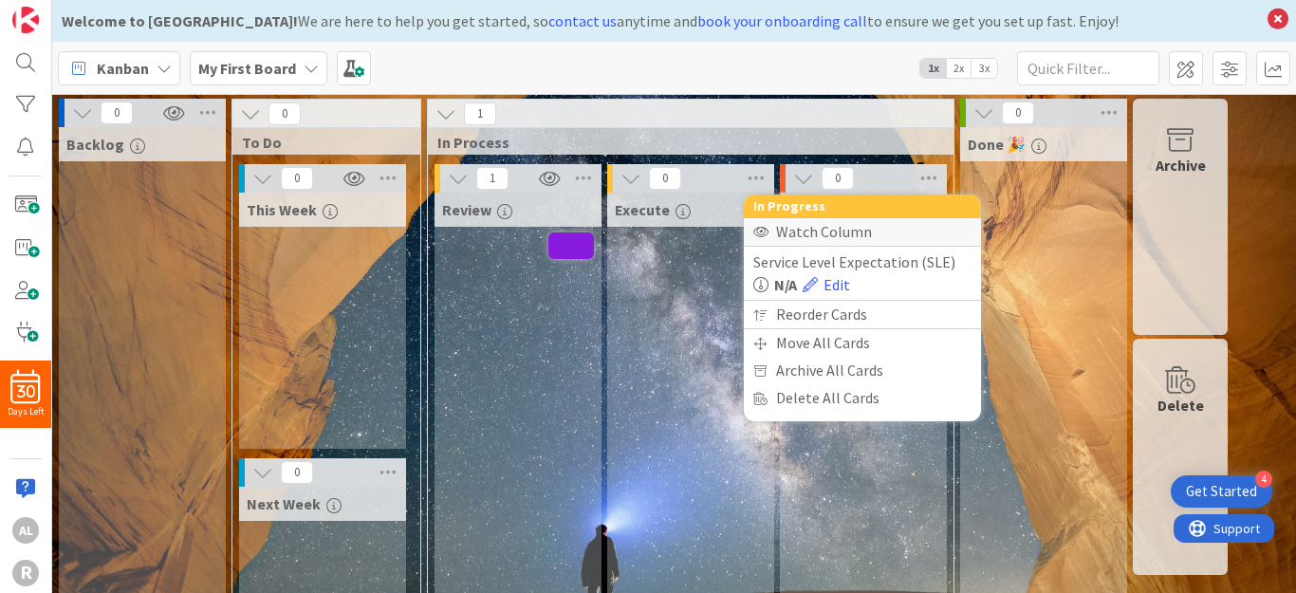
click at [803, 229] on div "Watch Column" at bounding box center [862, 232] width 237 height 28
click at [926, 172] on icon at bounding box center [928, 178] width 25 height 28
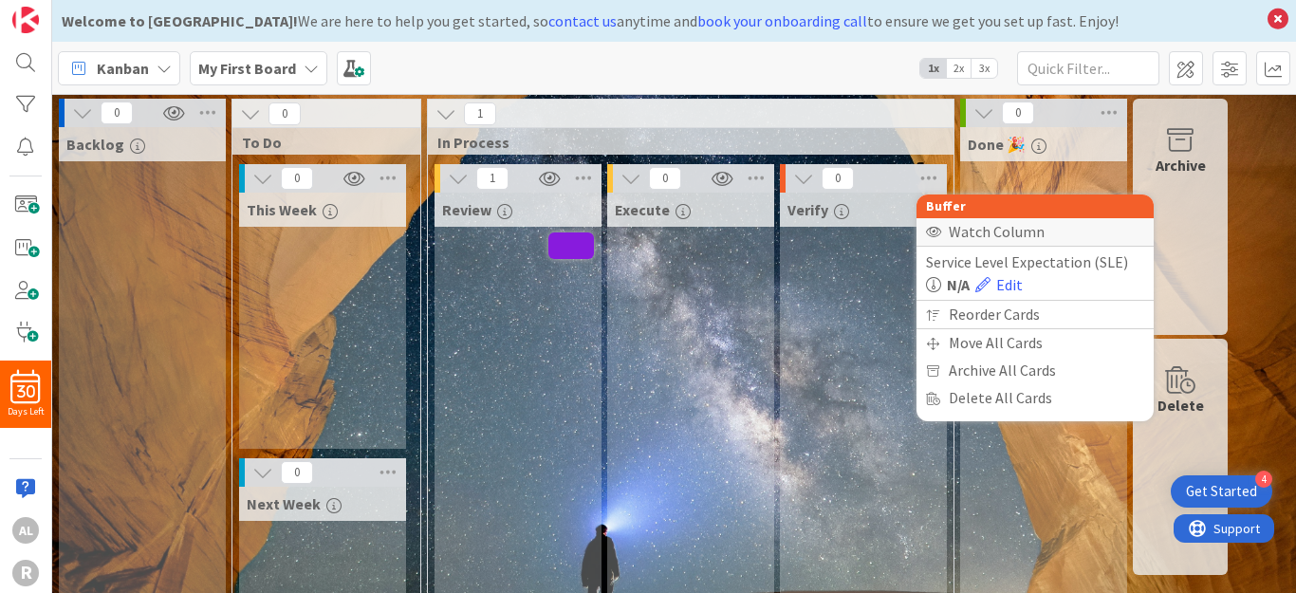
click at [964, 226] on div "Watch Column" at bounding box center [1034, 232] width 237 height 28
click at [1100, 109] on icon at bounding box center [1109, 113] width 25 height 28
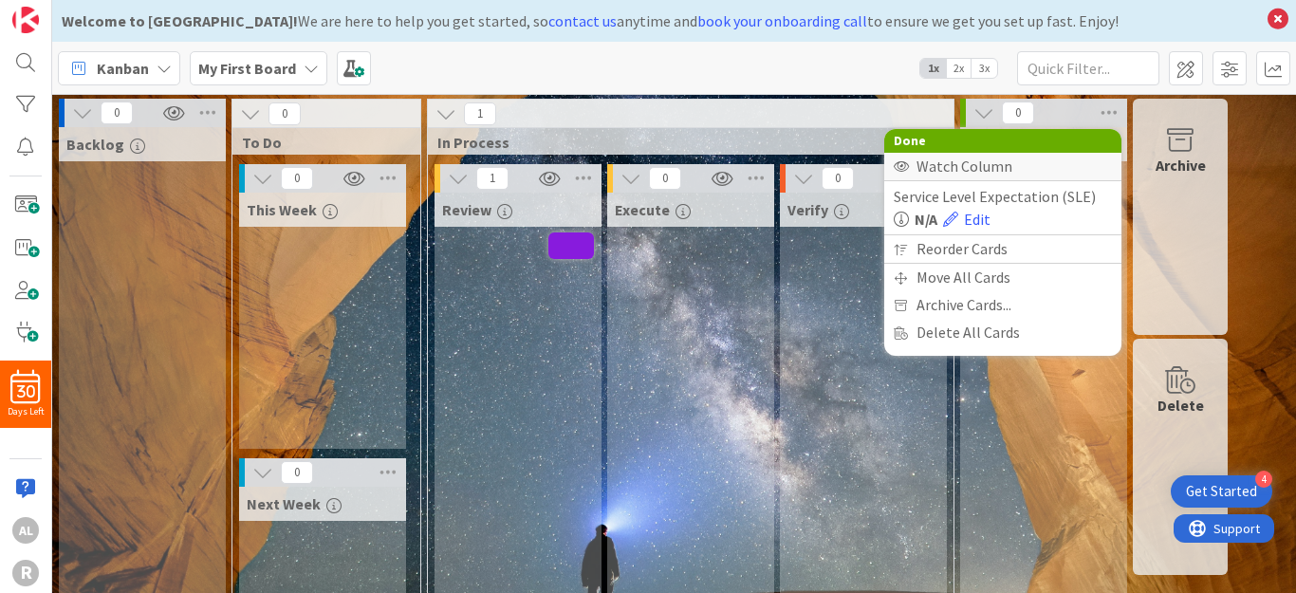
click at [975, 168] on div "Watch Column" at bounding box center [1002, 167] width 237 height 28
click at [331, 276] on div "This Week" at bounding box center [322, 321] width 167 height 256
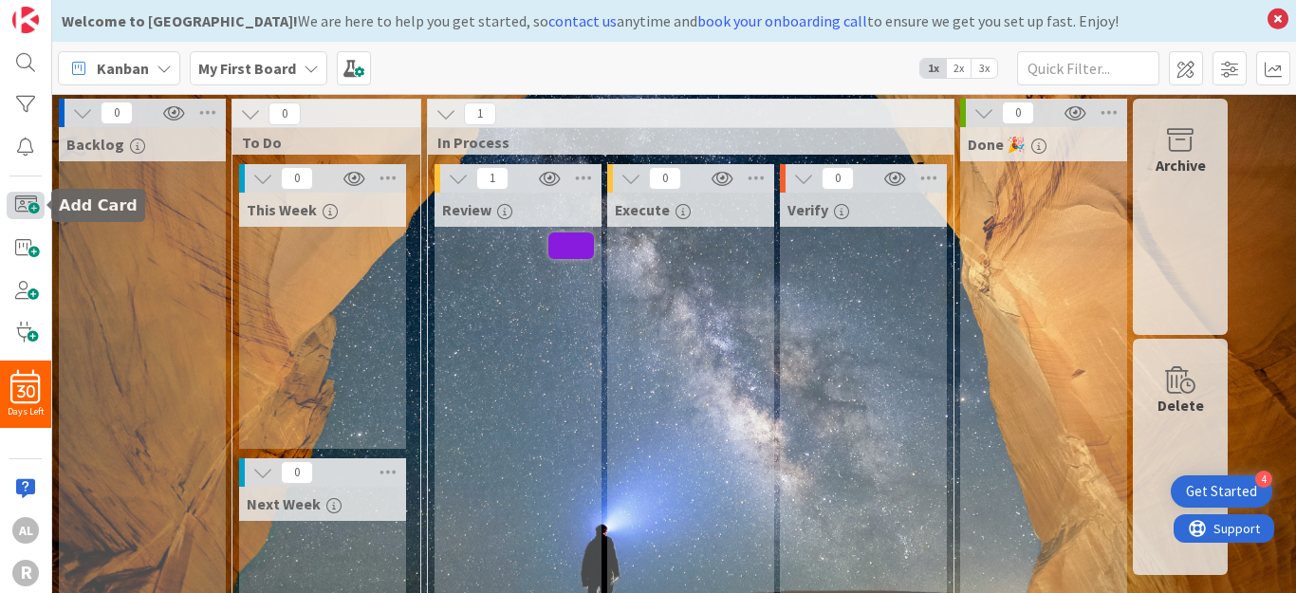
click at [25, 206] on span at bounding box center [26, 206] width 38 height 28
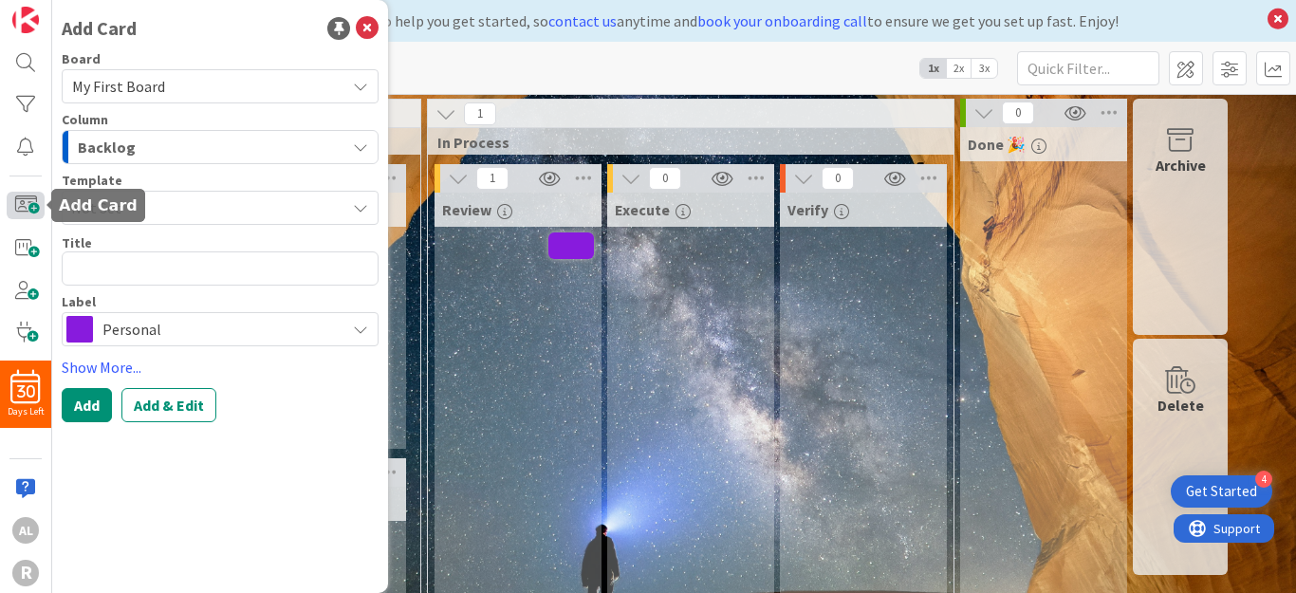
click at [20, 208] on span at bounding box center [26, 206] width 38 height 28
click at [83, 113] on span "Column" at bounding box center [85, 119] width 46 height 13
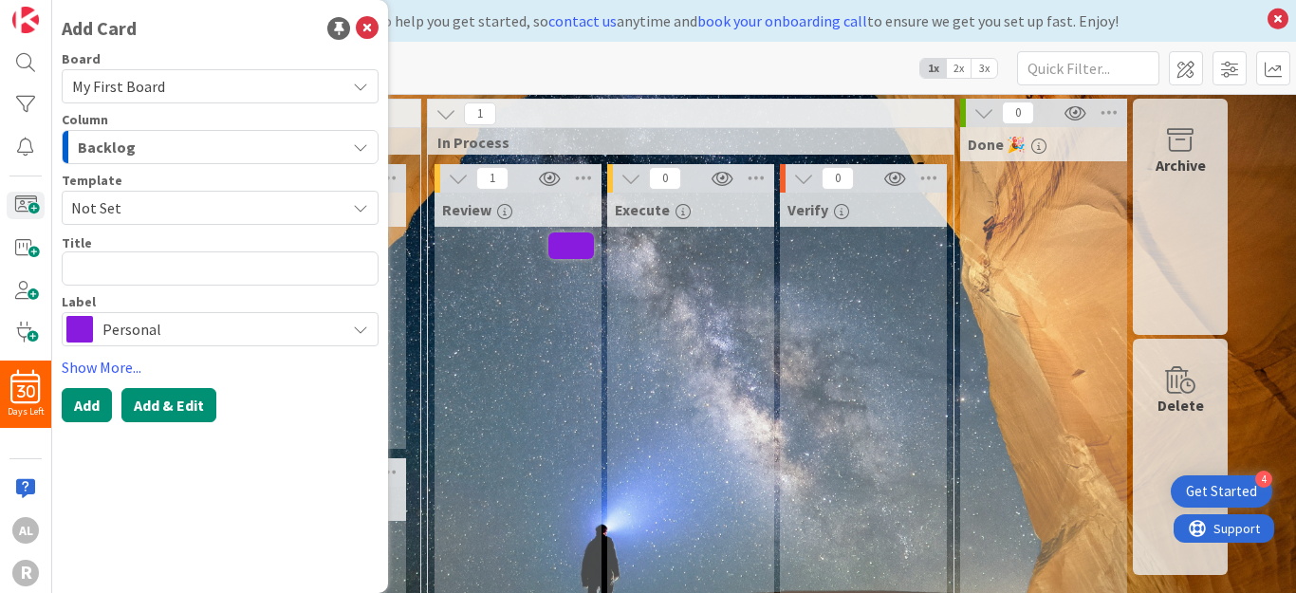
click at [168, 412] on button "Add & Edit" at bounding box center [168, 405] width 95 height 34
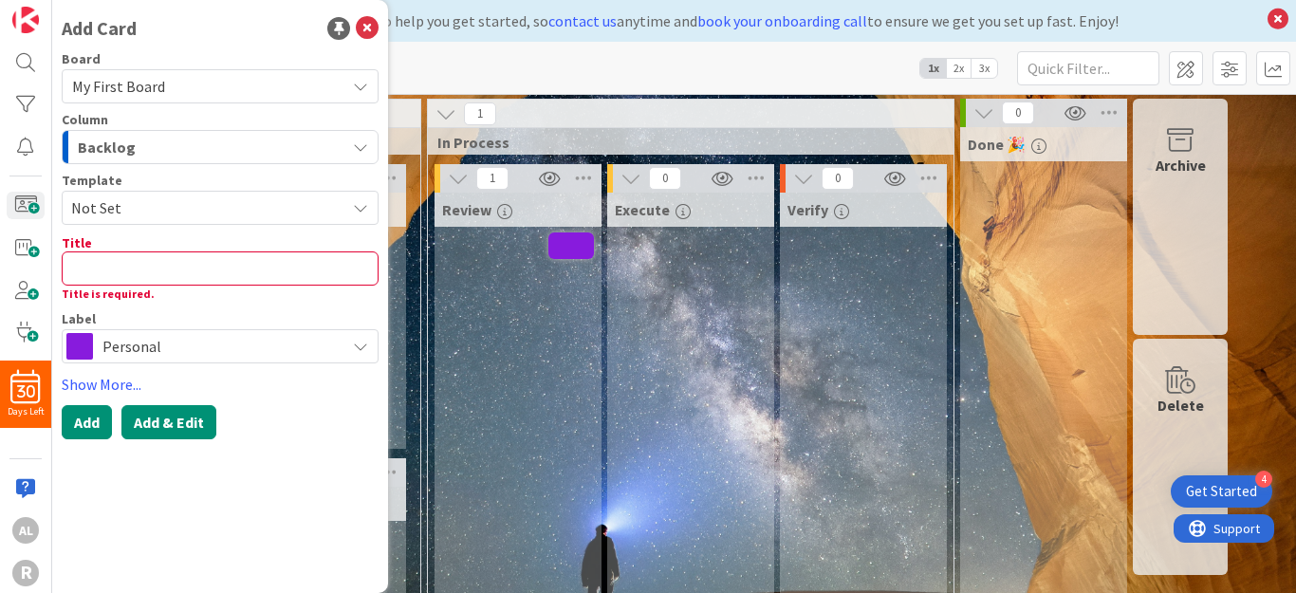
click at [168, 412] on button "Add & Edit" at bounding box center [168, 422] width 95 height 34
click at [106, 493] on div "Add Card Board My First Board Column Backlog Template Not Set Title 0 / 128 Tit…" at bounding box center [220, 296] width 336 height 593
click at [1169, 370] on icon at bounding box center [1180, 380] width 72 height 27
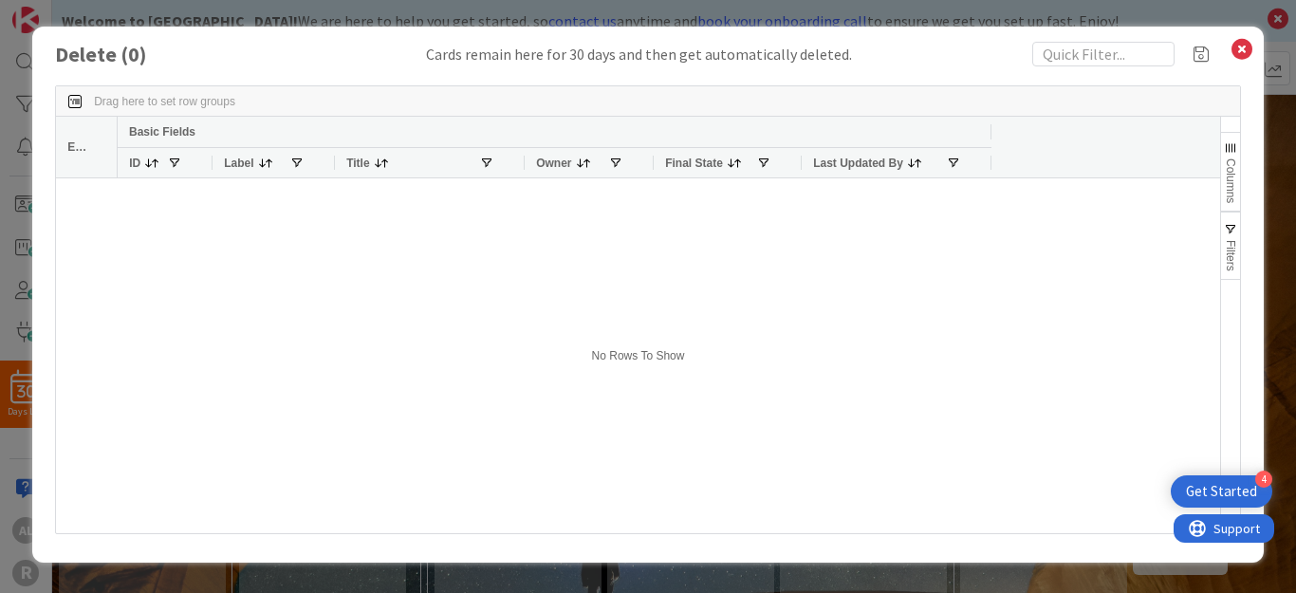
click at [1248, 190] on div "Delete ( 0 ) Cards remain here for 30 days and then get automatically deleted. …" at bounding box center [647, 295] width 1231 height 536
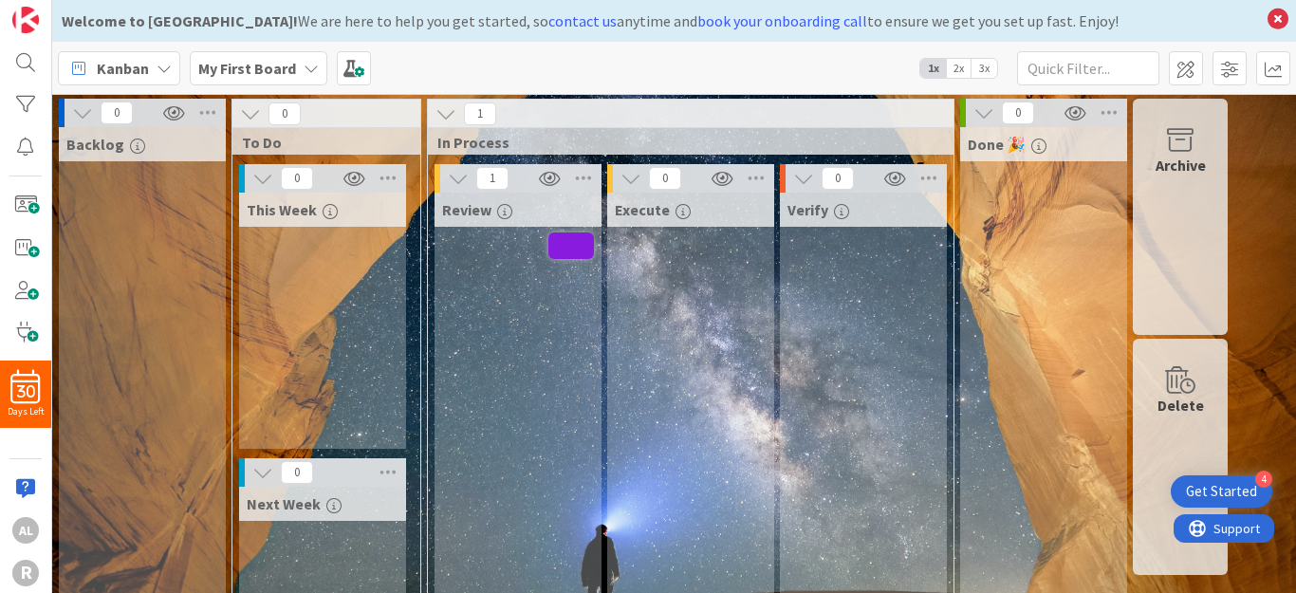
click at [1014, 146] on span "Done 🎉" at bounding box center [997, 144] width 58 height 19
click at [984, 117] on icon at bounding box center [983, 112] width 21 height 21
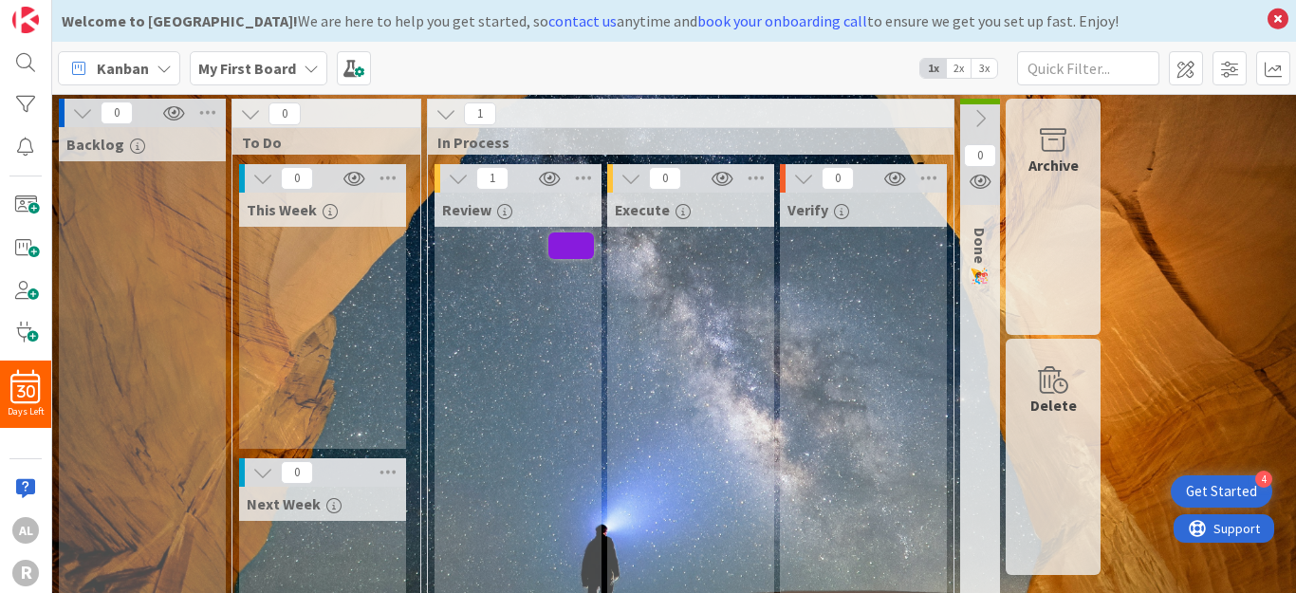
click at [801, 173] on icon at bounding box center [803, 178] width 21 height 21
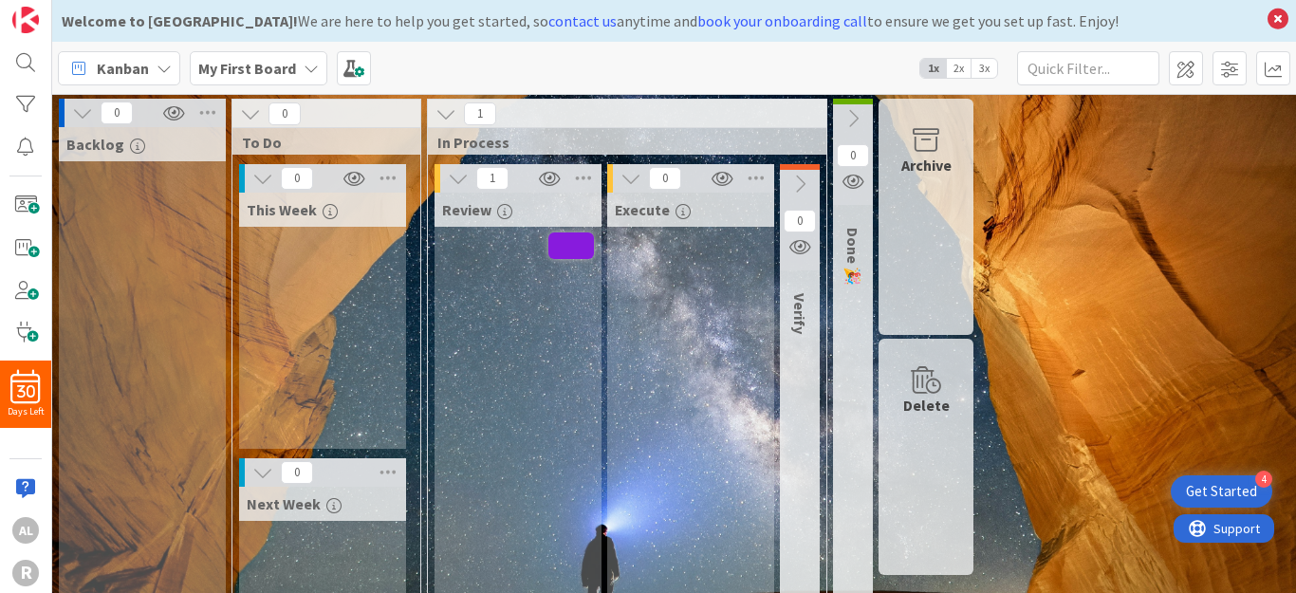
click at [630, 175] on icon at bounding box center [630, 178] width 21 height 21
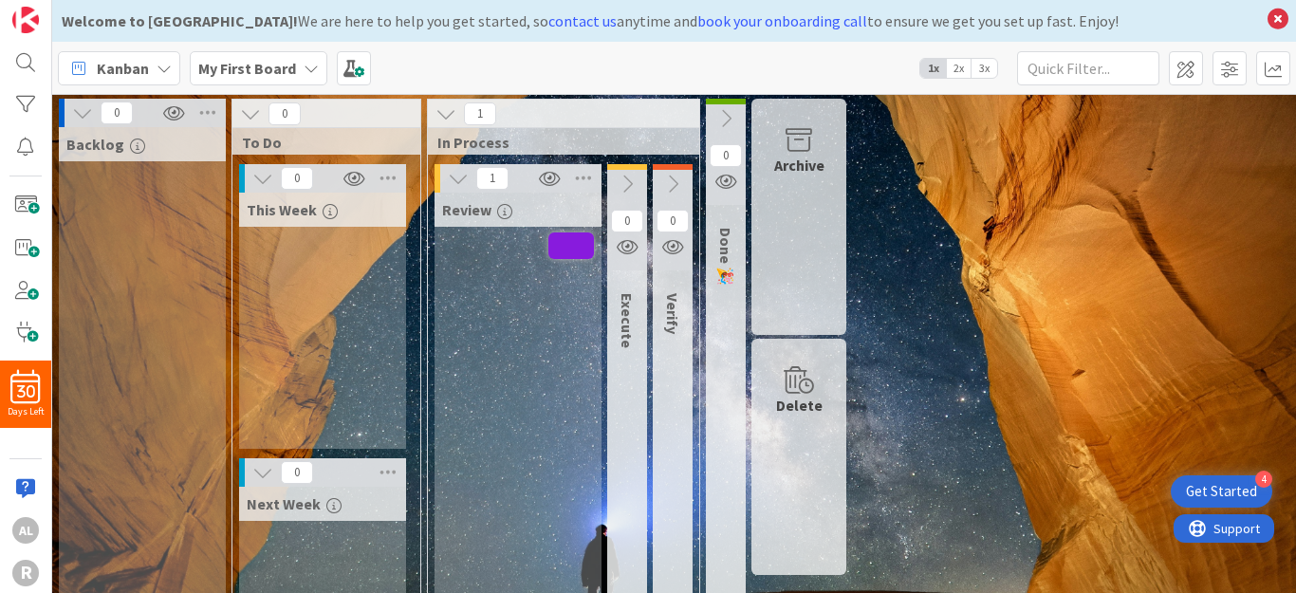
click at [438, 176] on div at bounding box center [438, 178] width 6 height 28
click at [446, 176] on button at bounding box center [458, 178] width 25 height 25
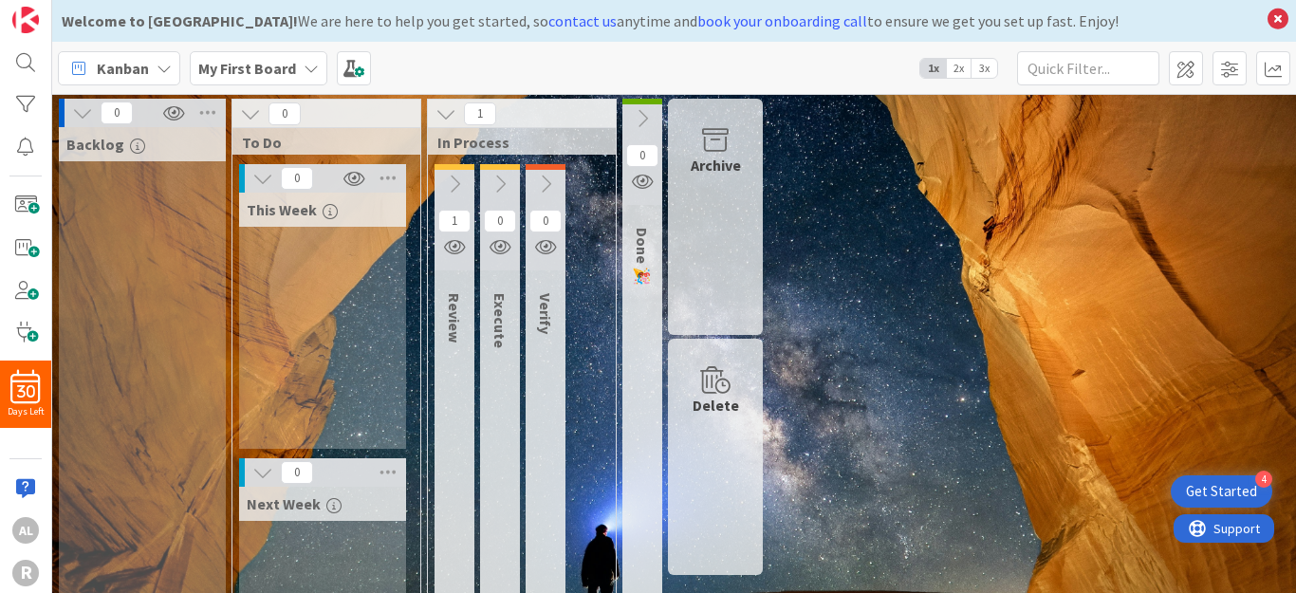
click at [434, 104] on button at bounding box center [446, 114] width 25 height 25
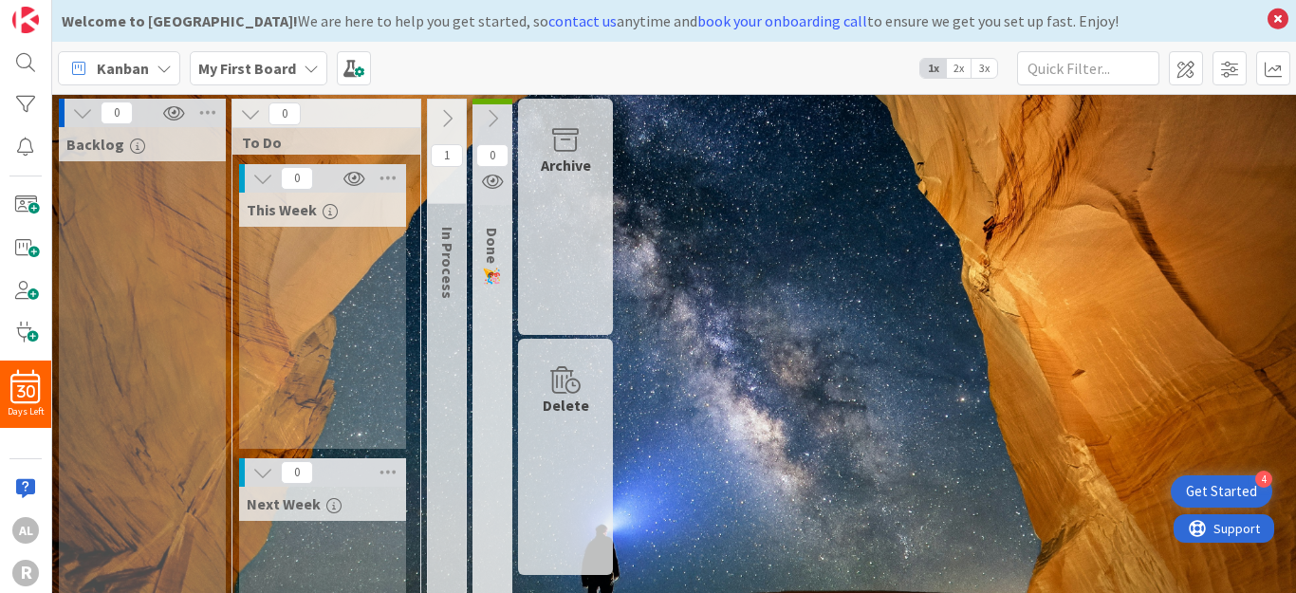
click at [260, 174] on icon at bounding box center [262, 178] width 21 height 21
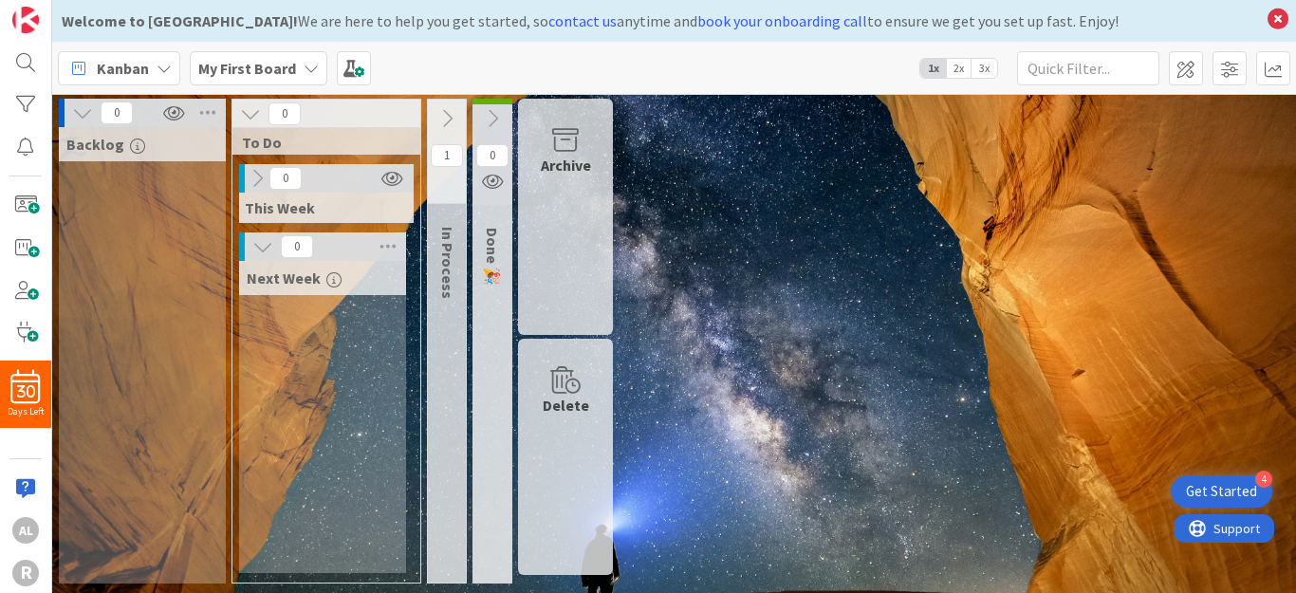
click at [259, 108] on icon at bounding box center [250, 113] width 21 height 21
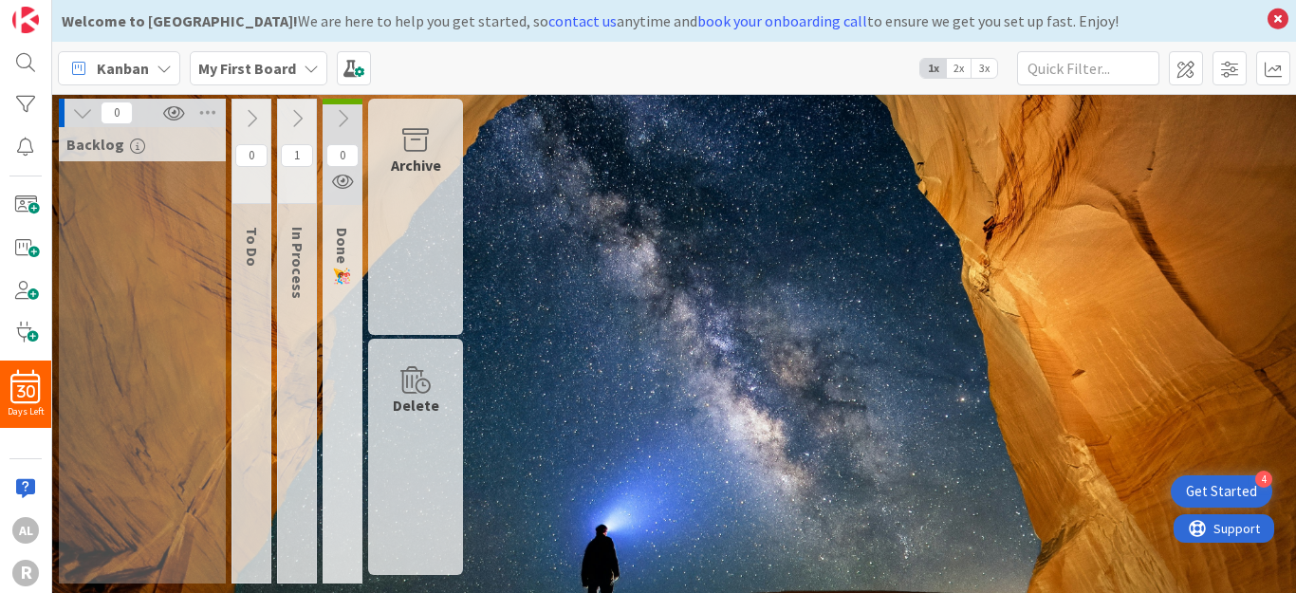
click at [73, 112] on icon at bounding box center [82, 112] width 21 height 21
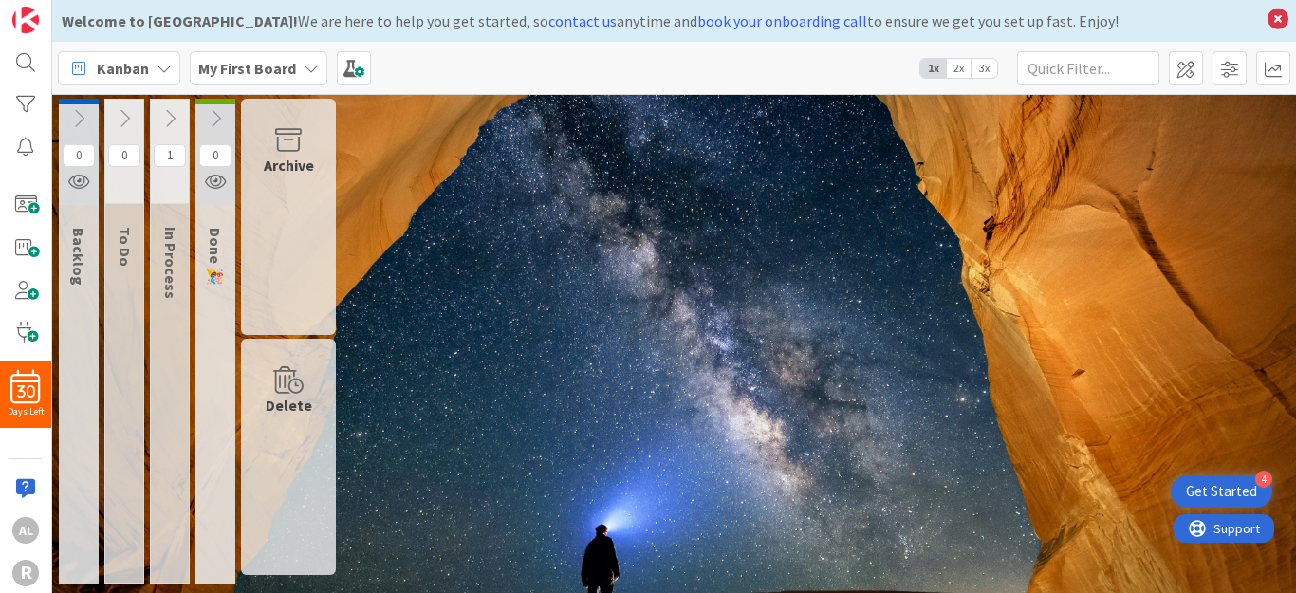
click at [174, 117] on icon at bounding box center [169, 118] width 21 height 21
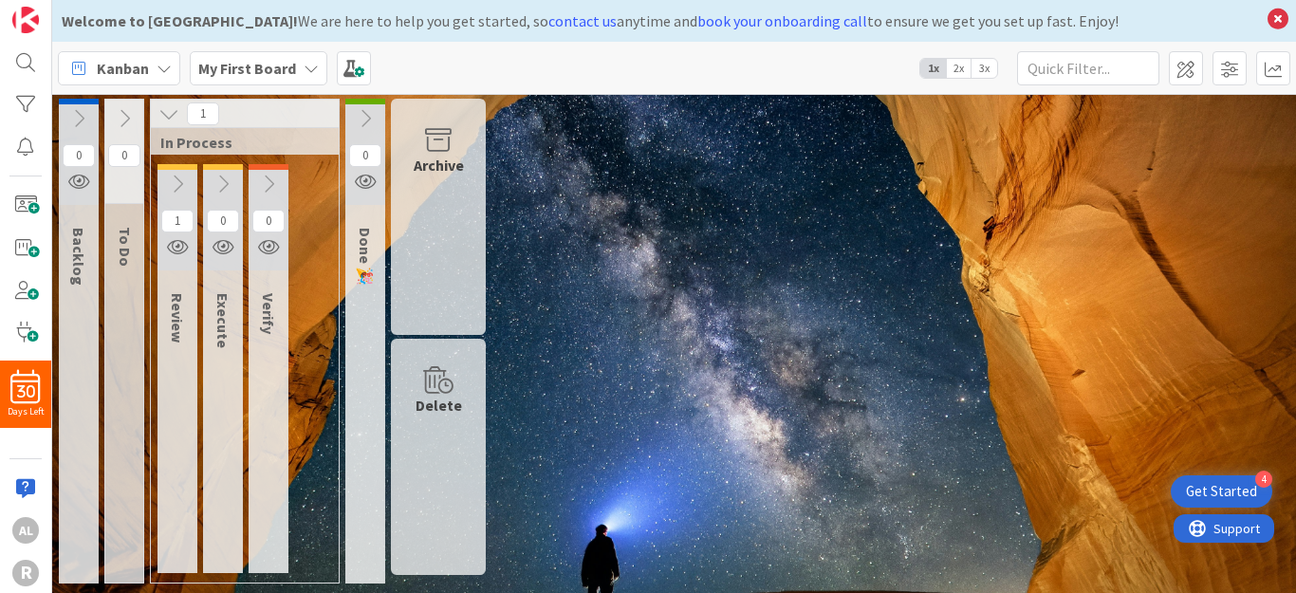
click at [175, 306] on span "Review" at bounding box center [177, 317] width 19 height 49
click at [182, 323] on span "Review" at bounding box center [177, 317] width 19 height 49
click at [179, 244] on icon "button" at bounding box center [178, 246] width 22 height 17
click at [1236, 490] on div "Get Started" at bounding box center [1221, 491] width 71 height 19
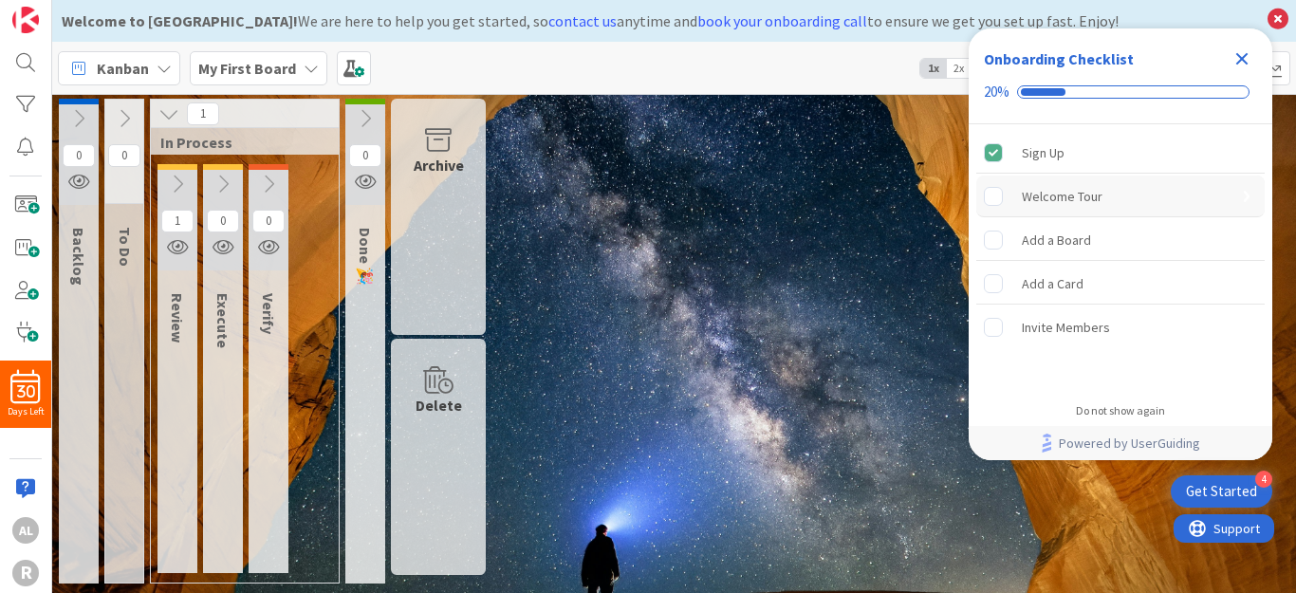
click at [999, 194] on rect "Welcome Tour is incomplete." at bounding box center [994, 196] width 18 height 18
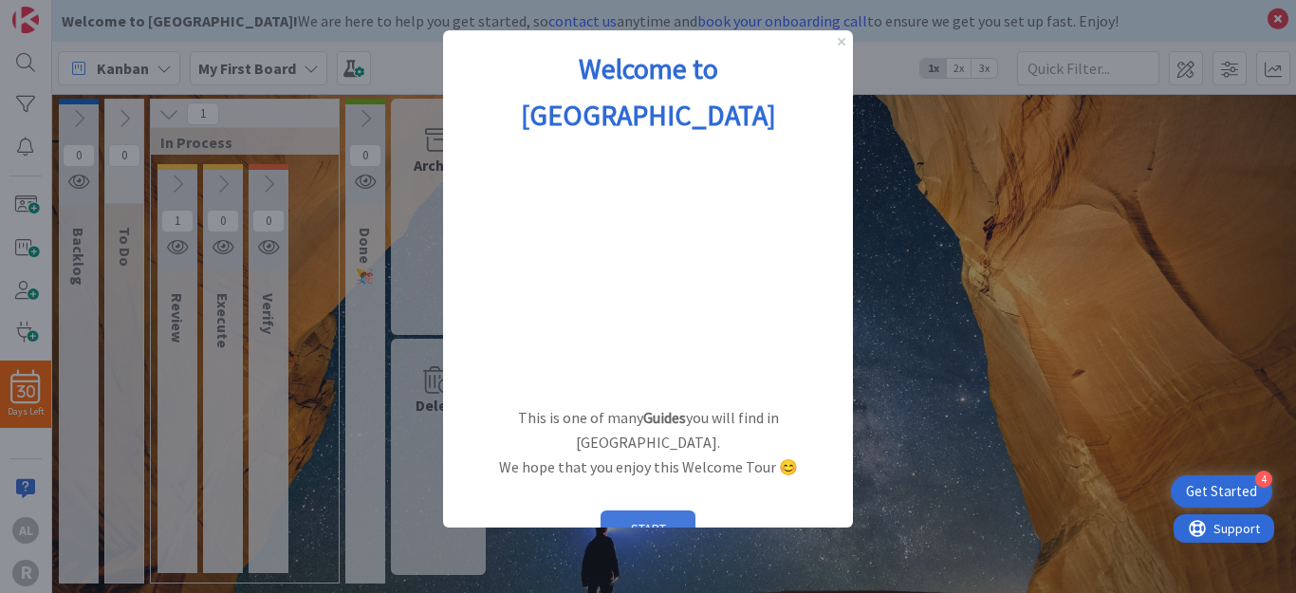
click at [643, 510] on button "START" at bounding box center [648, 528] width 95 height 36
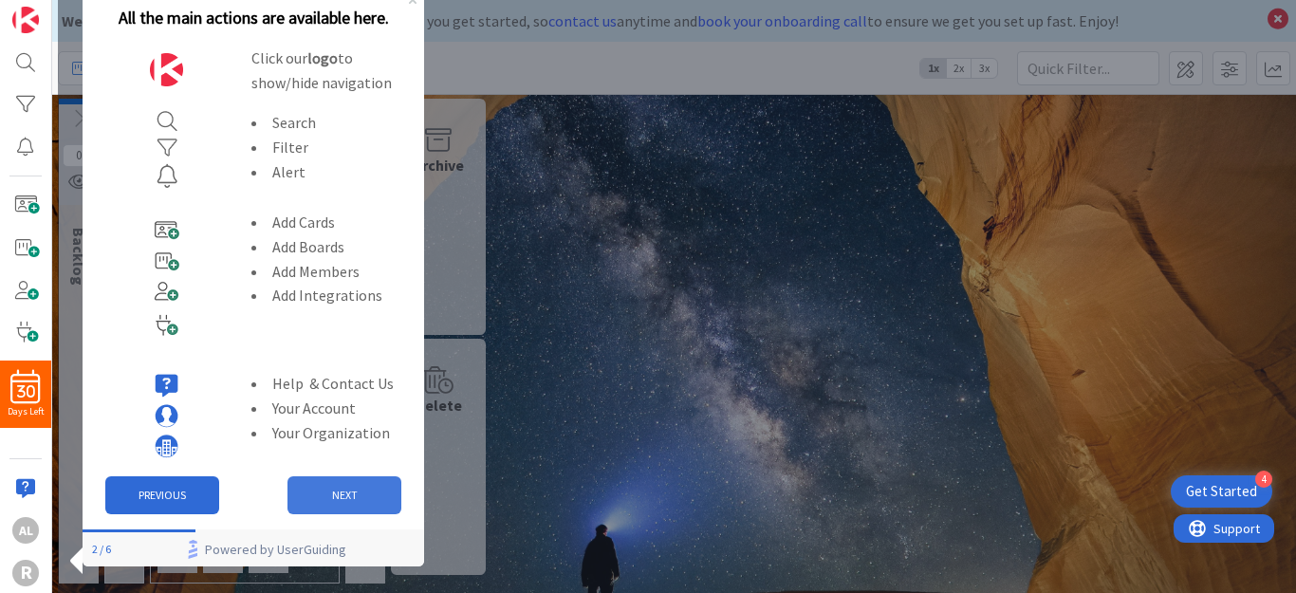
click at [353, 492] on button "NEXT" at bounding box center [344, 495] width 114 height 38
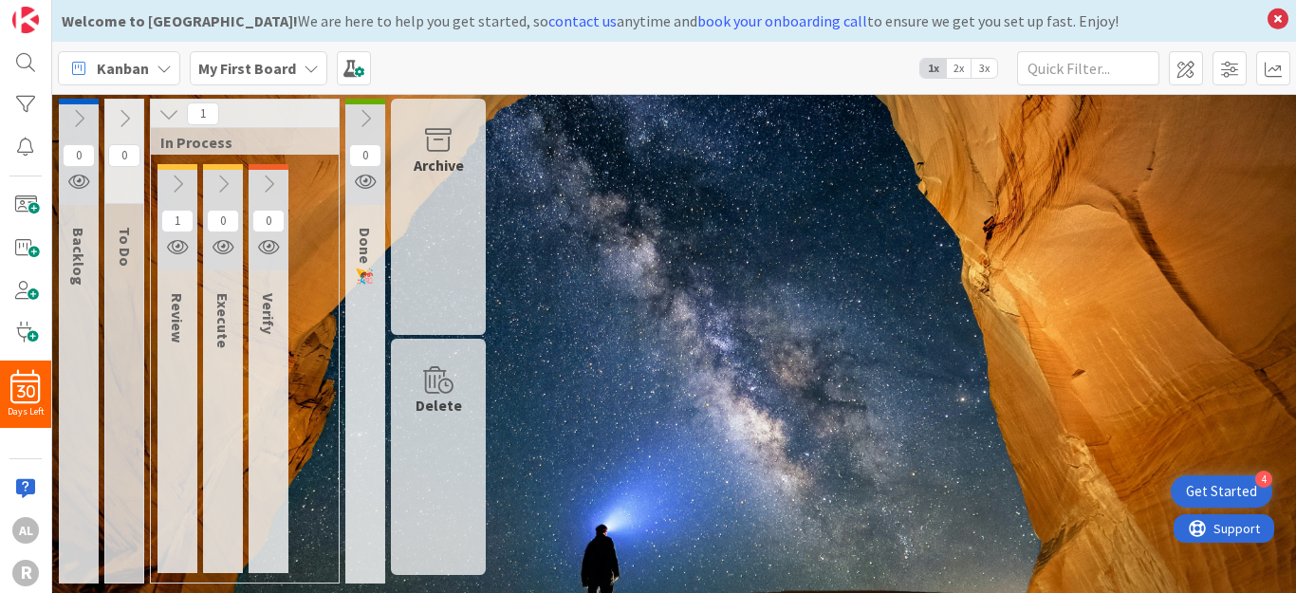
click at [1222, 482] on div "Get Started" at bounding box center [1221, 491] width 71 height 19
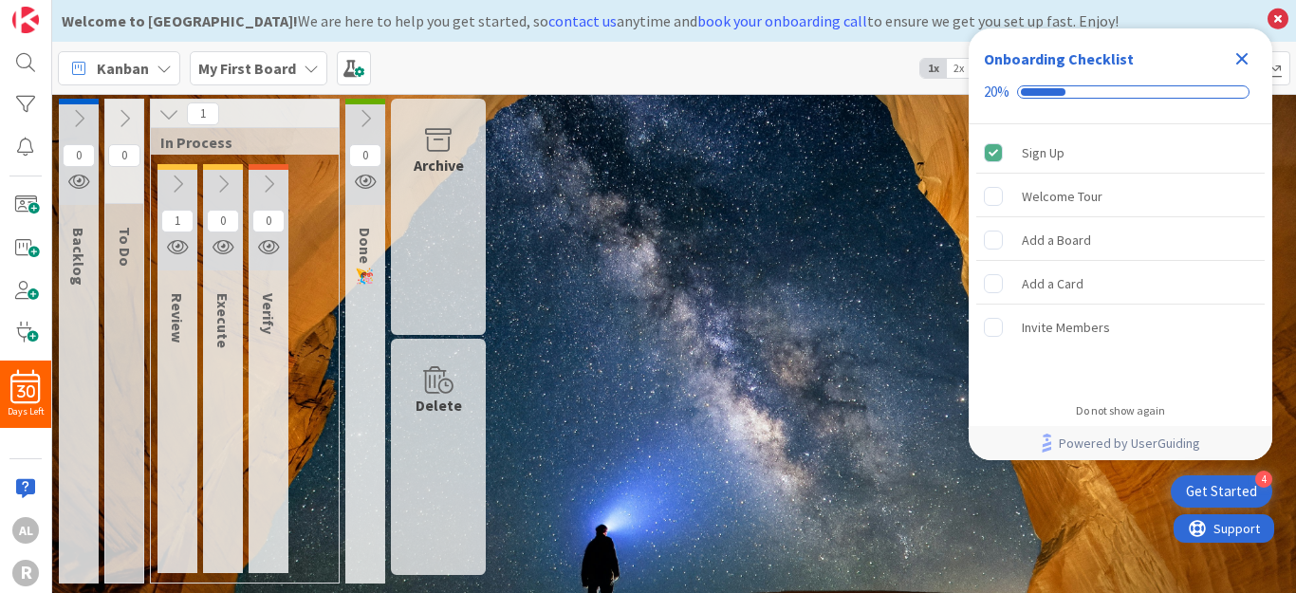
click at [1245, 58] on icon "Close Checklist" at bounding box center [1242, 59] width 12 height 12
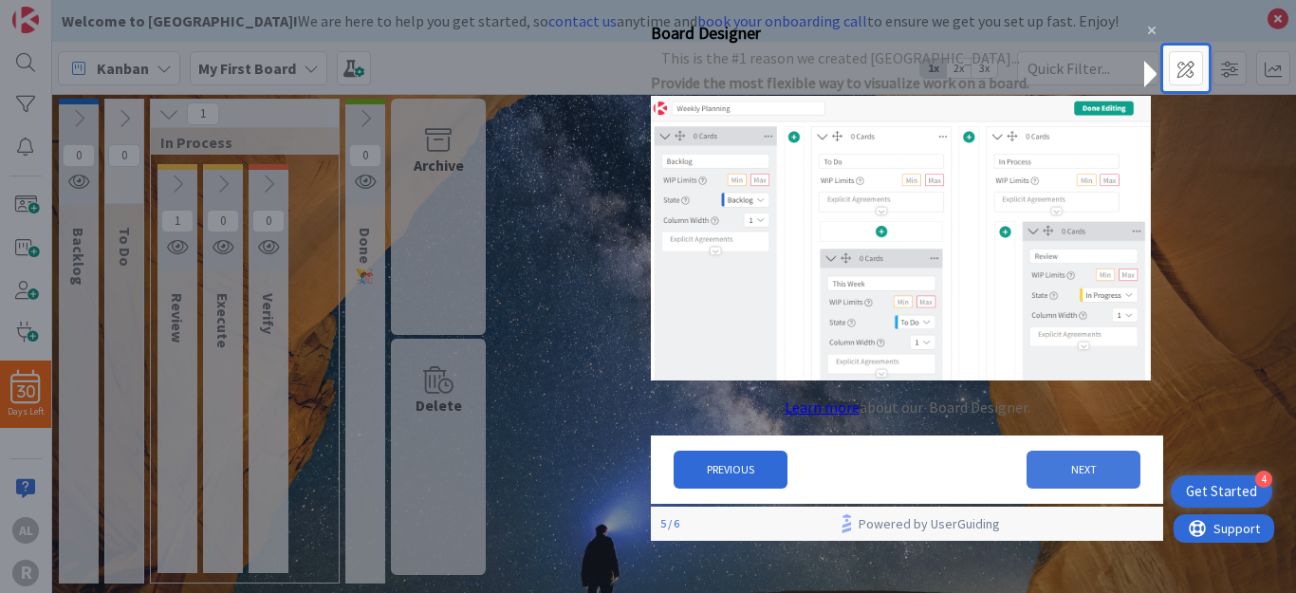
click at [1095, 487] on button "NEXT" at bounding box center [1084, 469] width 114 height 38
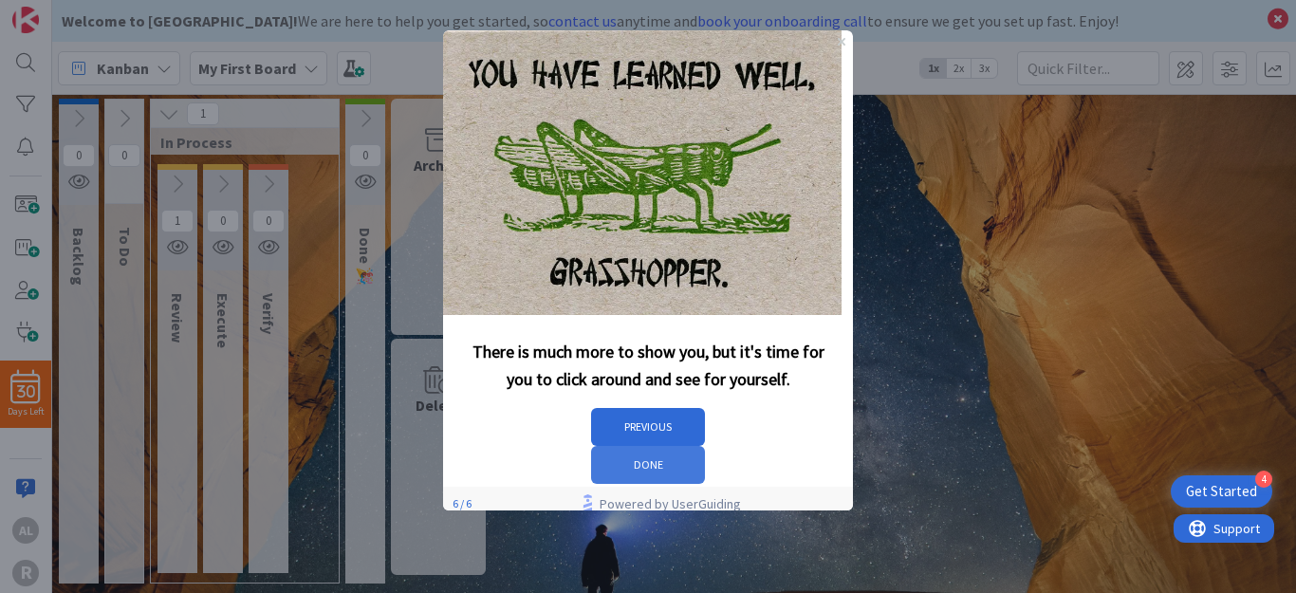
click at [705, 446] on button "DONE" at bounding box center [648, 465] width 114 height 38
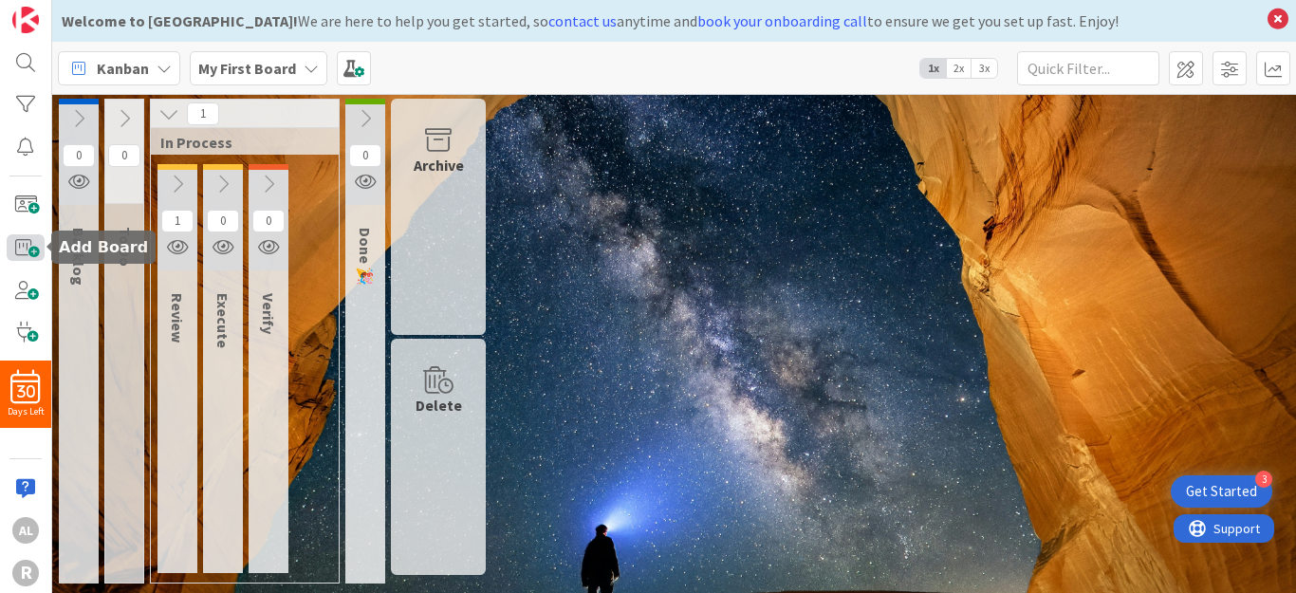
click at [24, 255] on span at bounding box center [26, 248] width 38 height 28
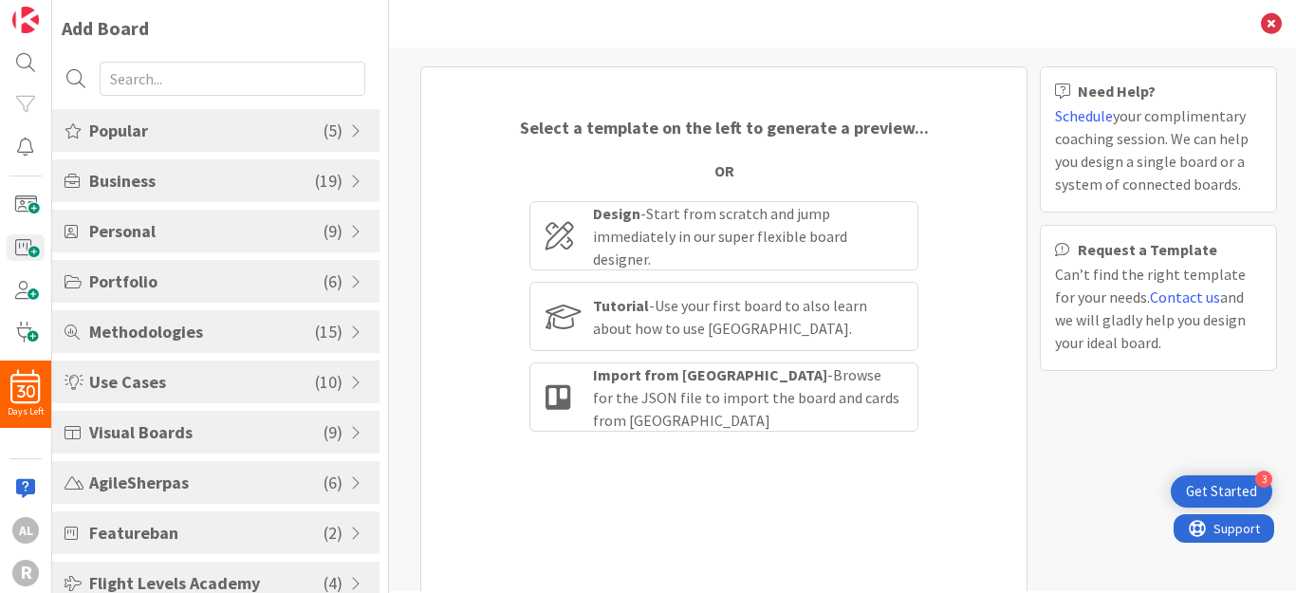
click at [351, 176] on span at bounding box center [358, 181] width 17 height 15
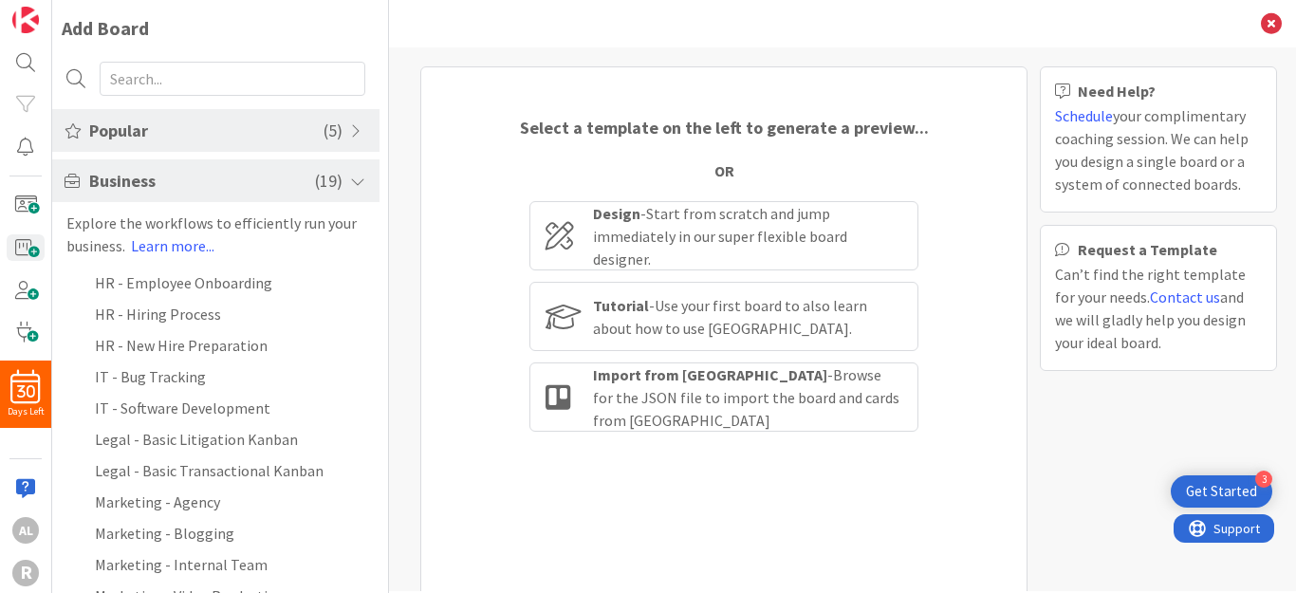
click at [351, 176] on span at bounding box center [358, 181] width 17 height 15
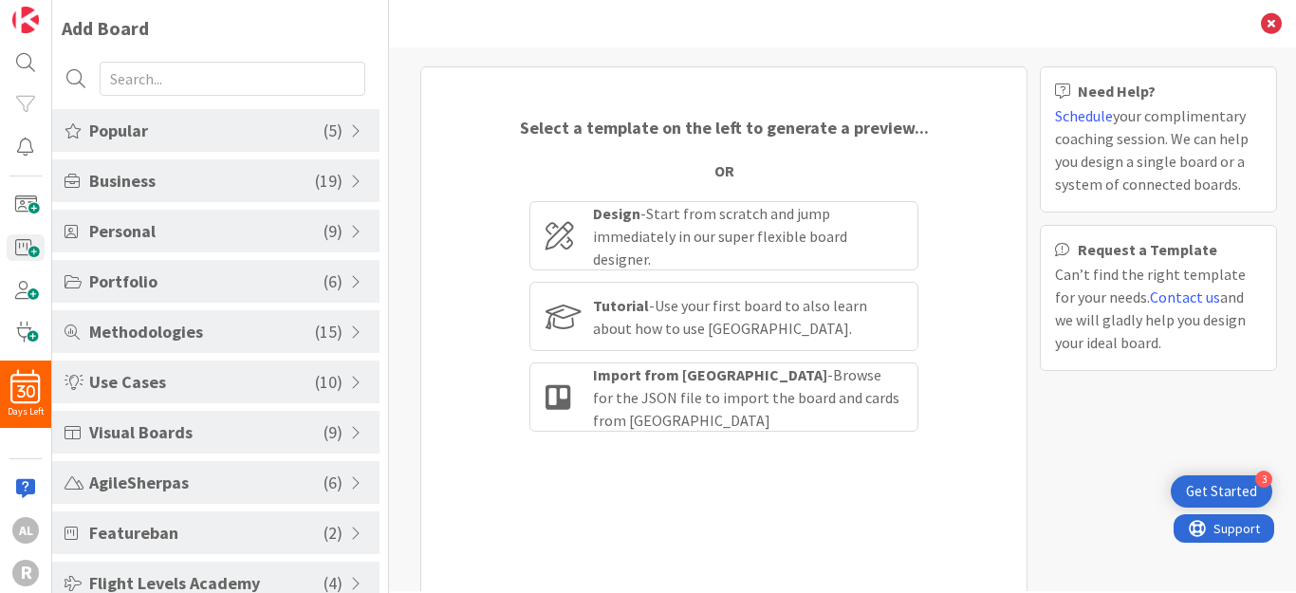
click at [350, 228] on span at bounding box center [358, 231] width 17 height 15
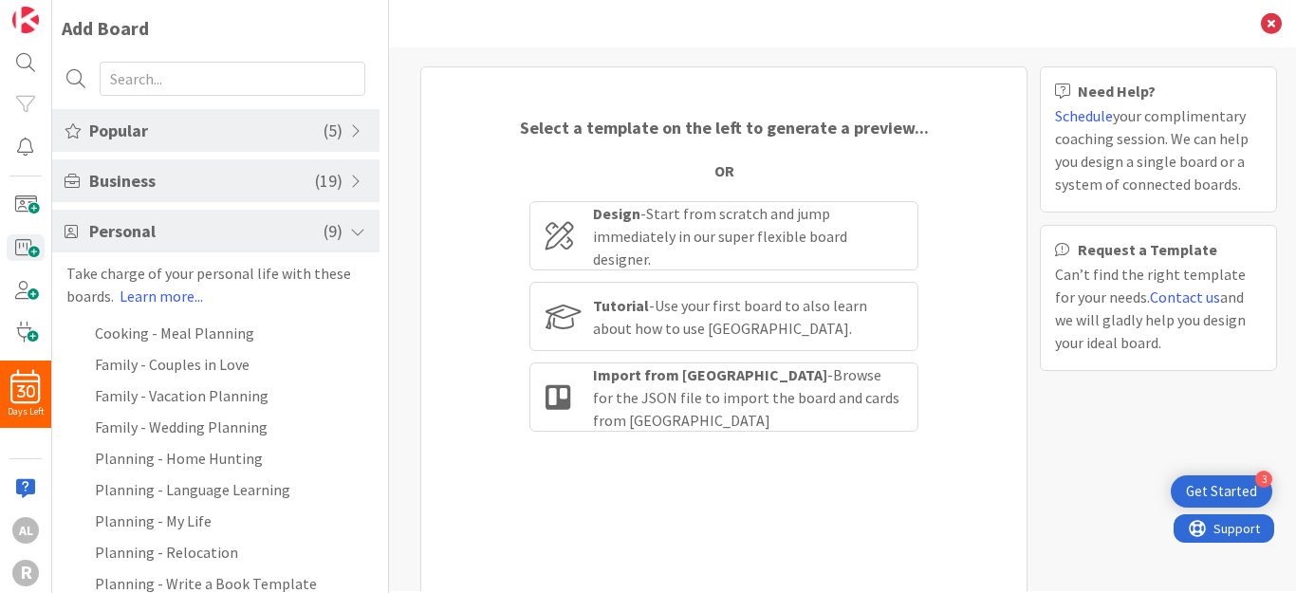
click at [350, 228] on span at bounding box center [358, 231] width 17 height 15
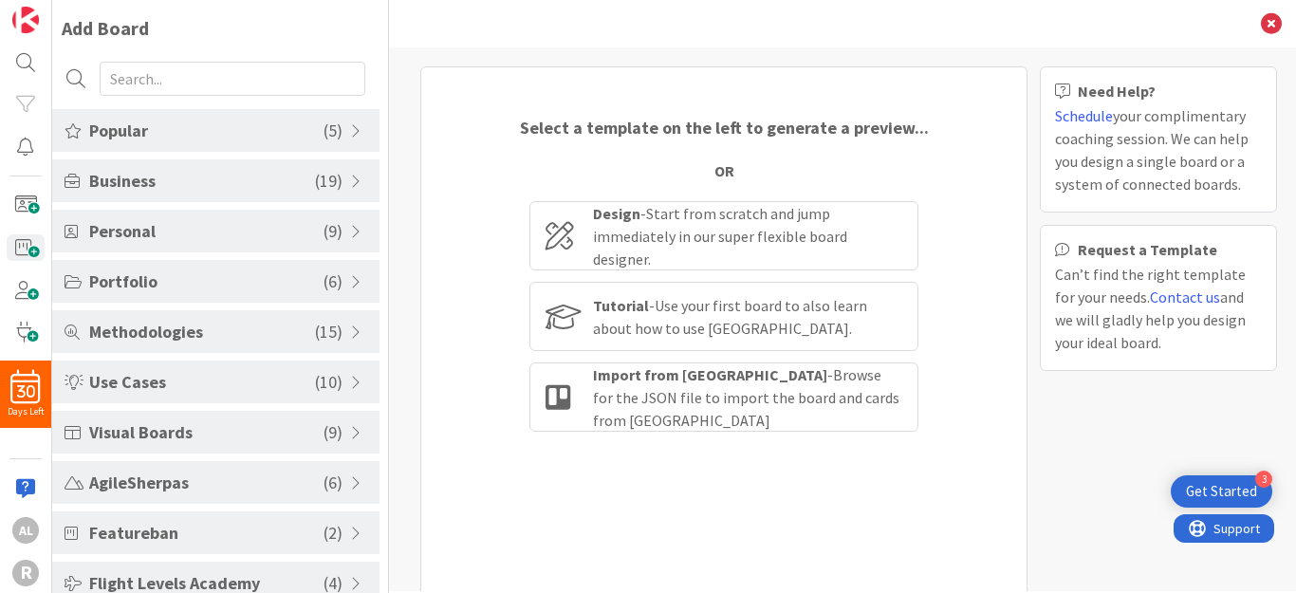
click at [350, 324] on span at bounding box center [358, 331] width 17 height 15
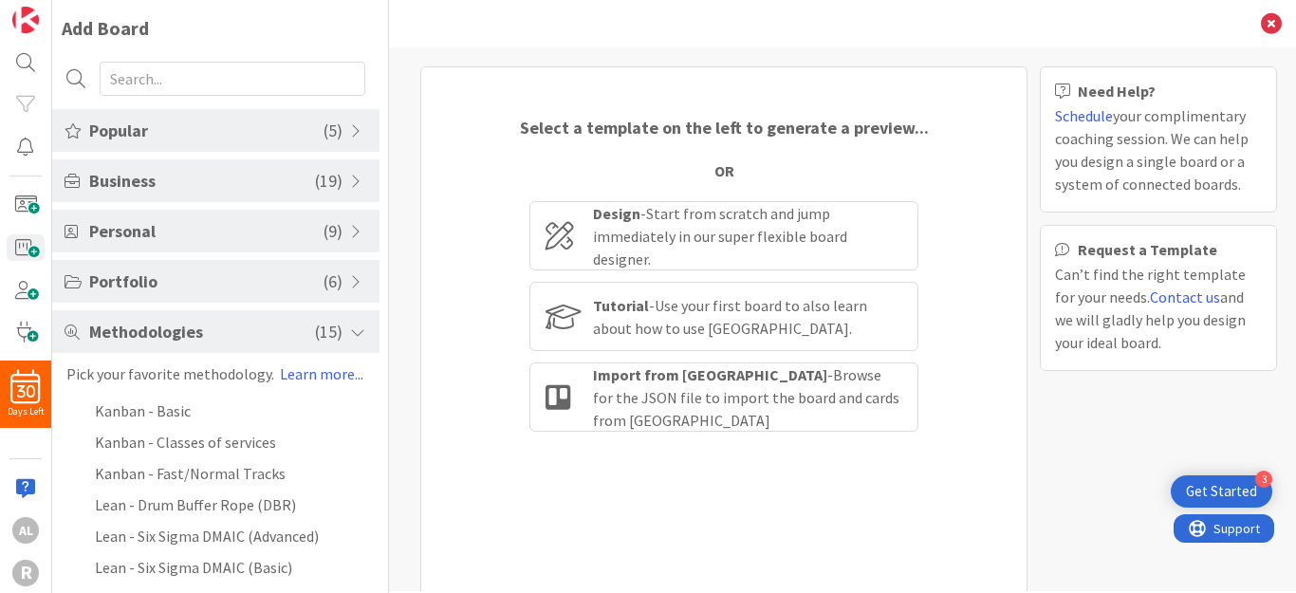
click at [350, 336] on span at bounding box center [358, 331] width 17 height 15
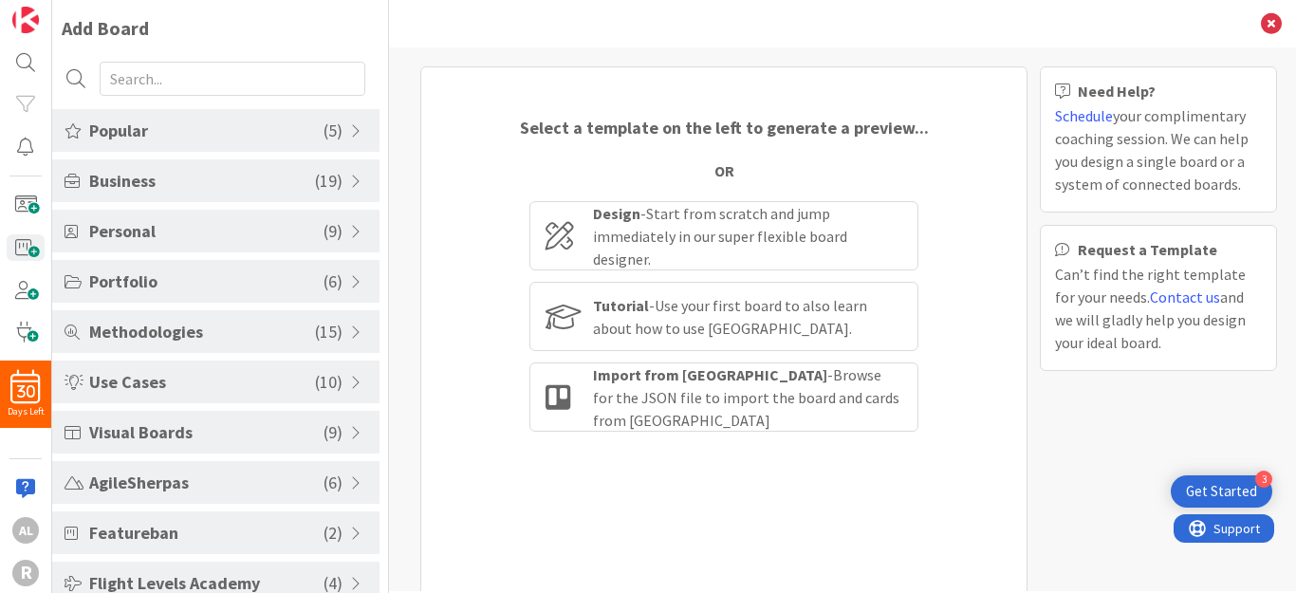
click at [350, 276] on span at bounding box center [358, 281] width 17 height 15
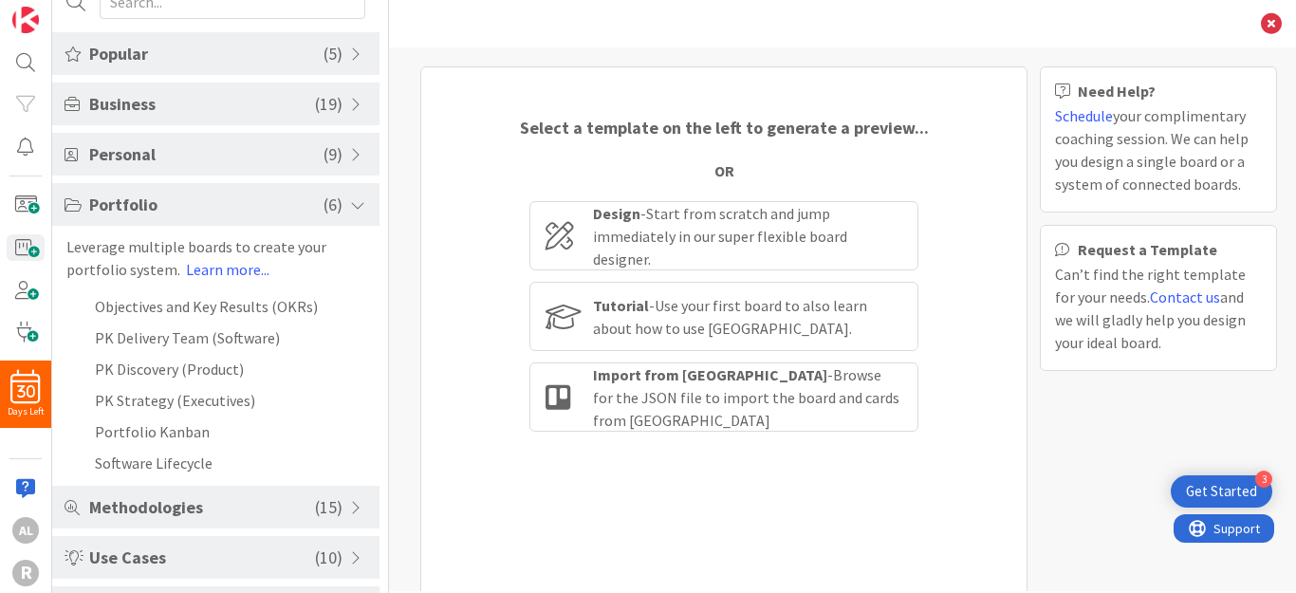
scroll to position [65, 0]
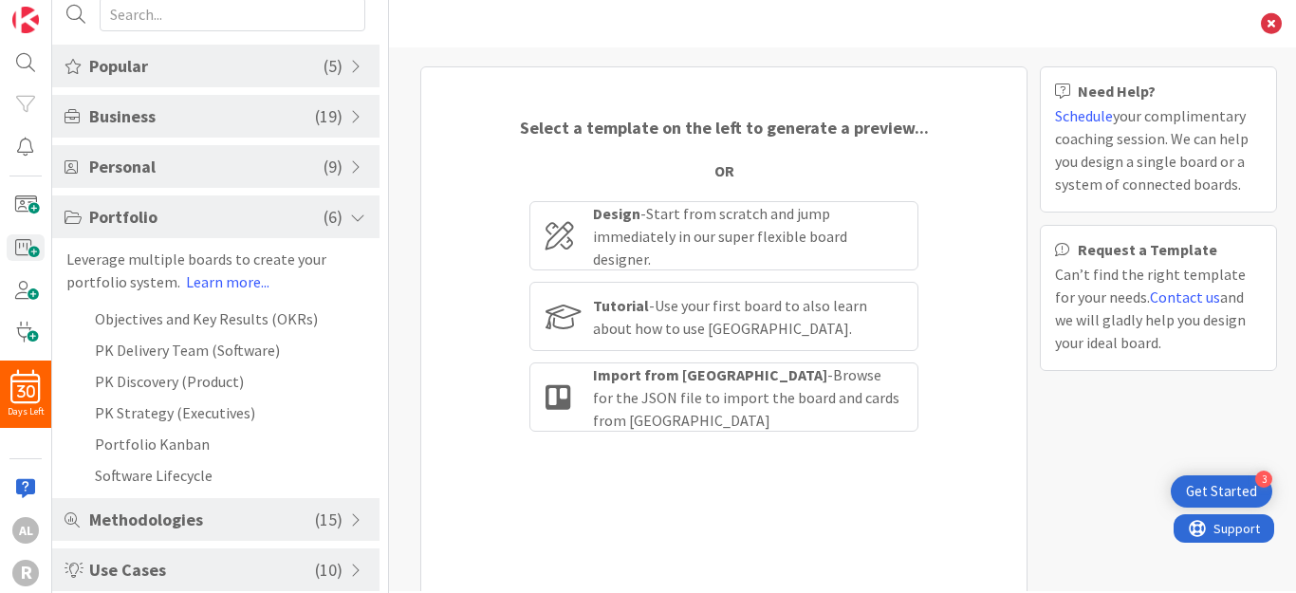
click at [344, 205] on div "Portfolio ( 6 )" at bounding box center [215, 216] width 327 height 43
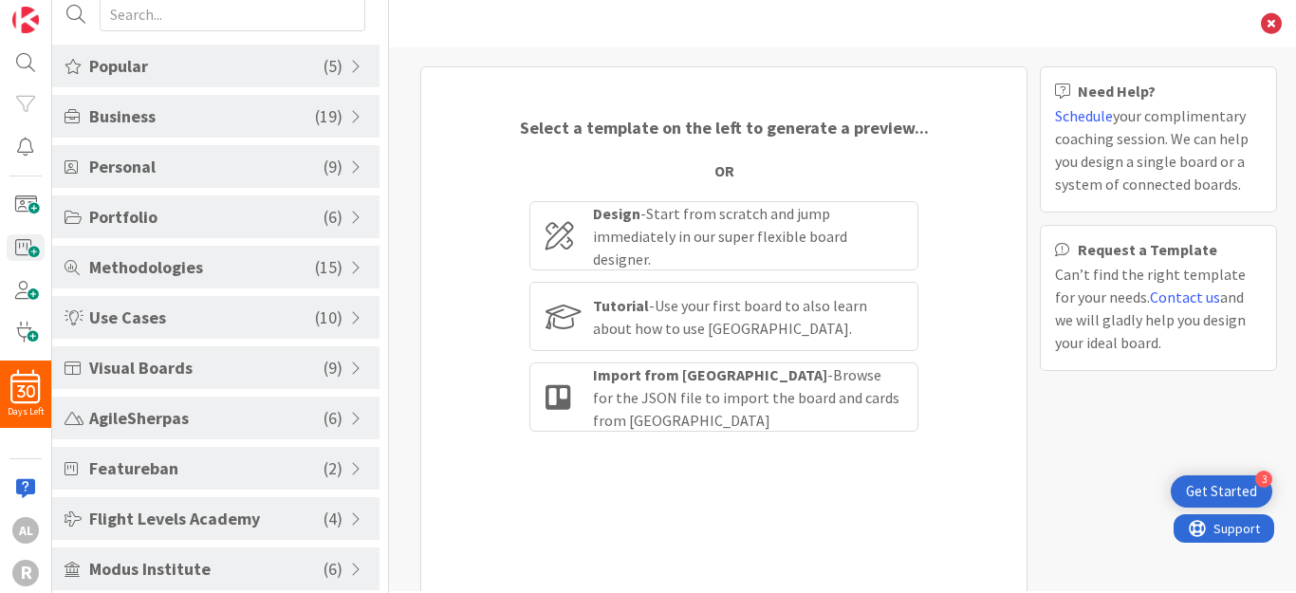
scroll to position [74, 0]
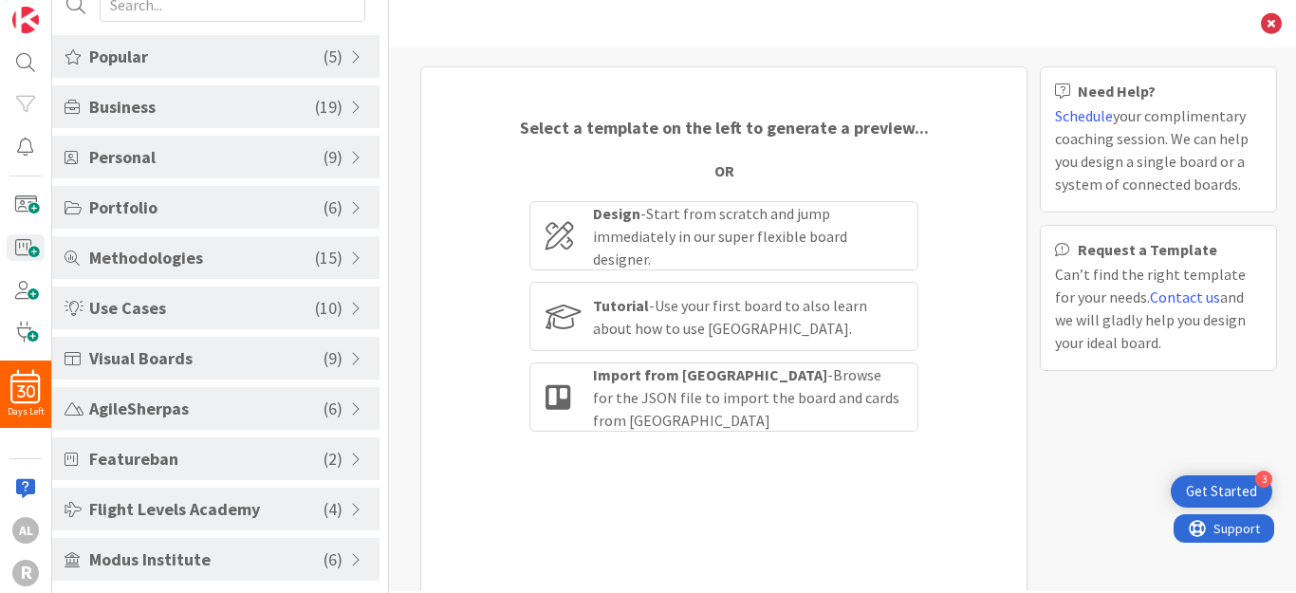
click at [350, 508] on span at bounding box center [358, 509] width 17 height 15
click at [359, 453] on span at bounding box center [358, 459] width 17 height 15
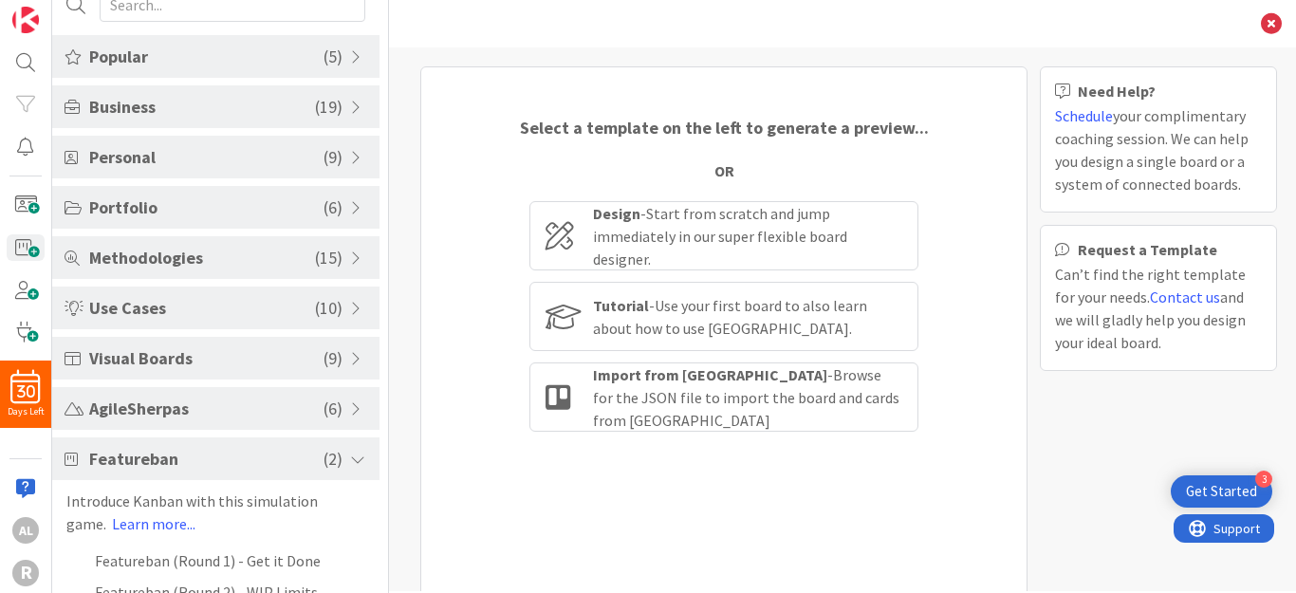
click at [359, 453] on span at bounding box center [358, 459] width 17 height 15
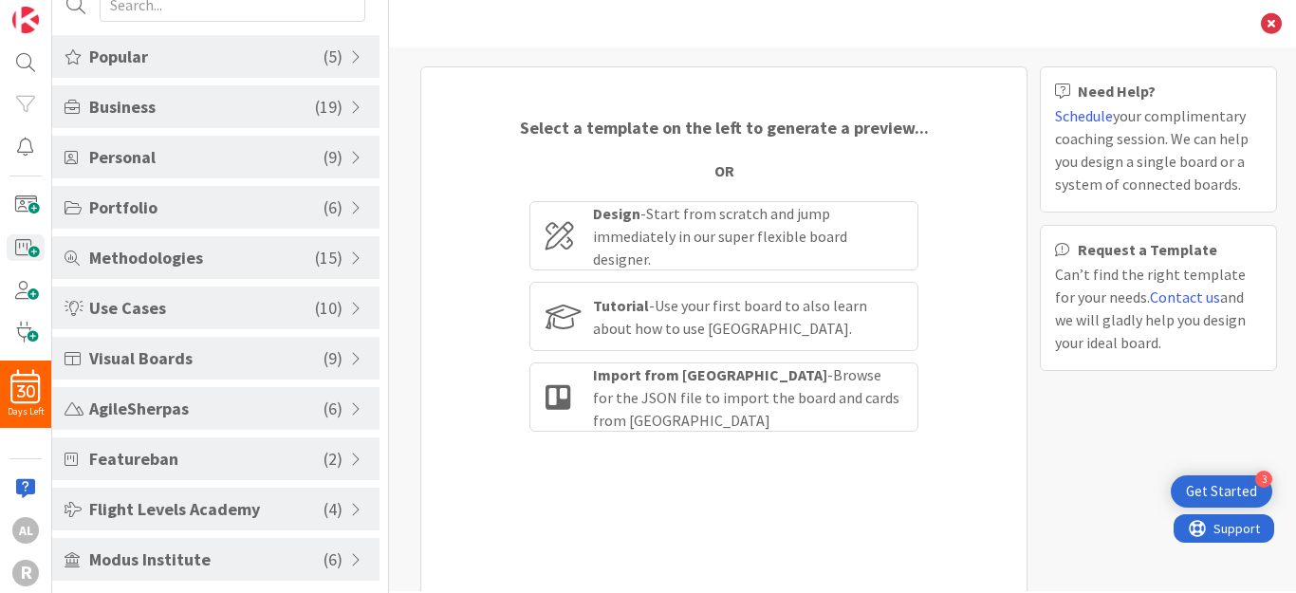
click at [359, 392] on div "AgileSherpas ( 6 )" at bounding box center [215, 408] width 327 height 43
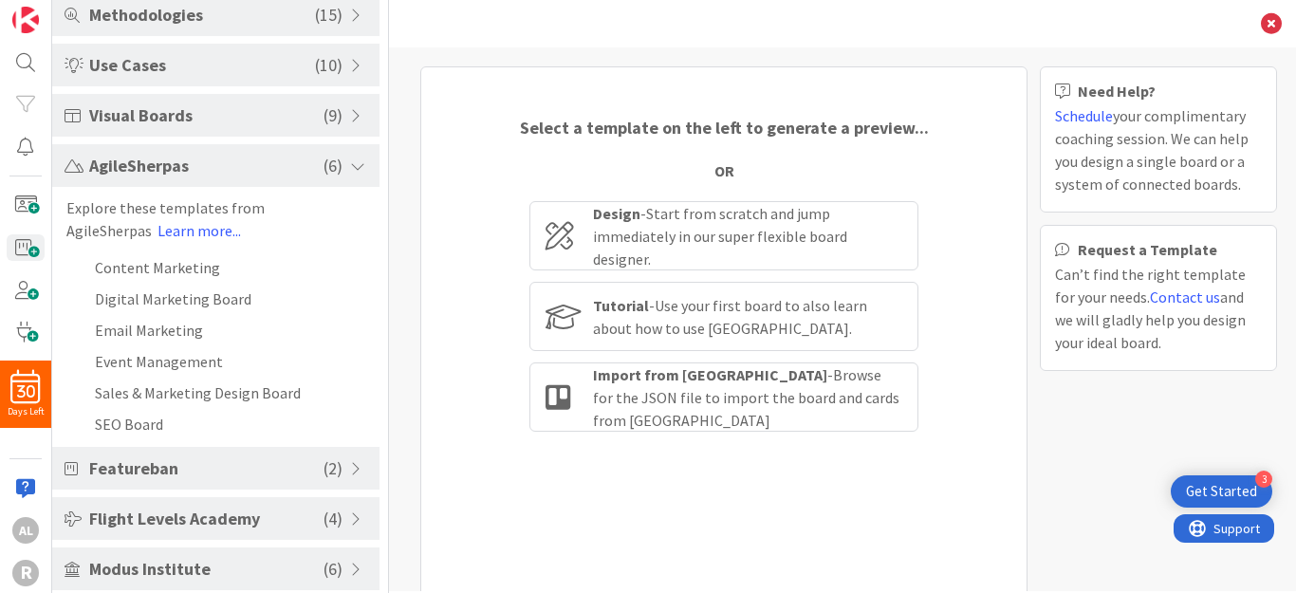
scroll to position [320, 0]
click at [350, 163] on span at bounding box center [358, 163] width 17 height 15
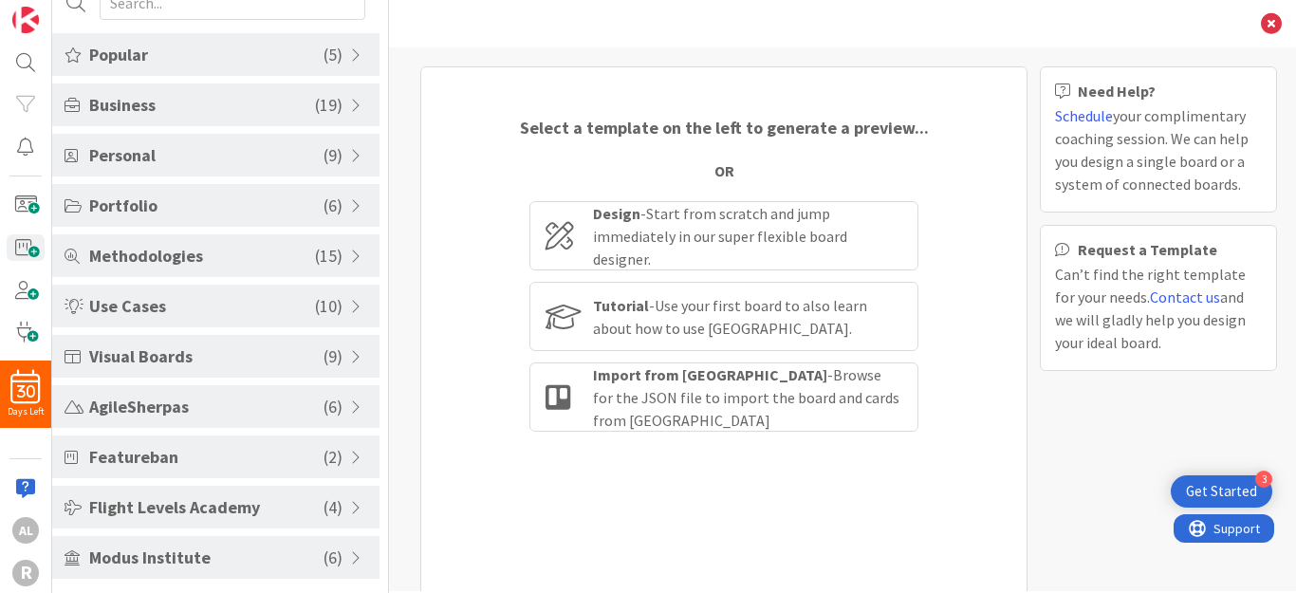
scroll to position [74, 0]
click at [350, 561] on span at bounding box center [358, 559] width 17 height 15
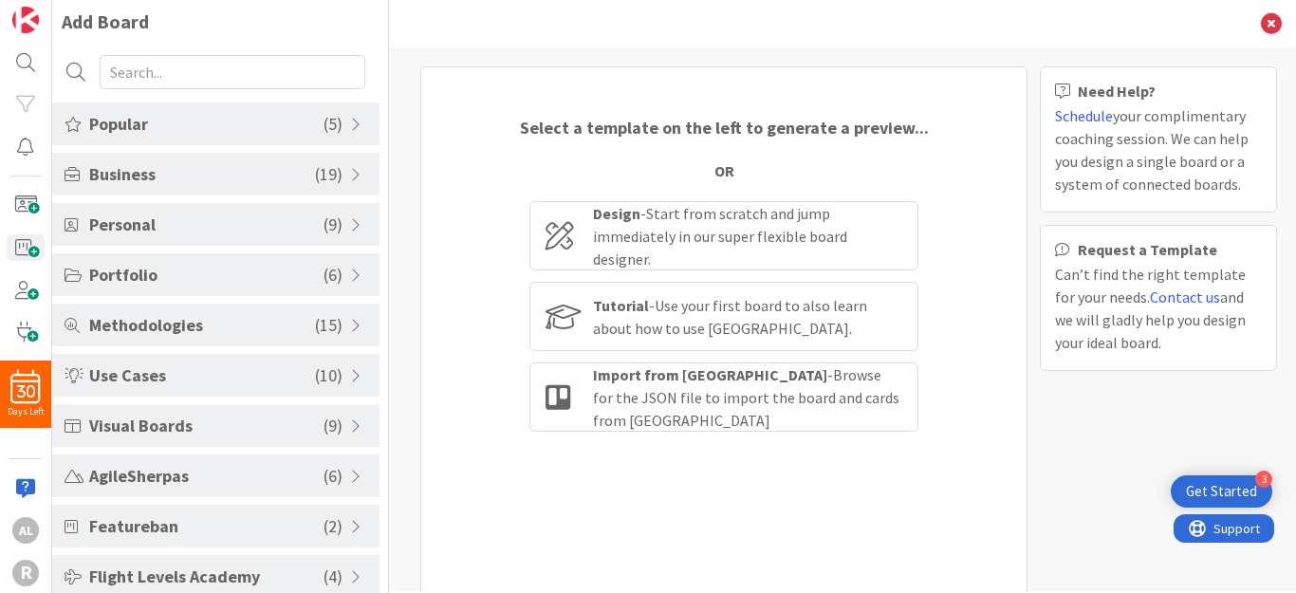
scroll to position [0, 0]
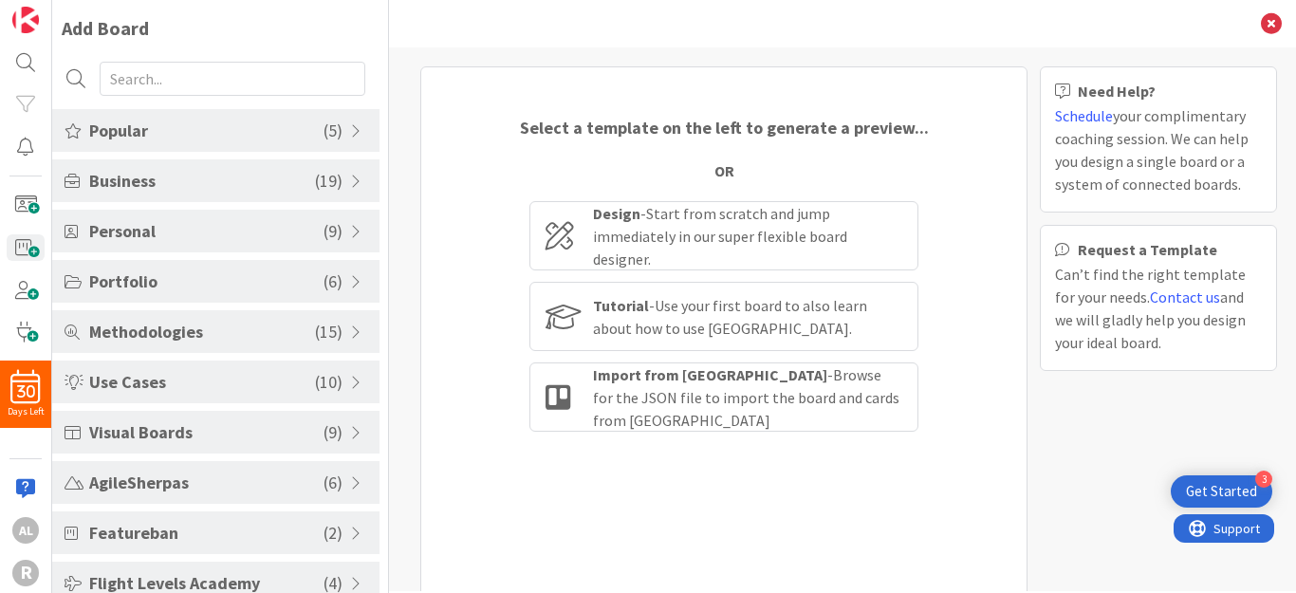
click at [350, 384] on span at bounding box center [358, 382] width 17 height 15
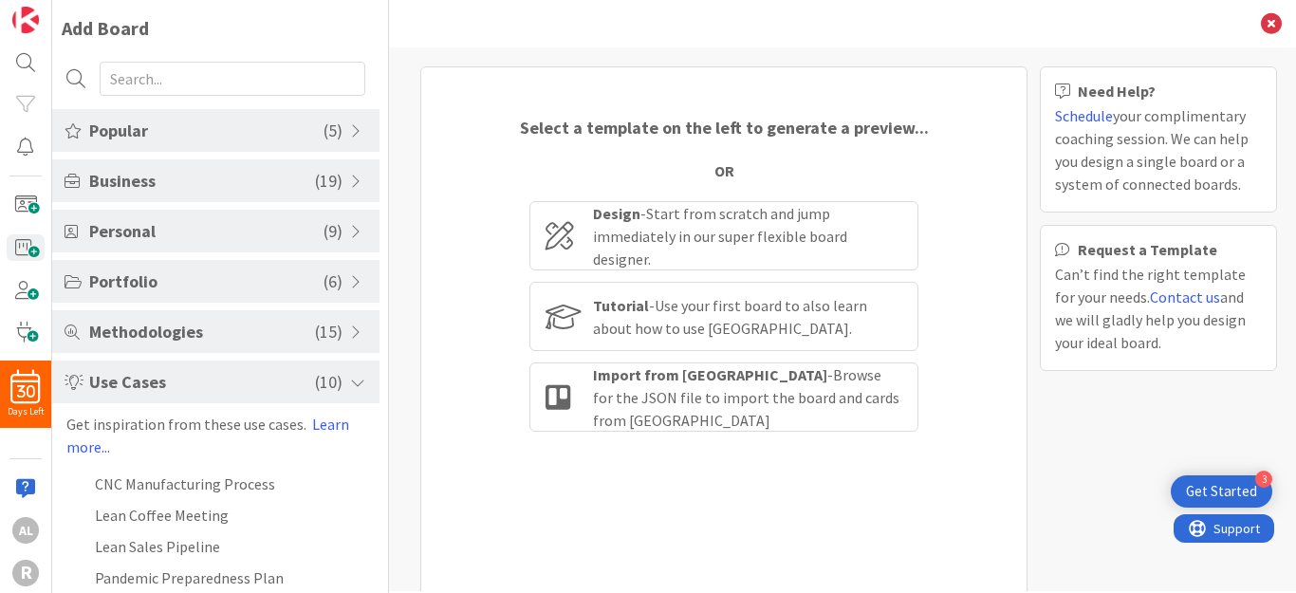
click at [347, 370] on div "Use Cases ( 10 )" at bounding box center [215, 382] width 327 height 43
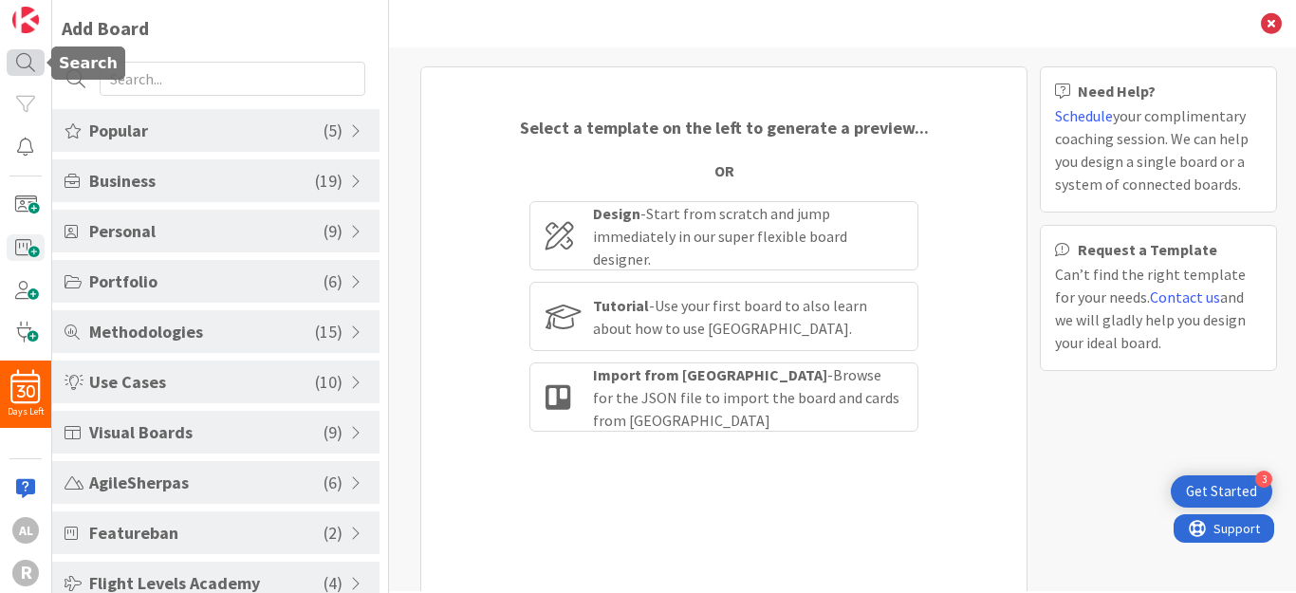
click at [24, 53] on div at bounding box center [26, 63] width 38 height 28
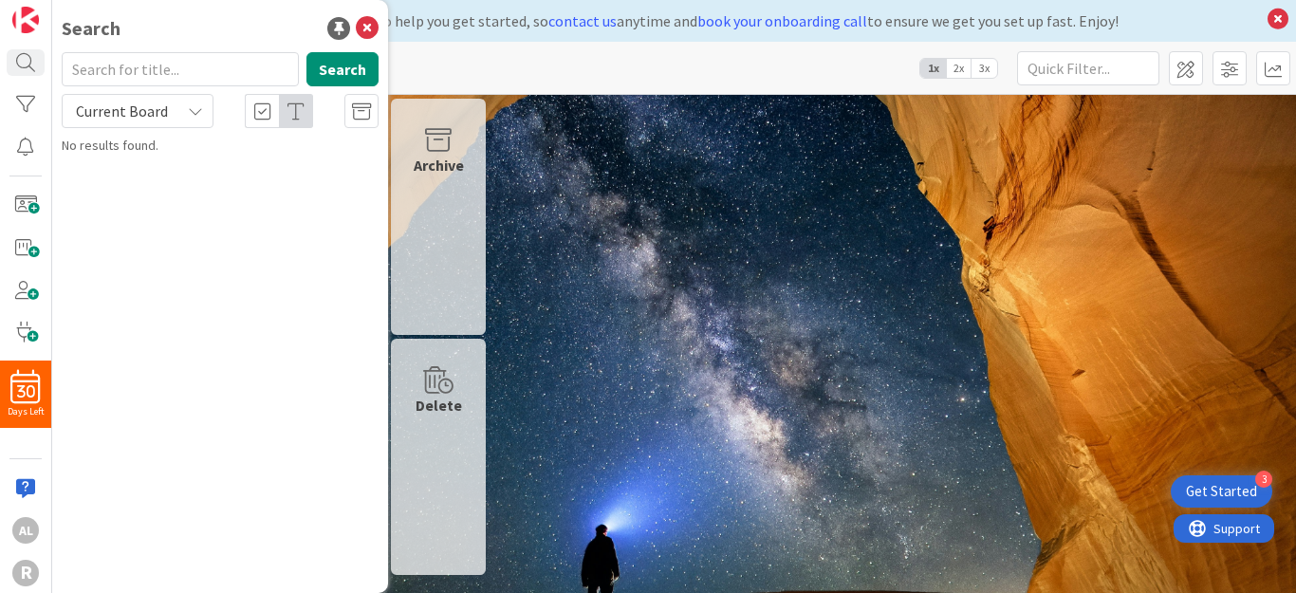
click at [166, 66] on input "text" at bounding box center [180, 69] width 237 height 34
click at [164, 69] on input "text" at bounding box center [180, 69] width 237 height 34
click at [351, 70] on button "Search" at bounding box center [342, 69] width 72 height 34
click at [354, 75] on button "Search" at bounding box center [342, 69] width 72 height 34
click at [1176, 66] on span at bounding box center [1186, 68] width 34 height 34
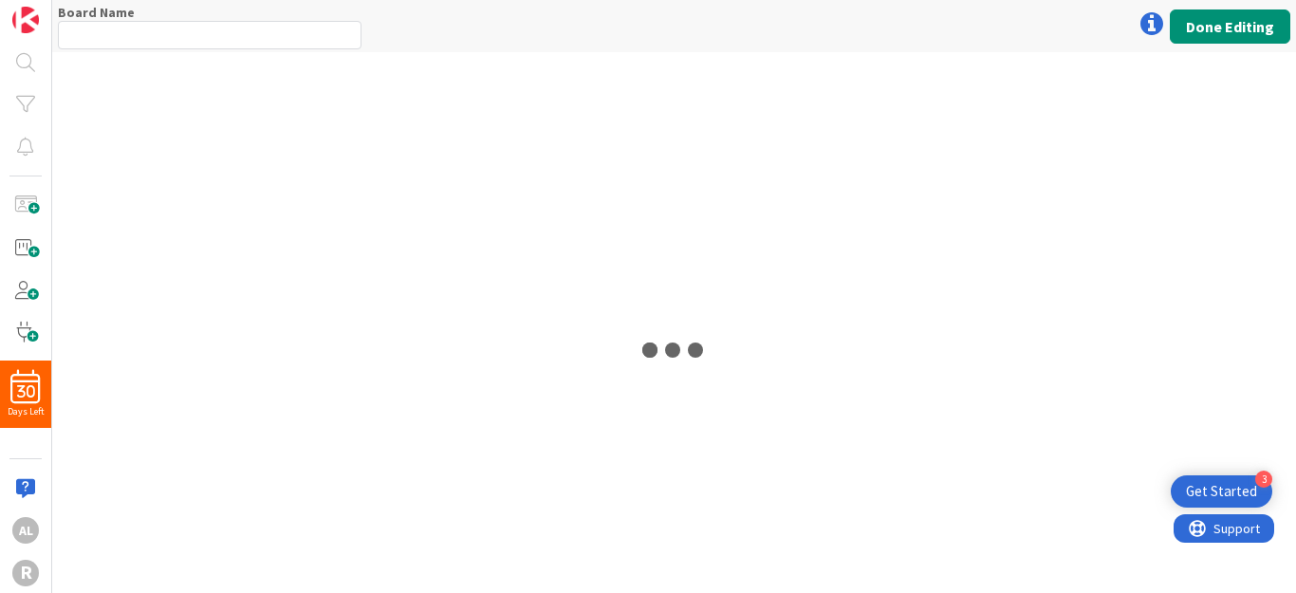
type input "My First Board"
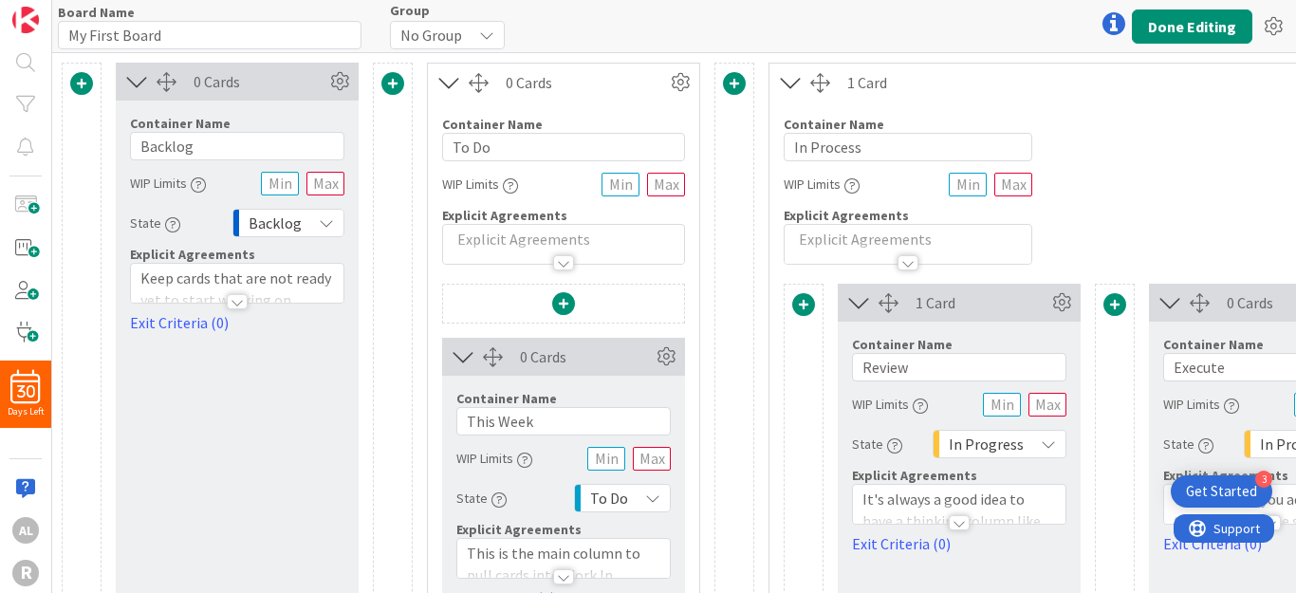
click at [478, 89] on div at bounding box center [479, 83] width 20 height 20
